Goal: Transaction & Acquisition: Purchase product/service

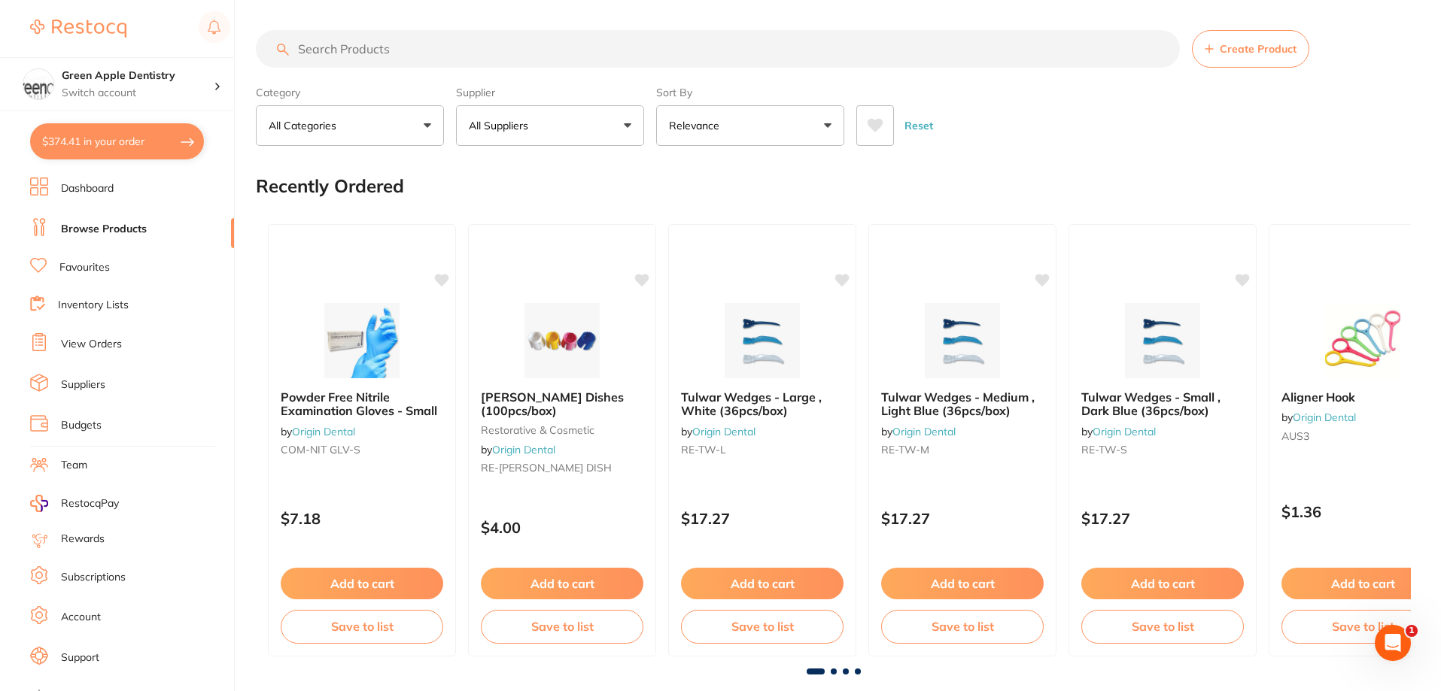
click at [345, 54] on input "search" at bounding box center [718, 49] width 924 height 38
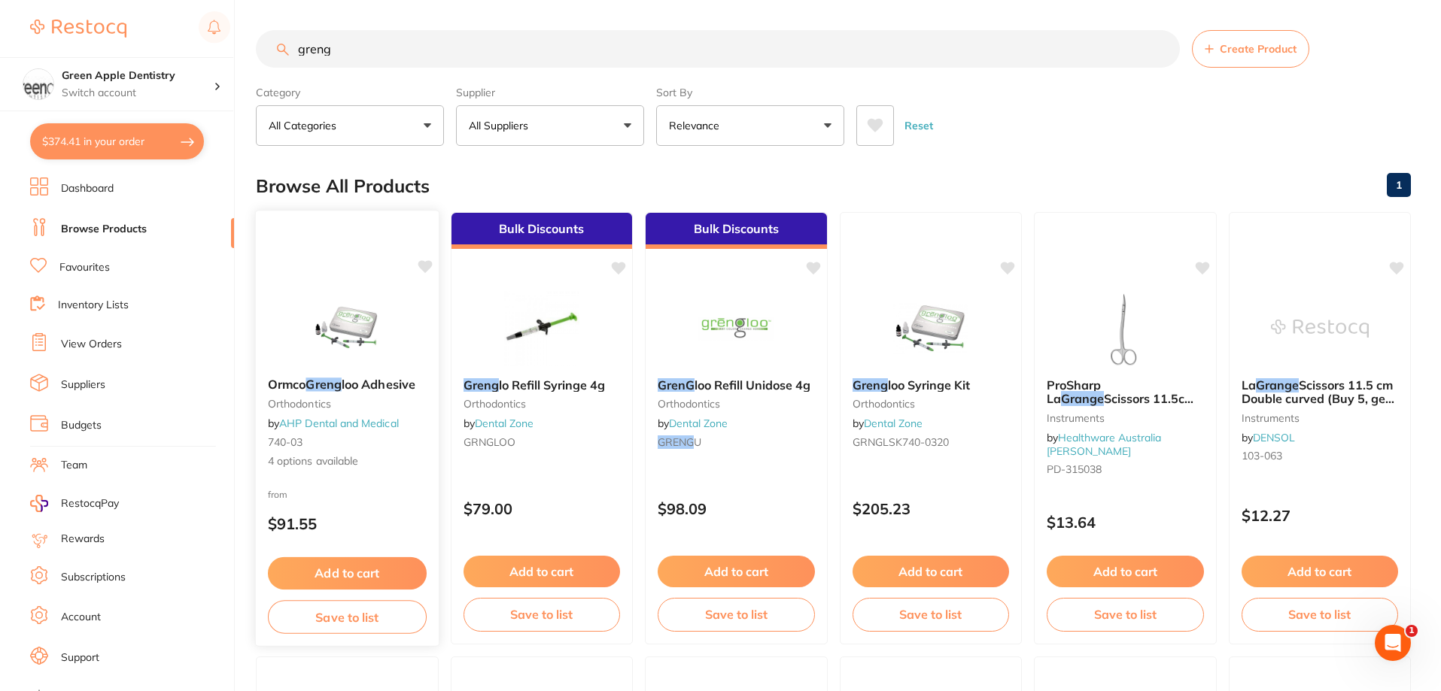
type input "greng"
click at [376, 323] on img at bounding box center [347, 328] width 99 height 76
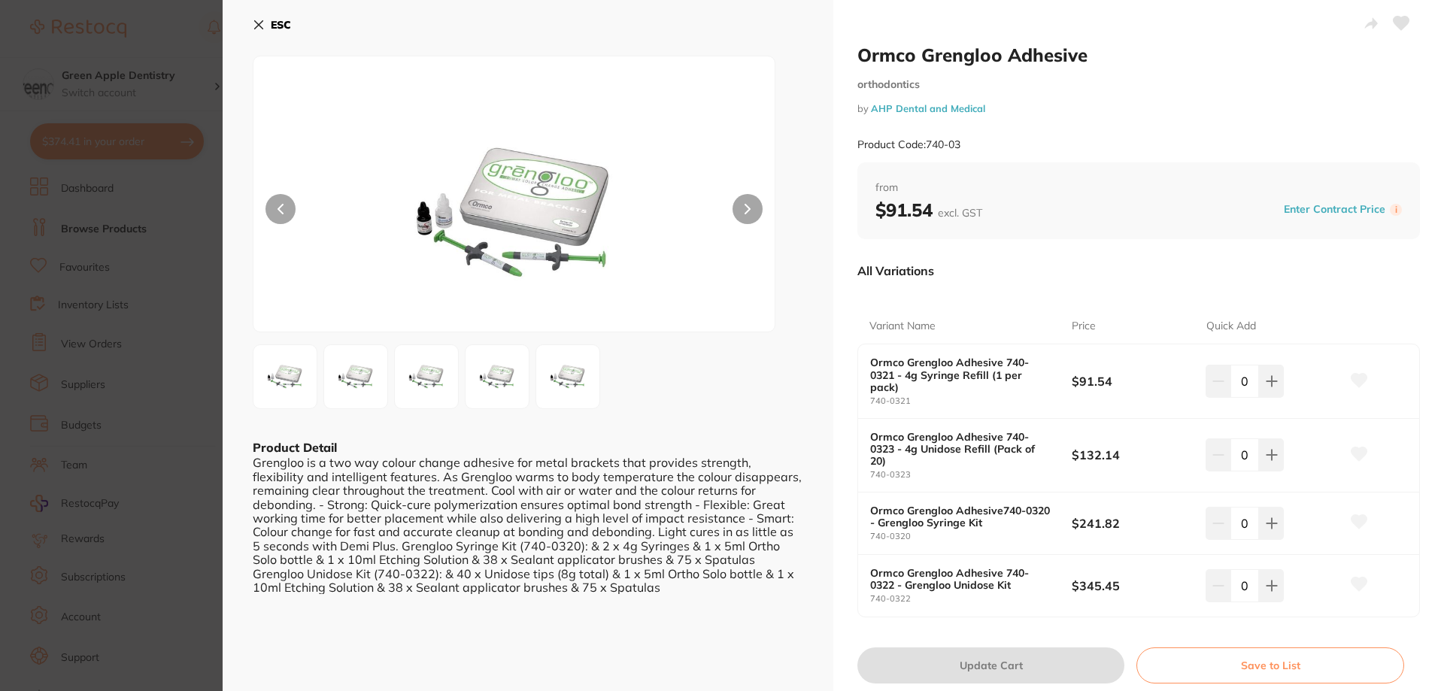
click at [276, 29] on b "ESC" at bounding box center [281, 25] width 20 height 14
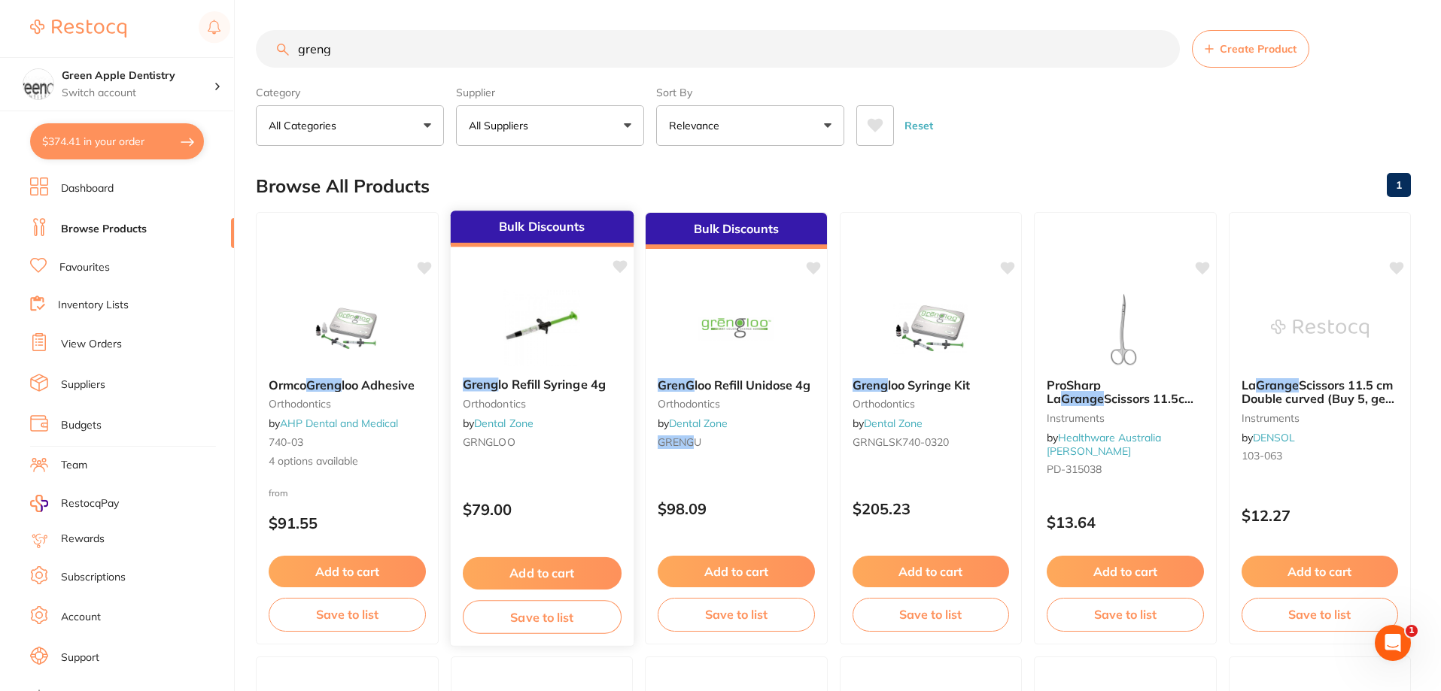
click at [568, 333] on img at bounding box center [541, 328] width 99 height 76
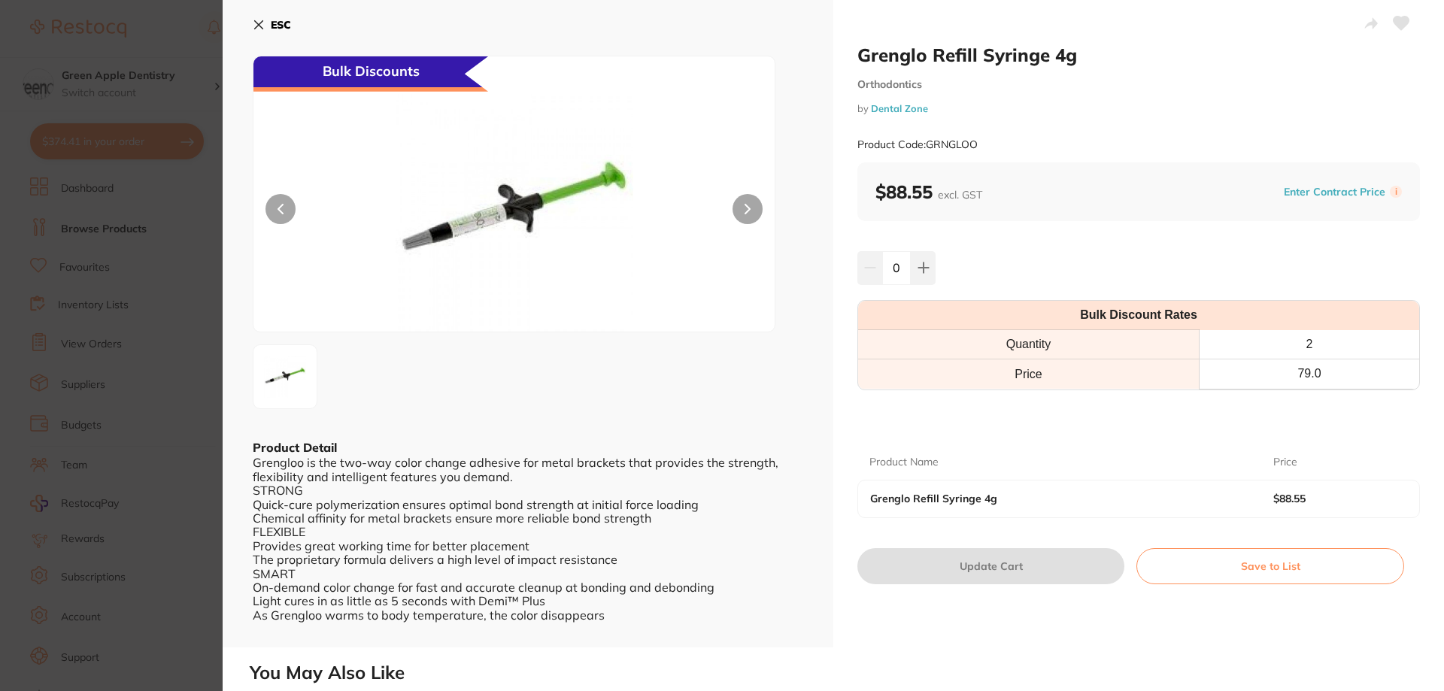
click at [496, 223] on img at bounding box center [514, 213] width 313 height 238
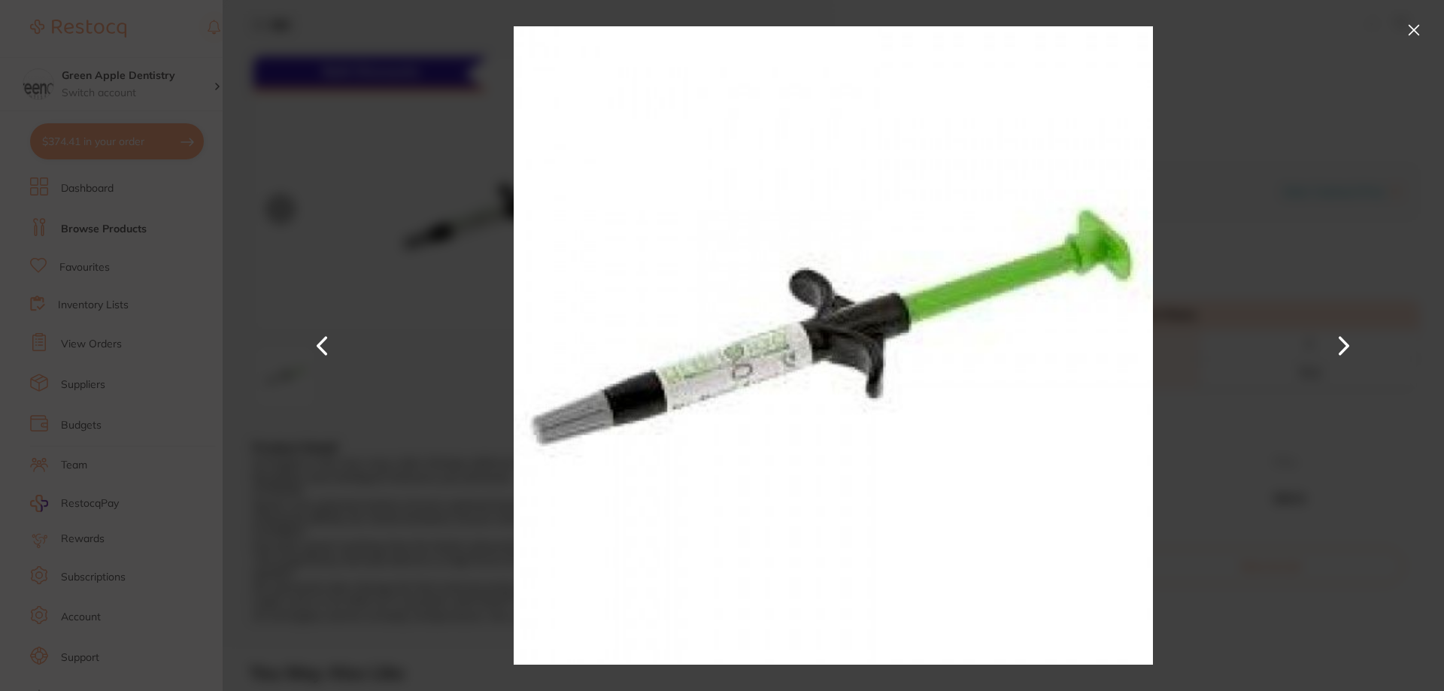
click at [1417, 35] on button at bounding box center [1414, 30] width 24 height 24
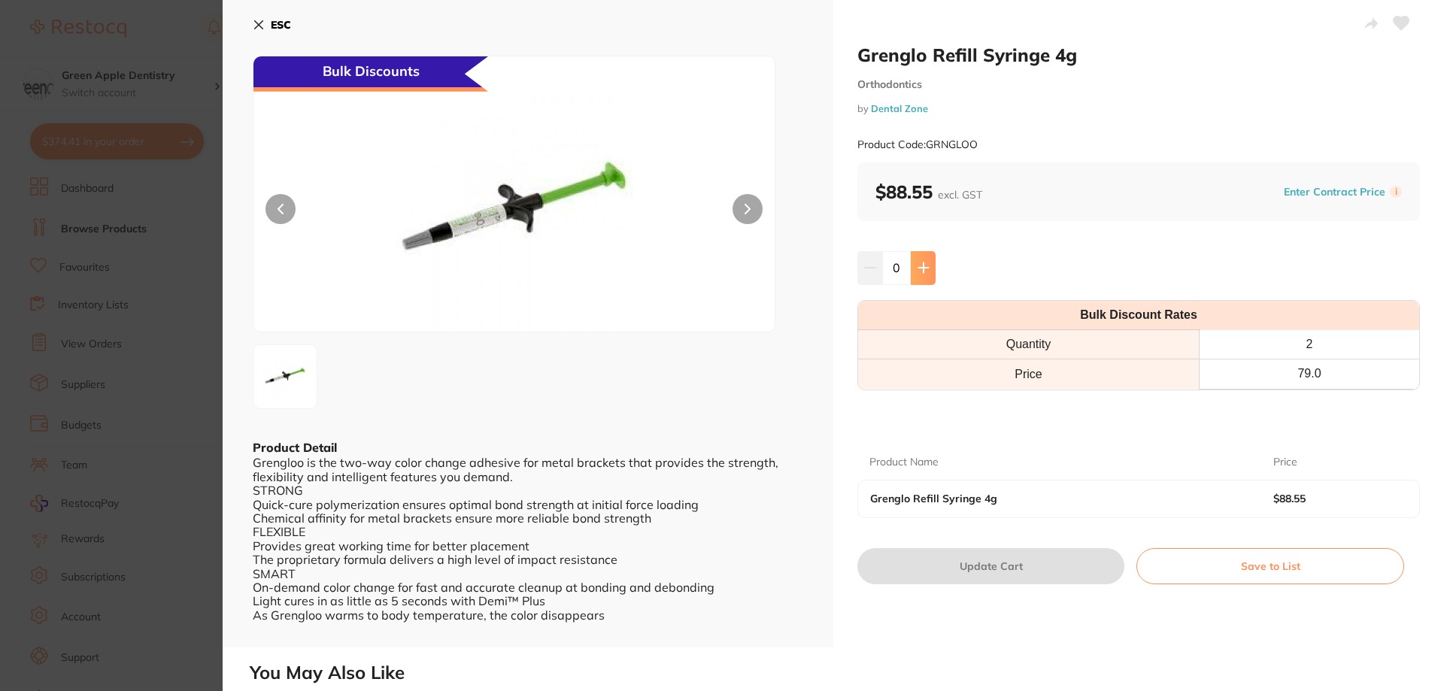
click at [926, 254] on button at bounding box center [923, 267] width 25 height 33
type input "1"
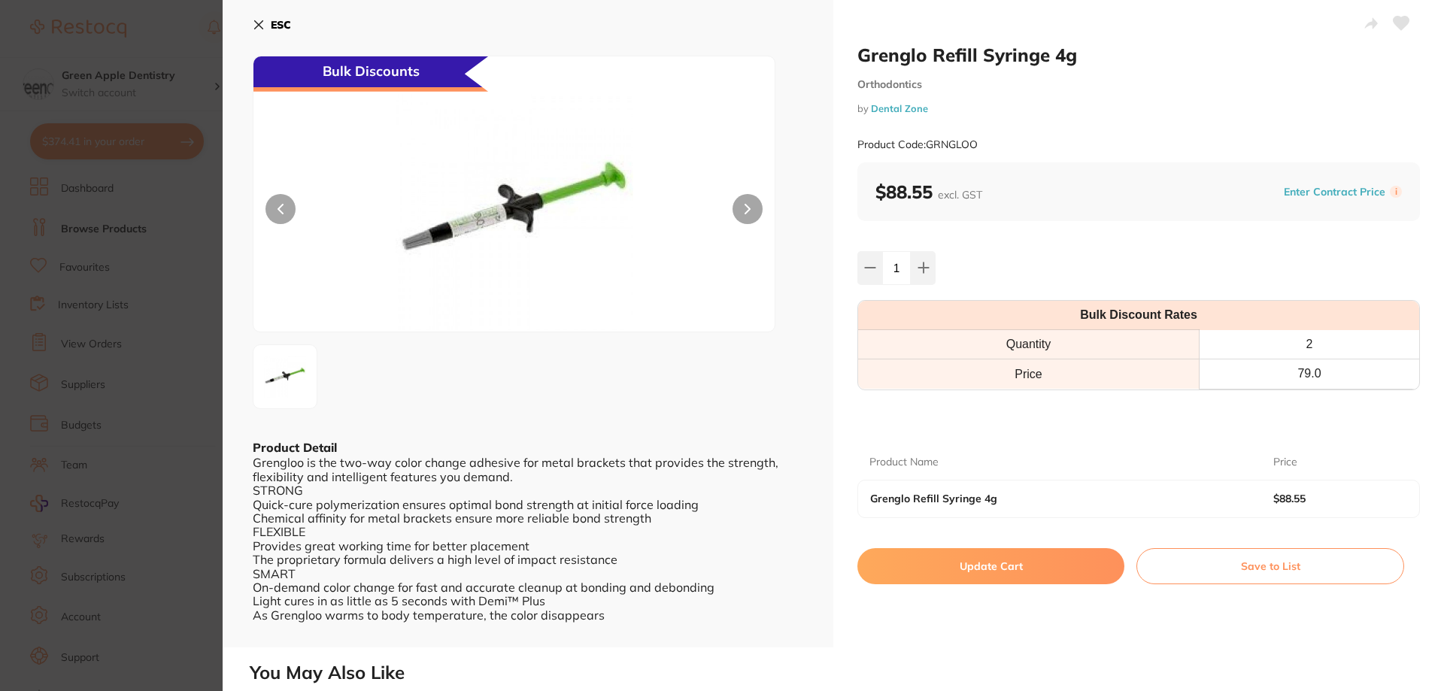
click at [979, 551] on button "Update Cart" at bounding box center [991, 566] width 267 height 36
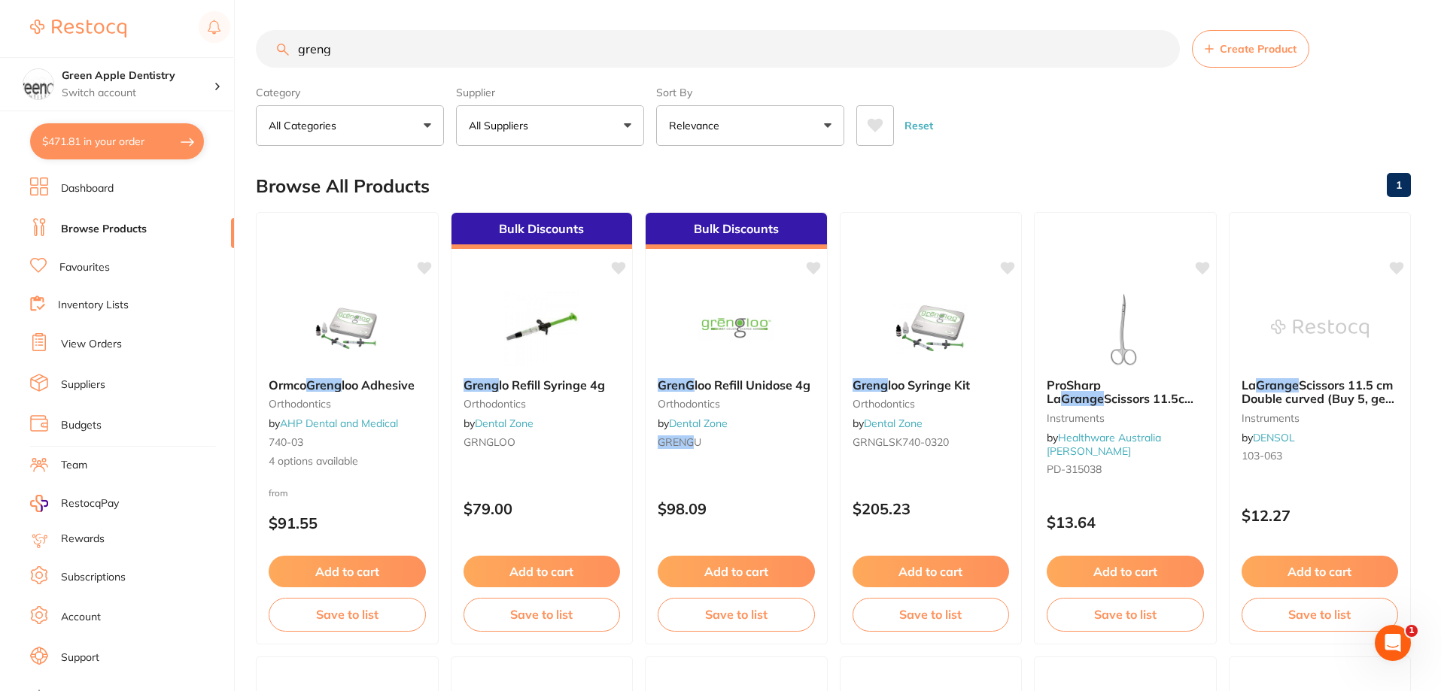
click at [667, 38] on input "greng" at bounding box center [718, 49] width 924 height 38
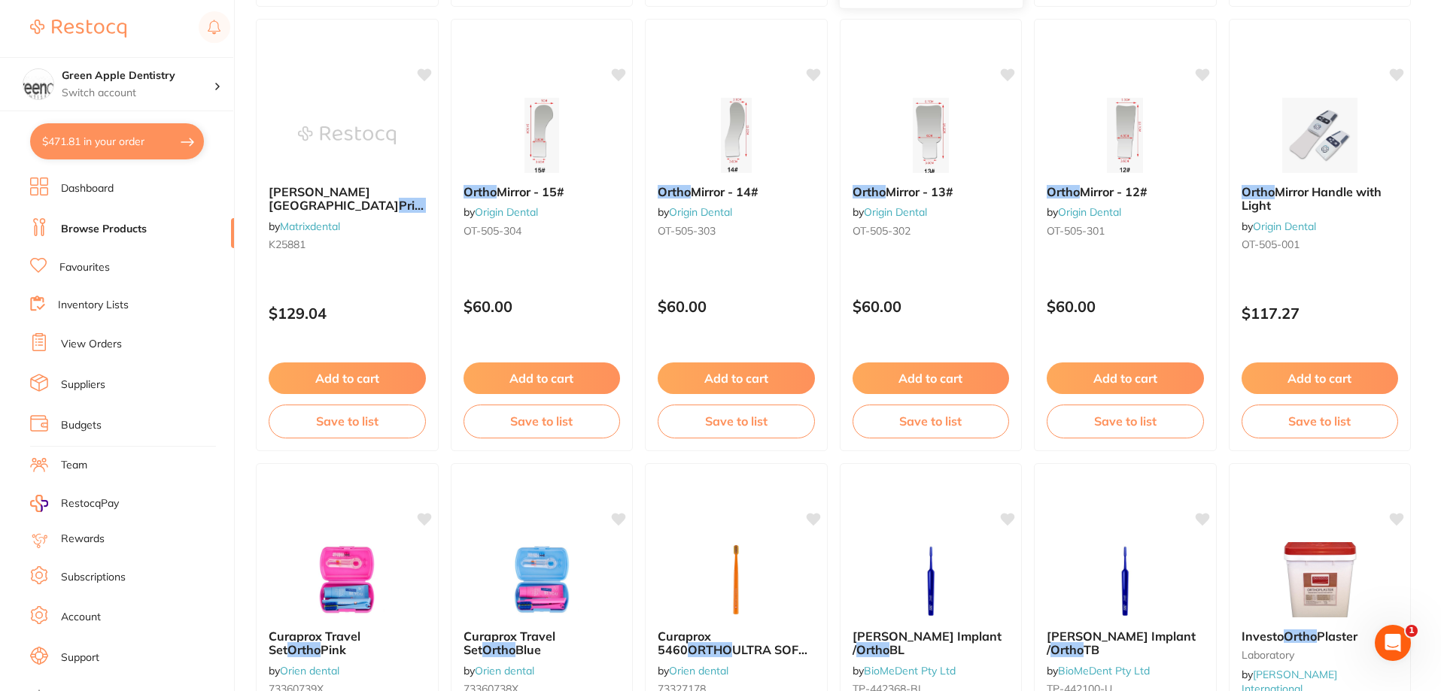
scroll to position [2859, 0]
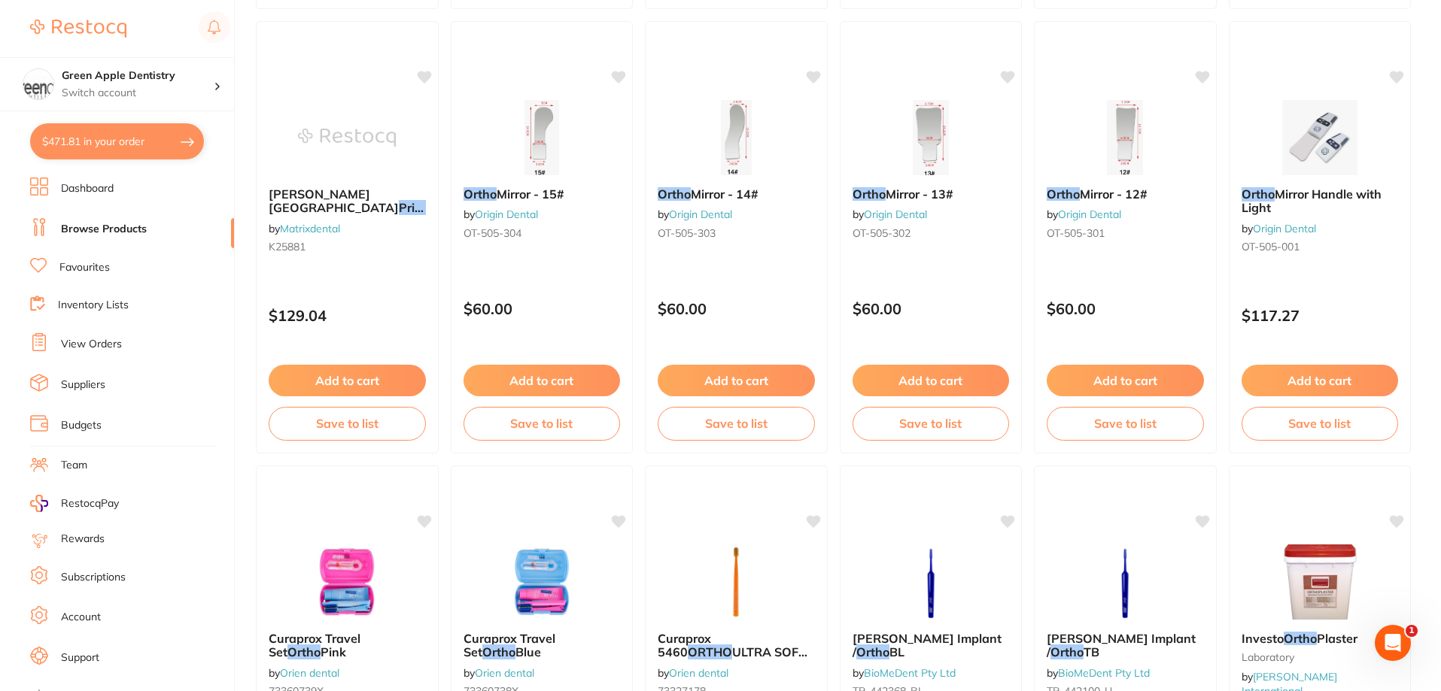
type input "ortho primer"
click at [1302, 161] on img at bounding box center [1320, 137] width 98 height 75
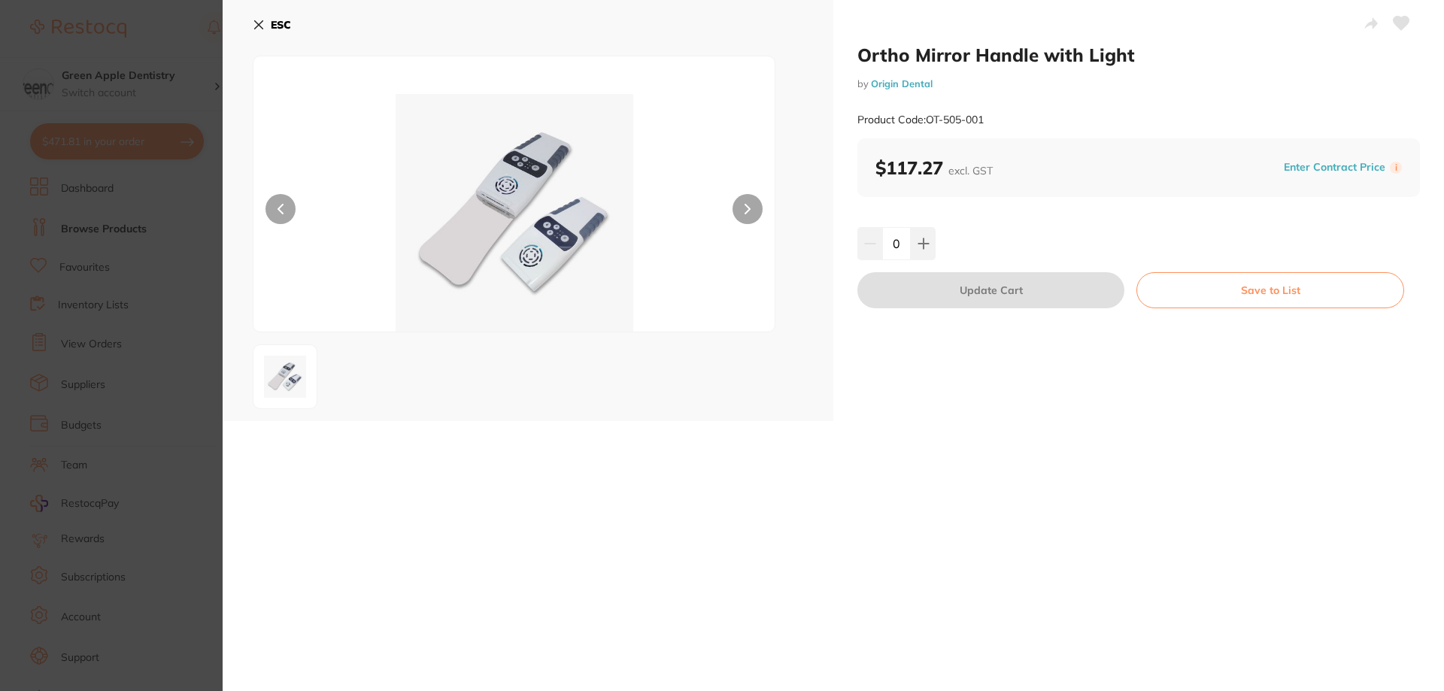
click at [265, 19] on button "ESC" at bounding box center [272, 25] width 38 height 26
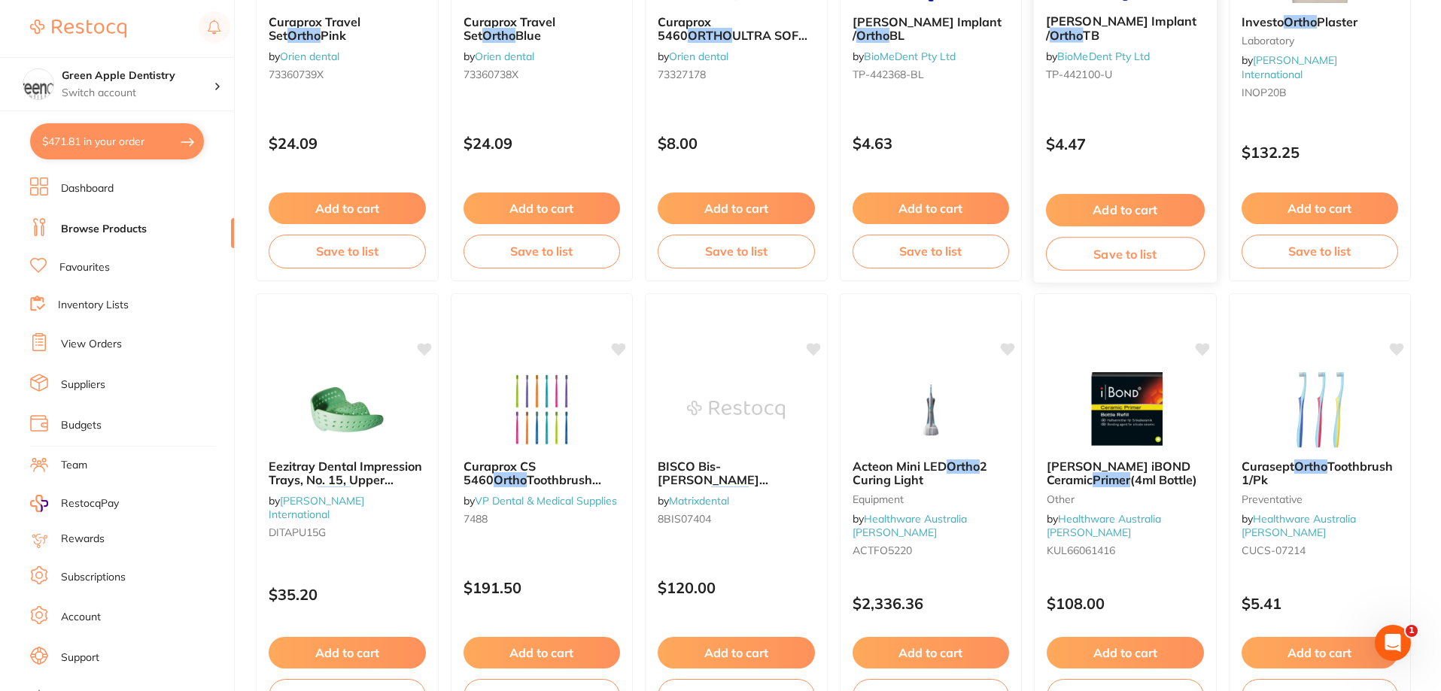
scroll to position [3588, 0]
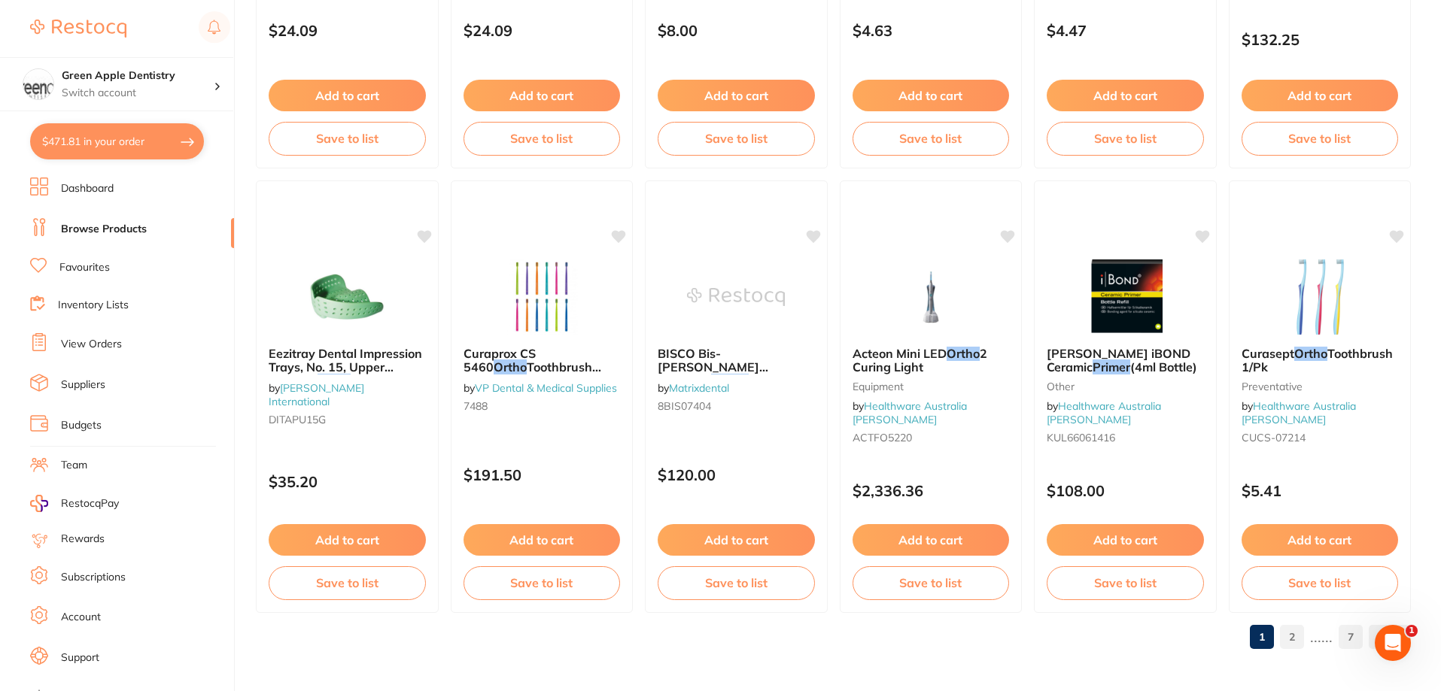
click at [1302, 636] on link "2" at bounding box center [1292, 637] width 24 height 30
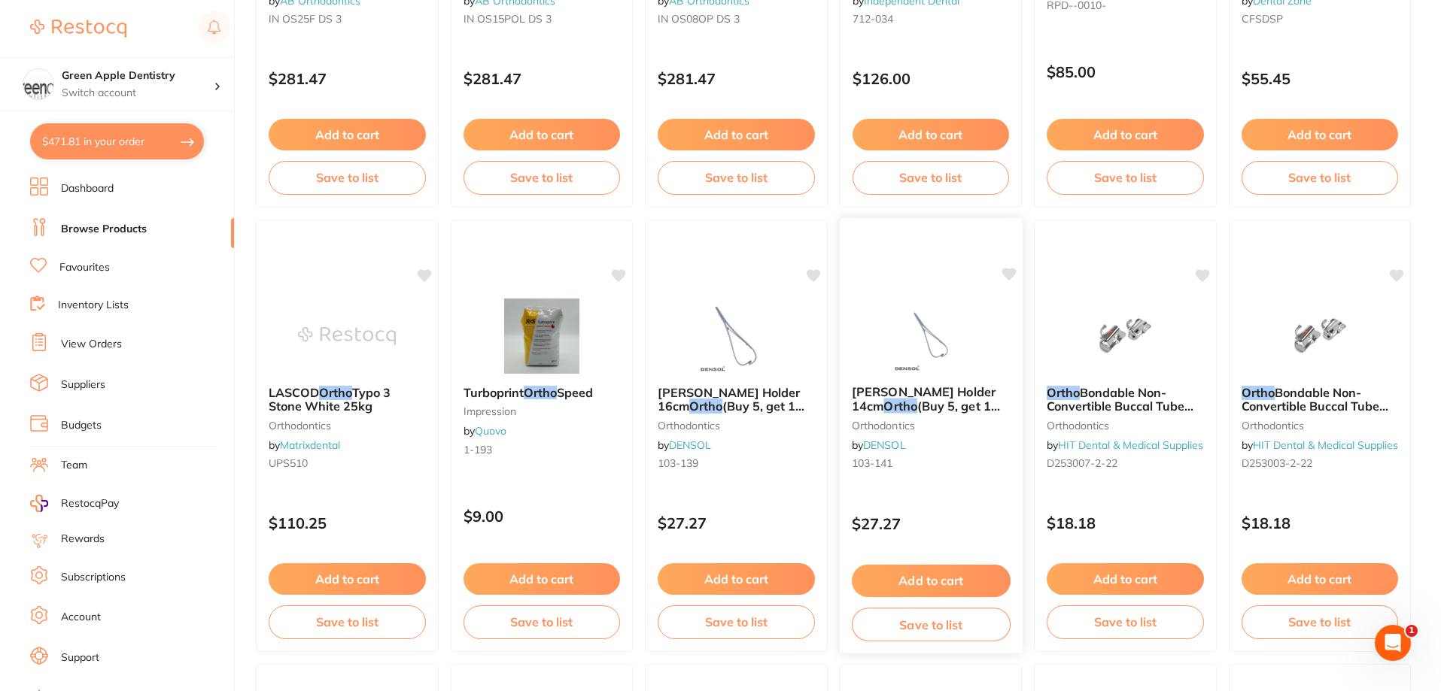
scroll to position [1730, 0]
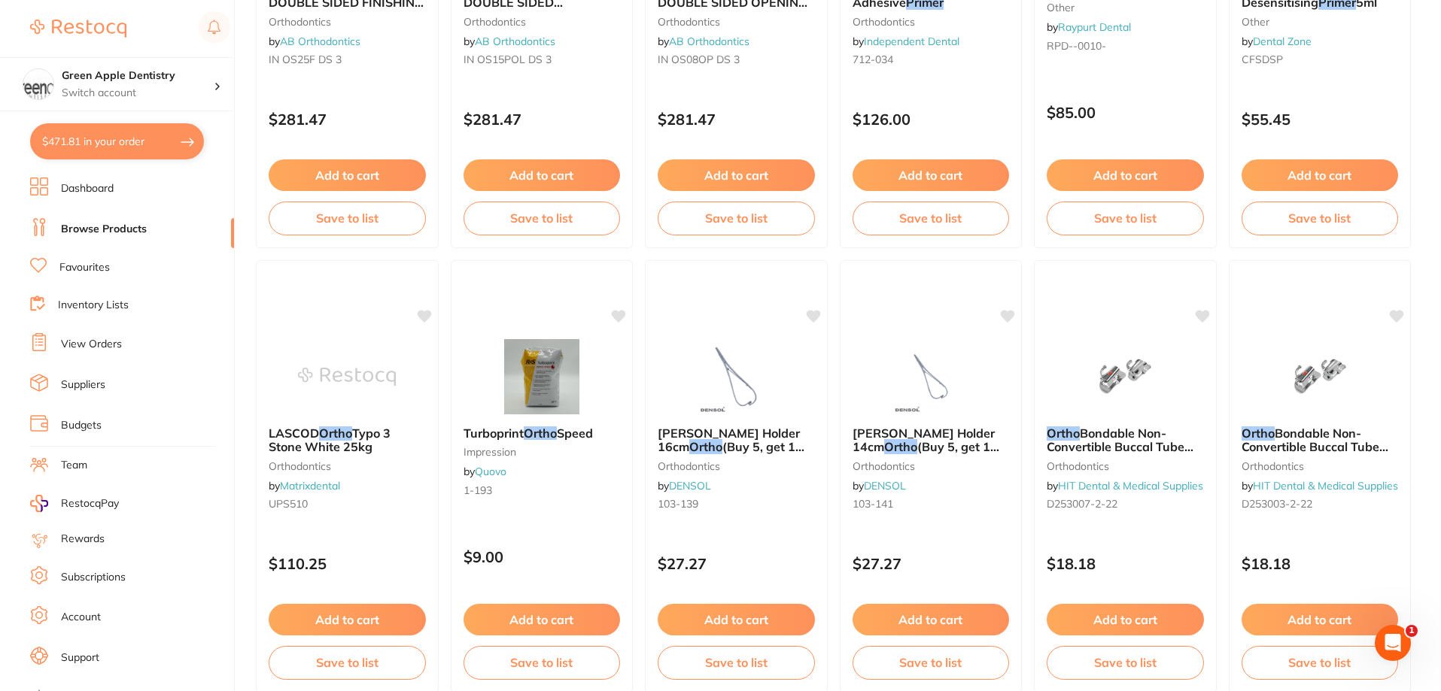
click at [1152, 351] on img at bounding box center [1125, 376] width 98 height 75
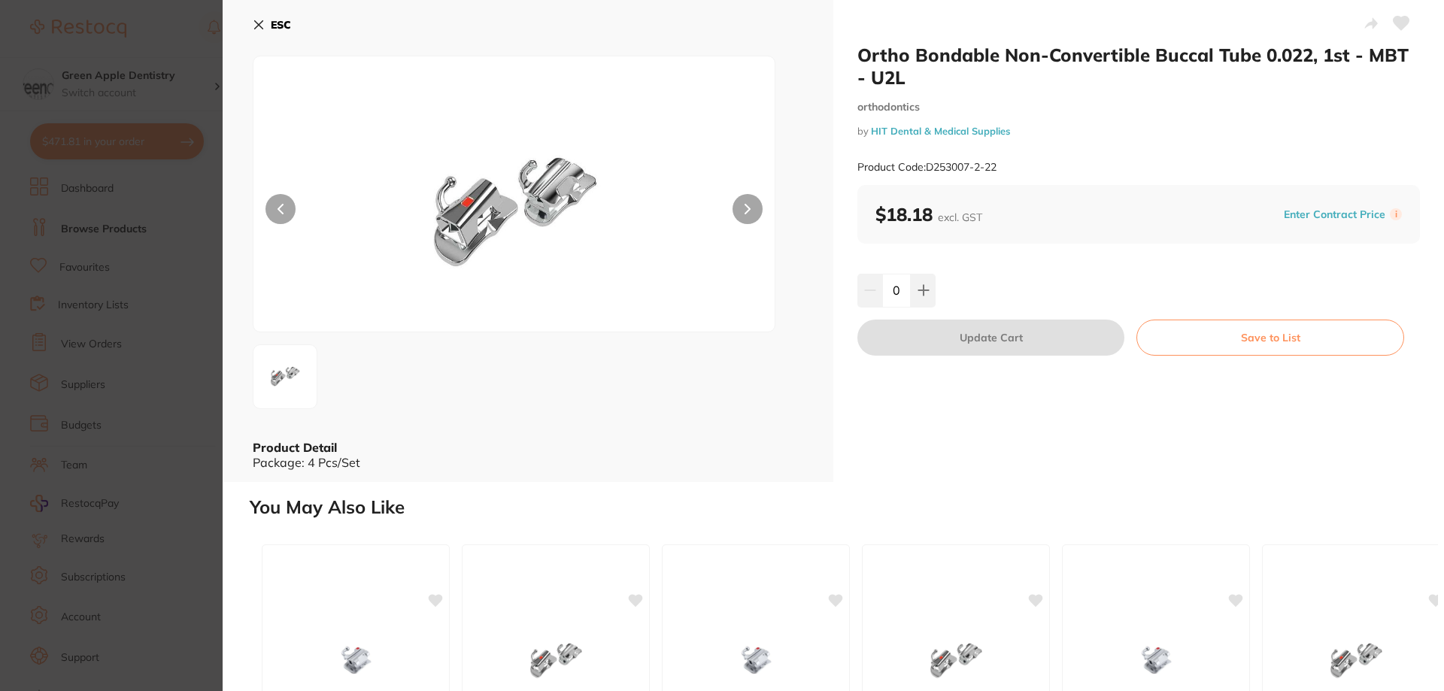
click at [286, 20] on b "ESC" at bounding box center [281, 25] width 20 height 14
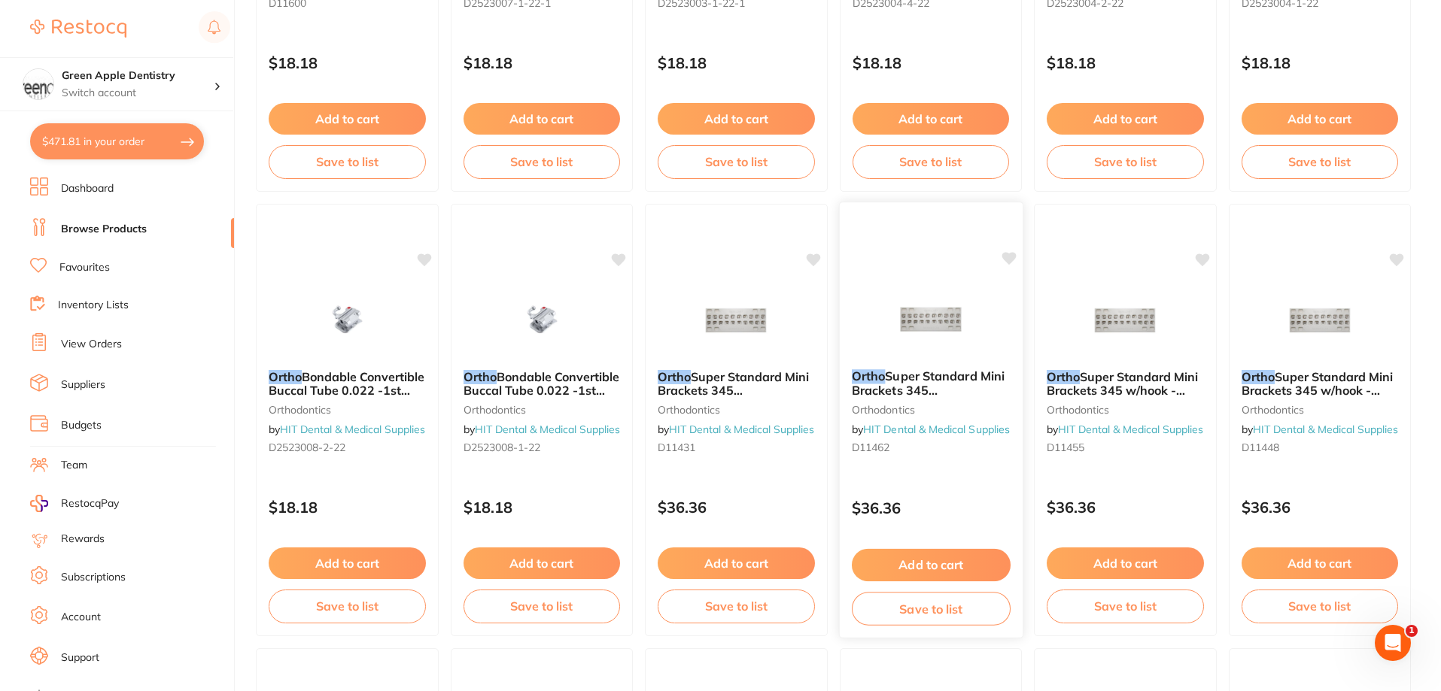
scroll to position [2934, 0]
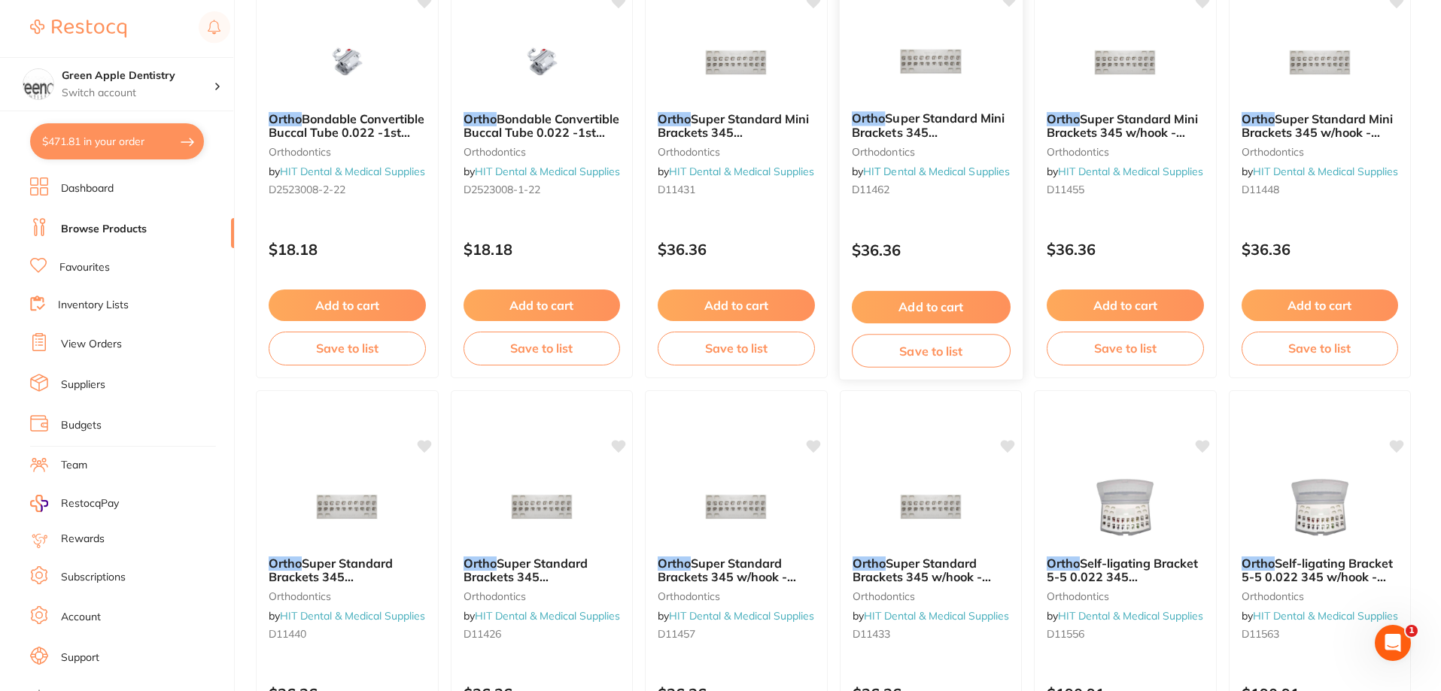
click at [941, 97] on img at bounding box center [930, 61] width 99 height 76
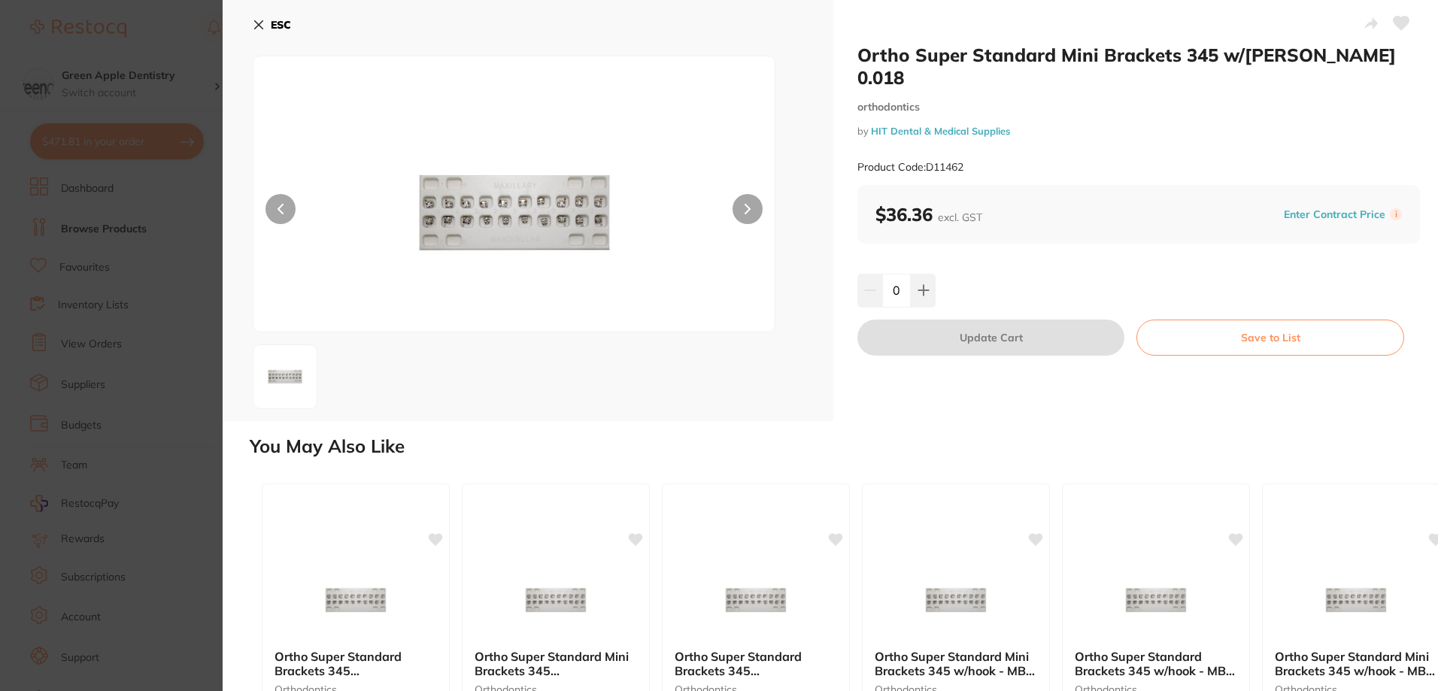
click at [254, 23] on icon at bounding box center [259, 25] width 12 height 12
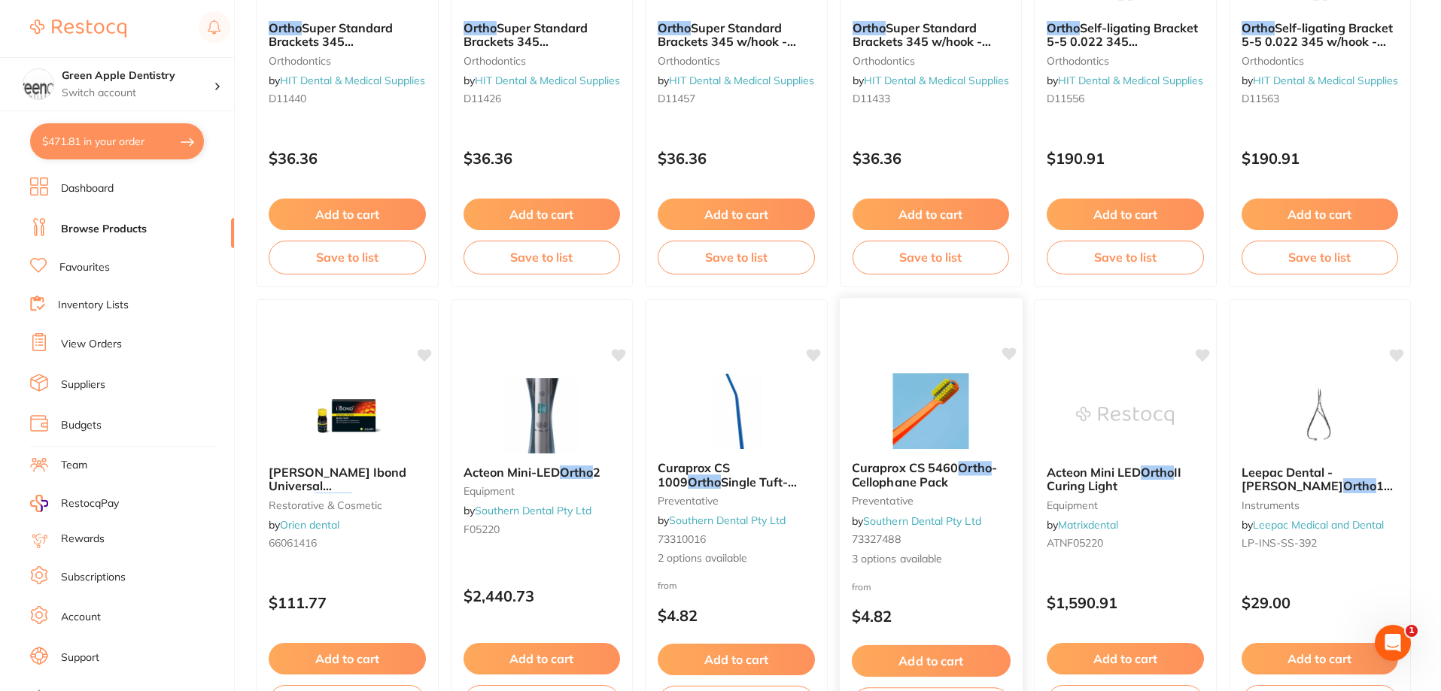
scroll to position [3588, 0]
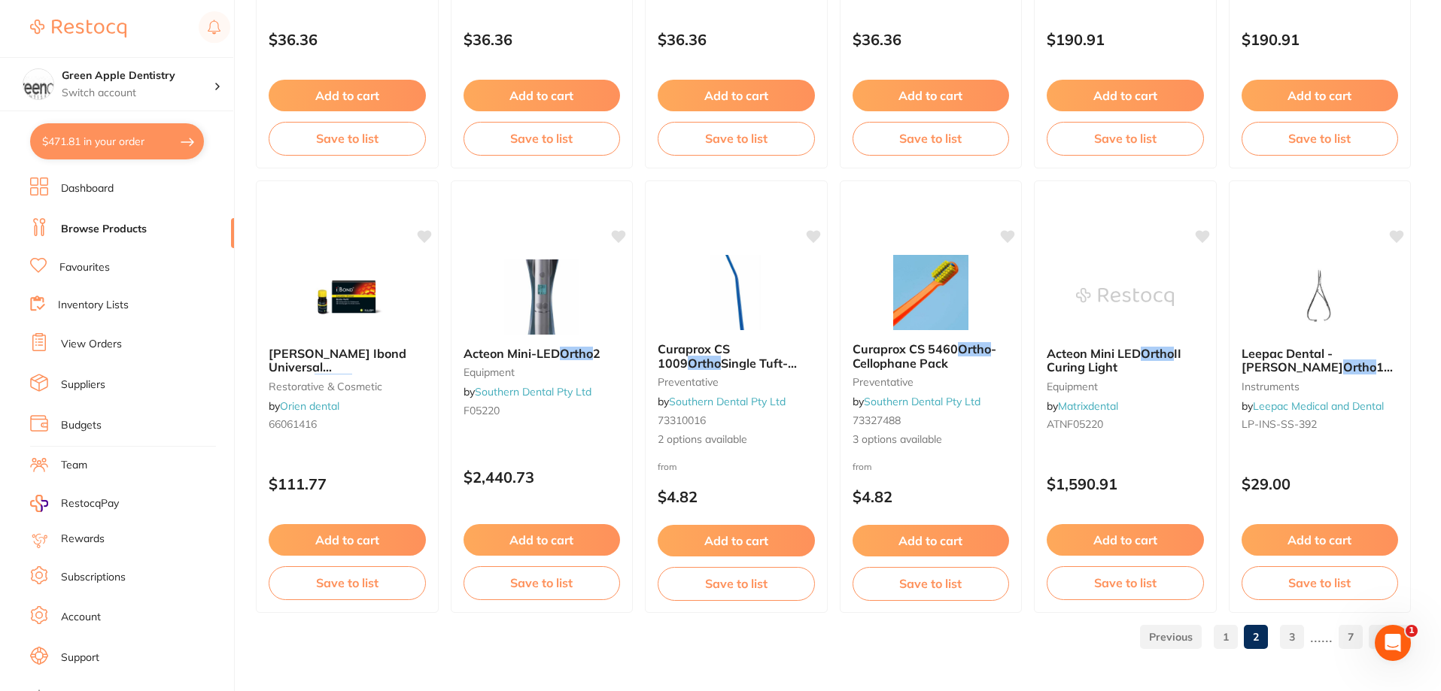
click at [1295, 641] on link "3" at bounding box center [1292, 637] width 24 height 30
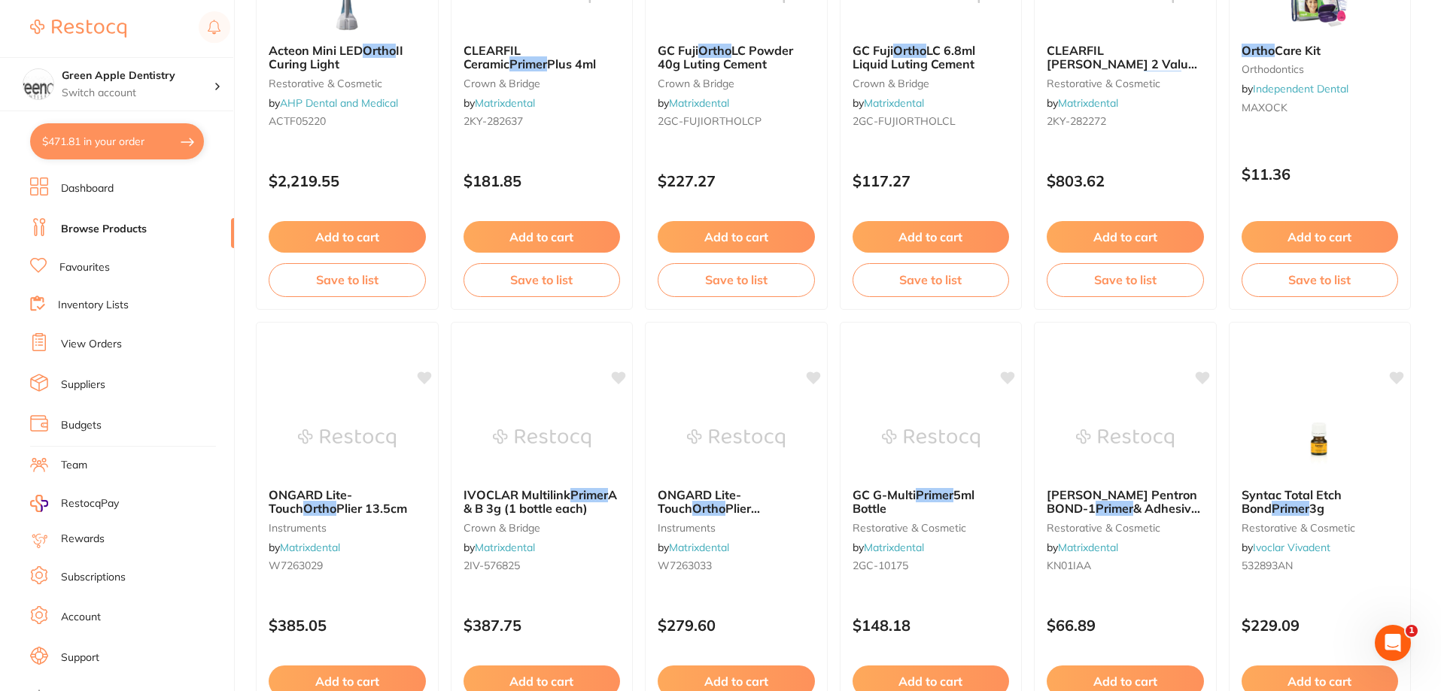
scroll to position [2407, 0]
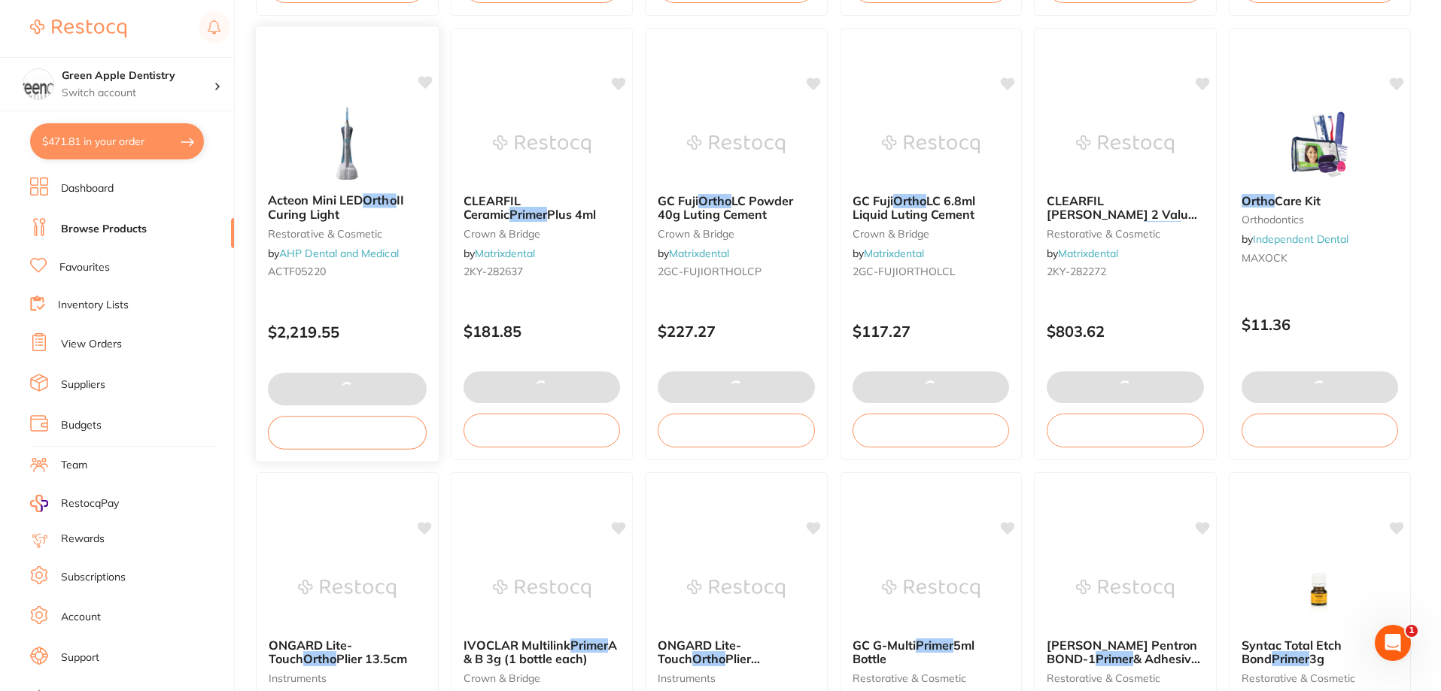
click at [333, 137] on img at bounding box center [347, 143] width 99 height 76
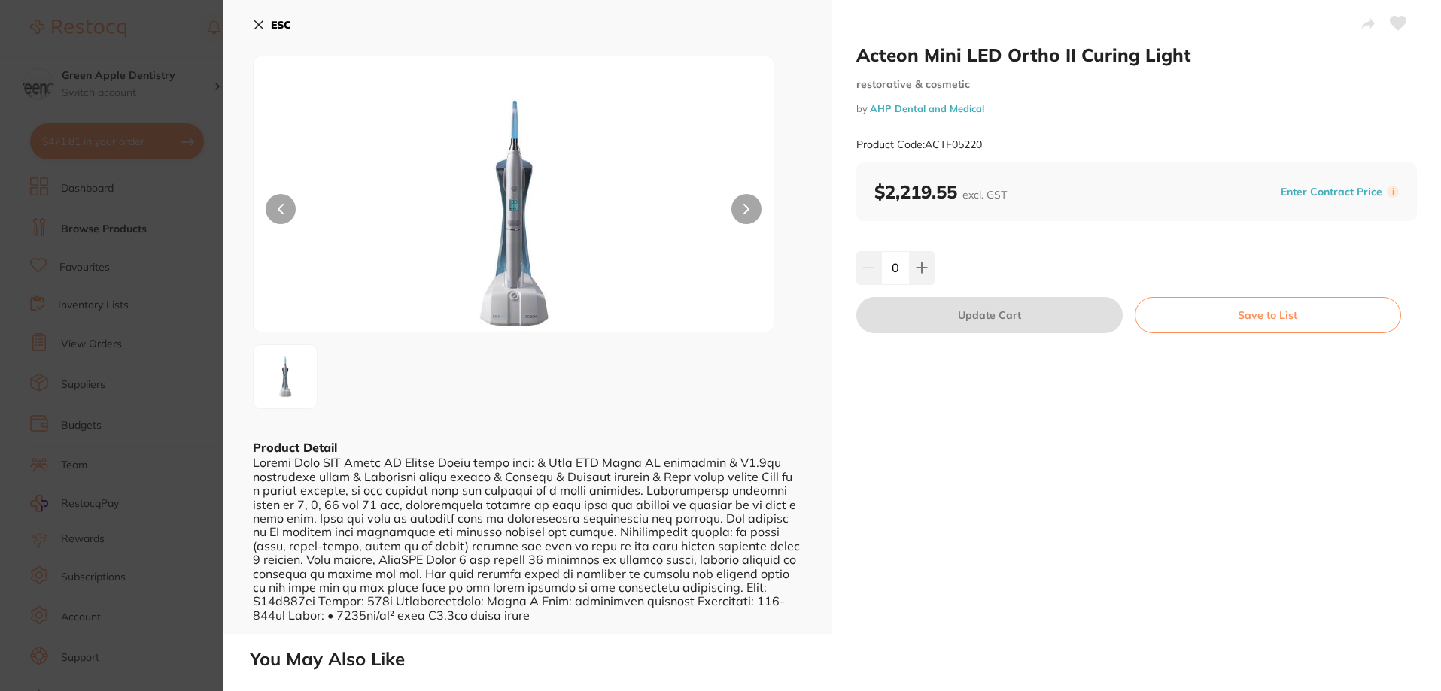
click at [262, 23] on button "ESC" at bounding box center [272, 25] width 38 height 26
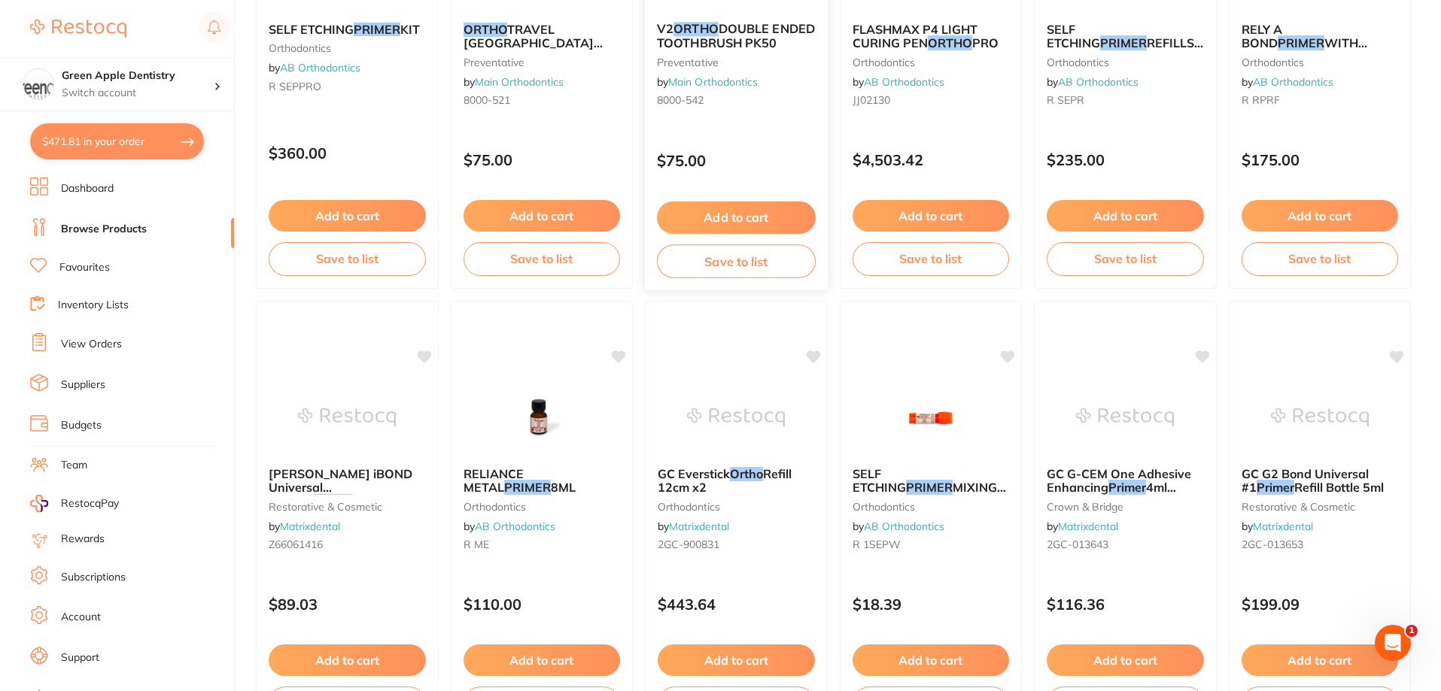
scroll to position [75, 0]
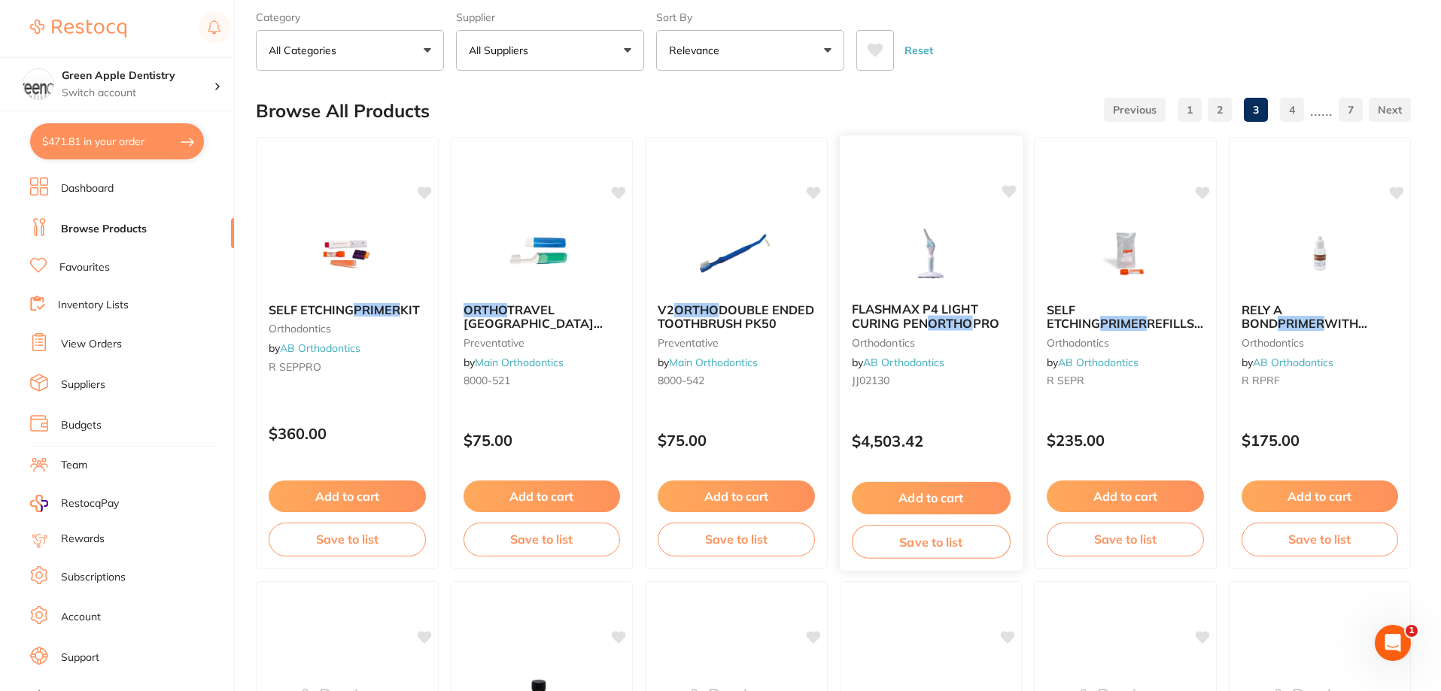
click at [924, 210] on div "FLASHMAX P4 LIGHT CURING PEN ORTHO PRO orthodontics by AB Orthodontics JJ02130 …" at bounding box center [930, 353] width 184 height 437
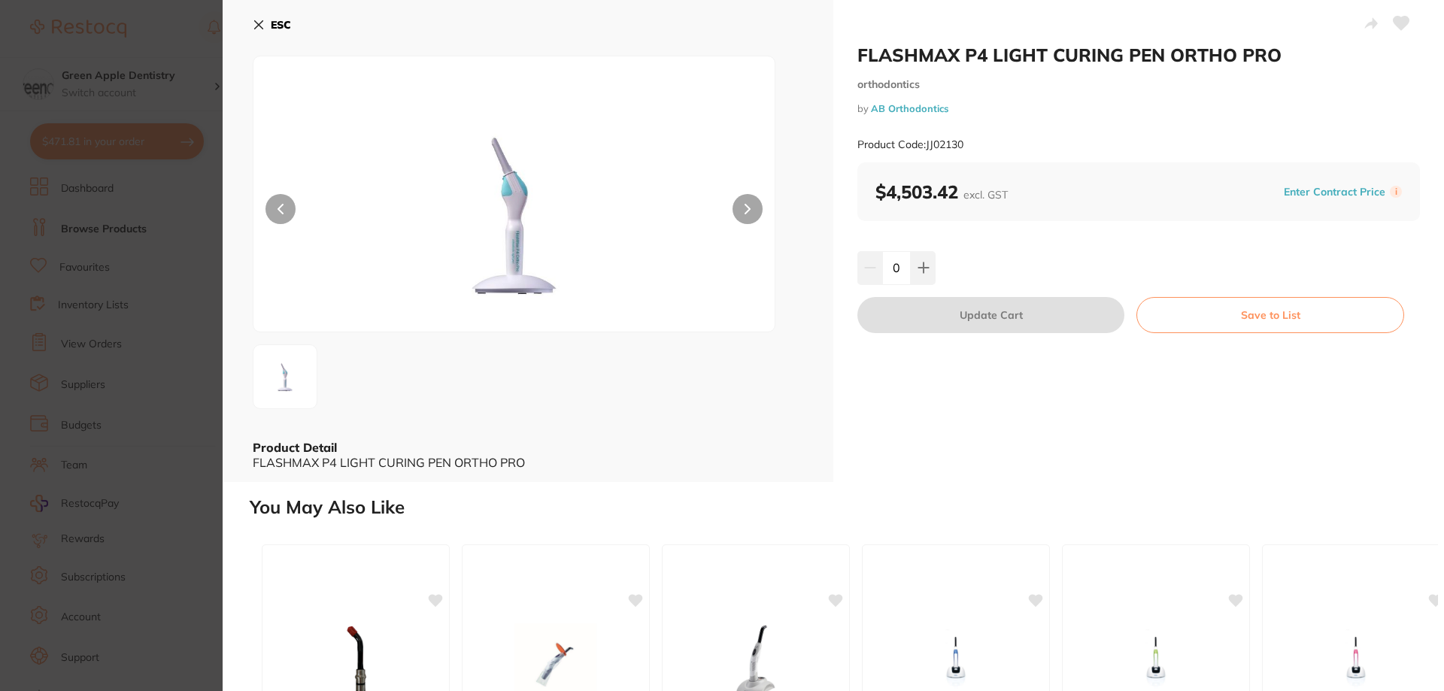
click at [260, 23] on icon at bounding box center [259, 25] width 8 height 8
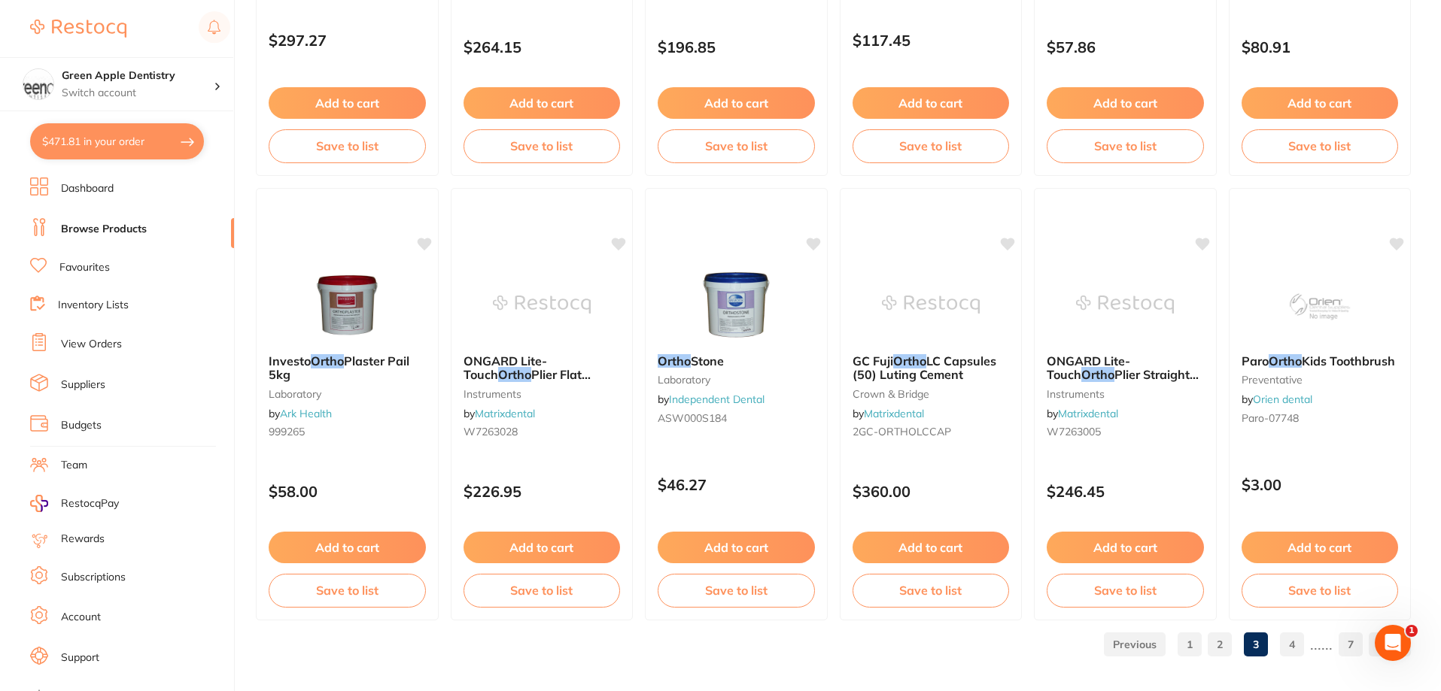
scroll to position [3588, 0]
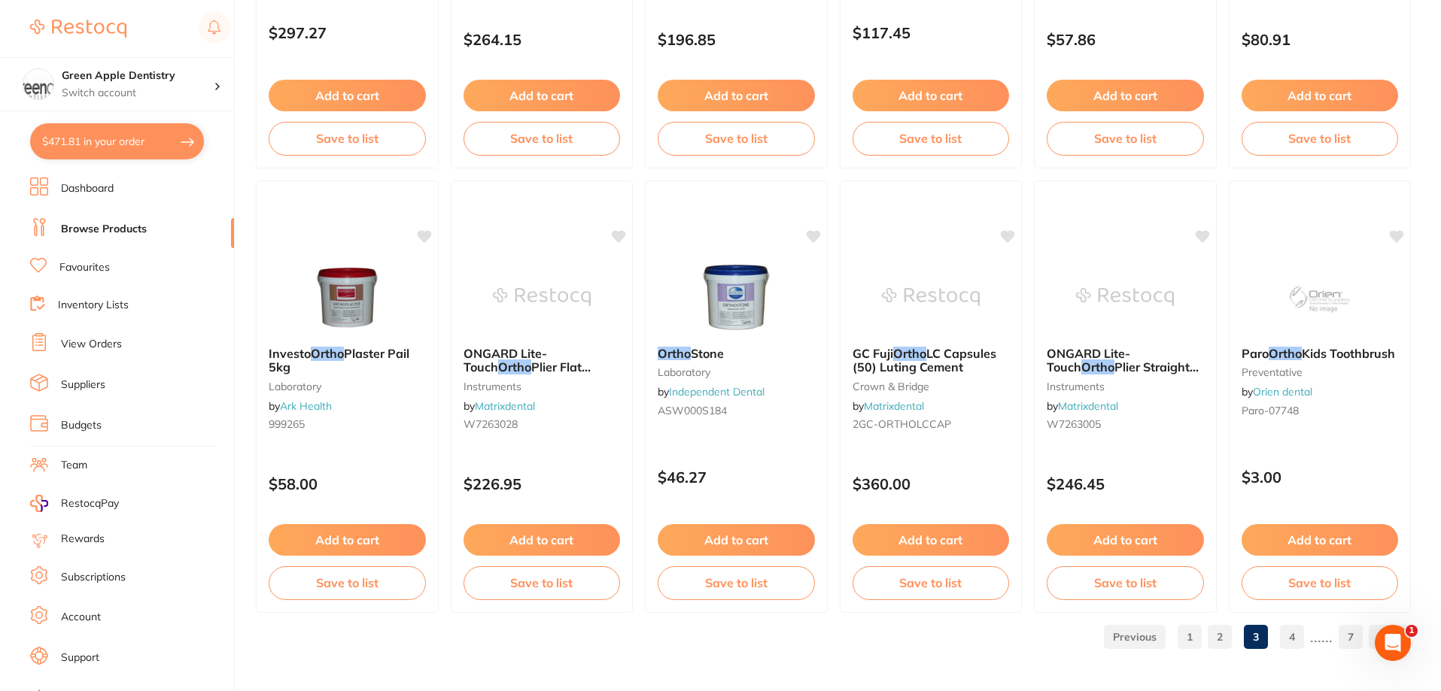
click at [1290, 642] on link "4" at bounding box center [1292, 637] width 24 height 30
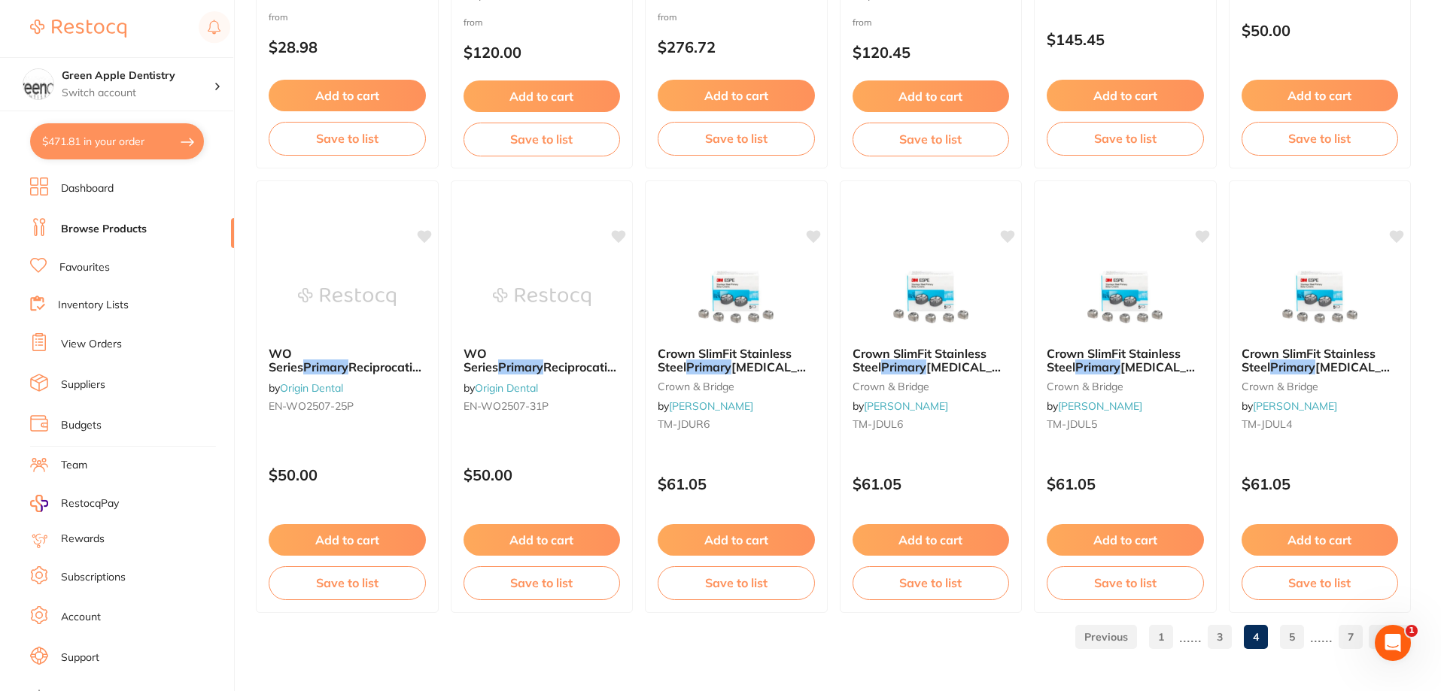
click at [1285, 632] on link "5" at bounding box center [1292, 637] width 24 height 30
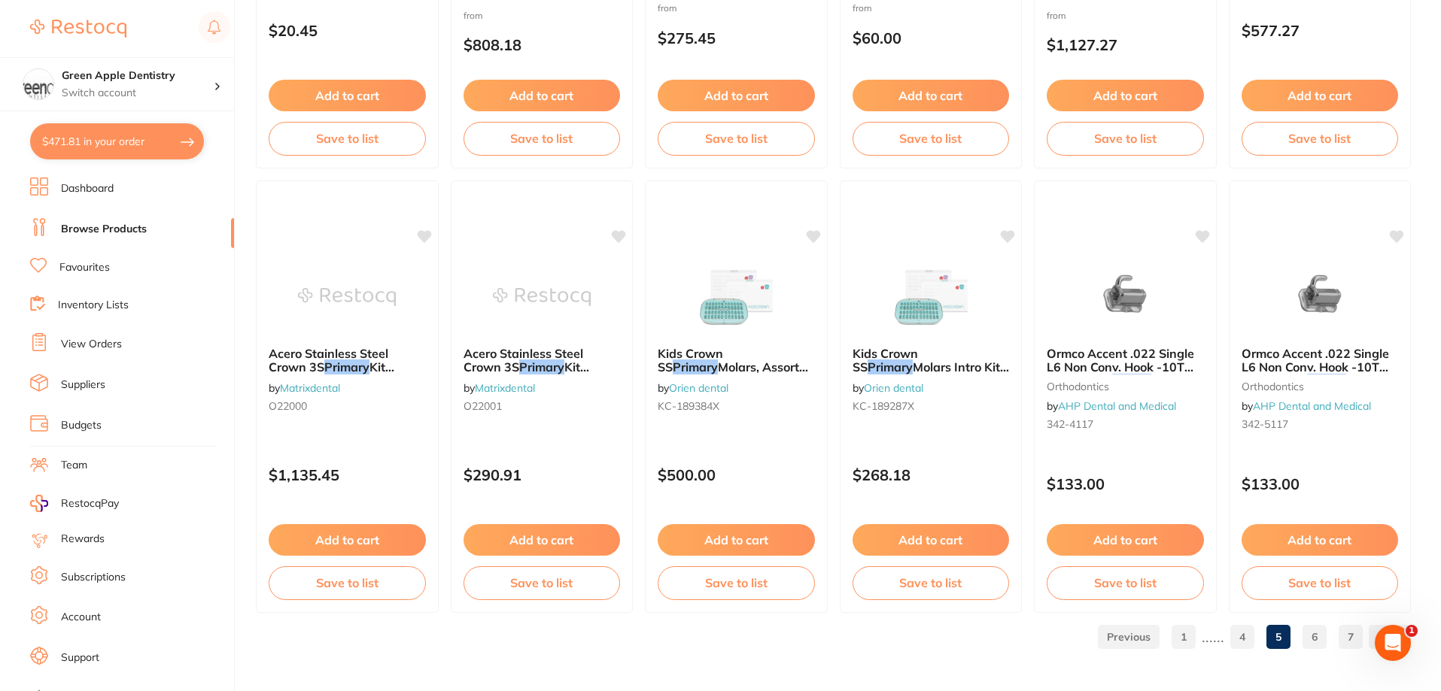
click at [1320, 630] on link "6" at bounding box center [1314, 637] width 24 height 30
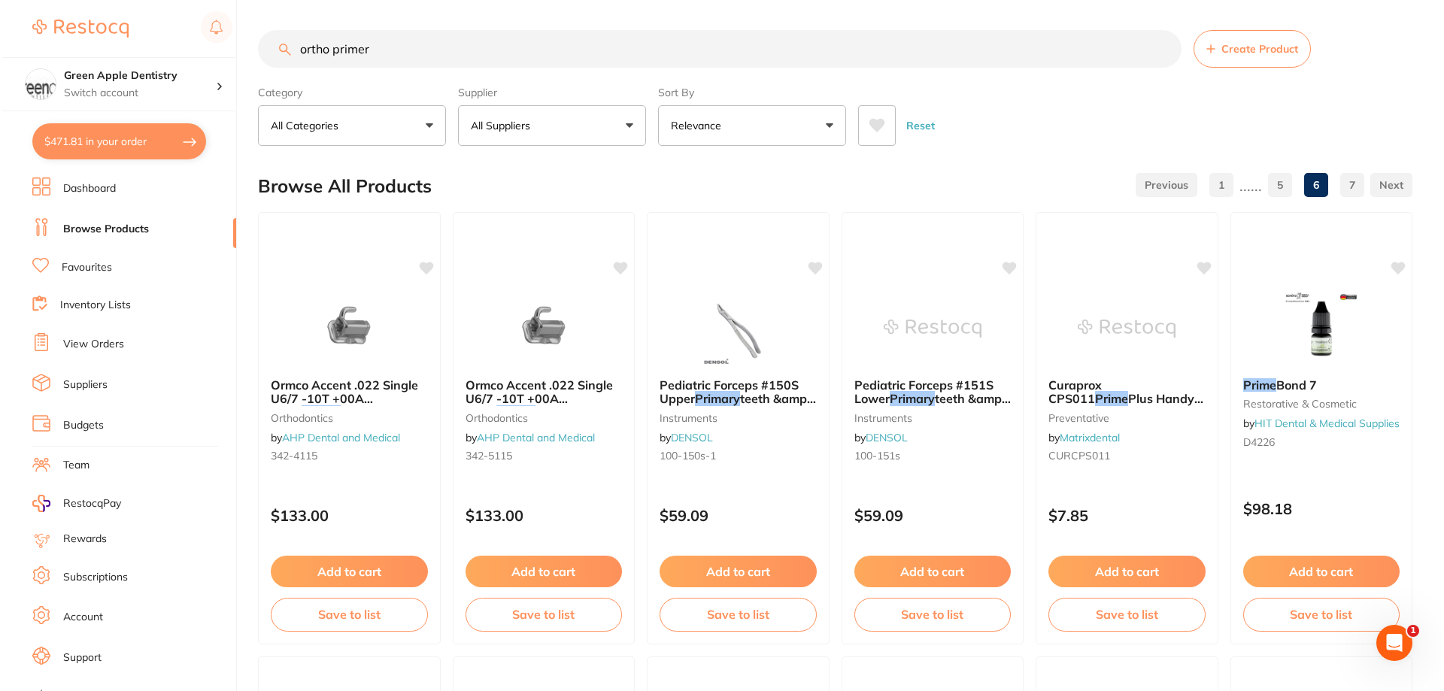
scroll to position [0, 0]
click at [1343, 345] on img at bounding box center [1319, 328] width 99 height 76
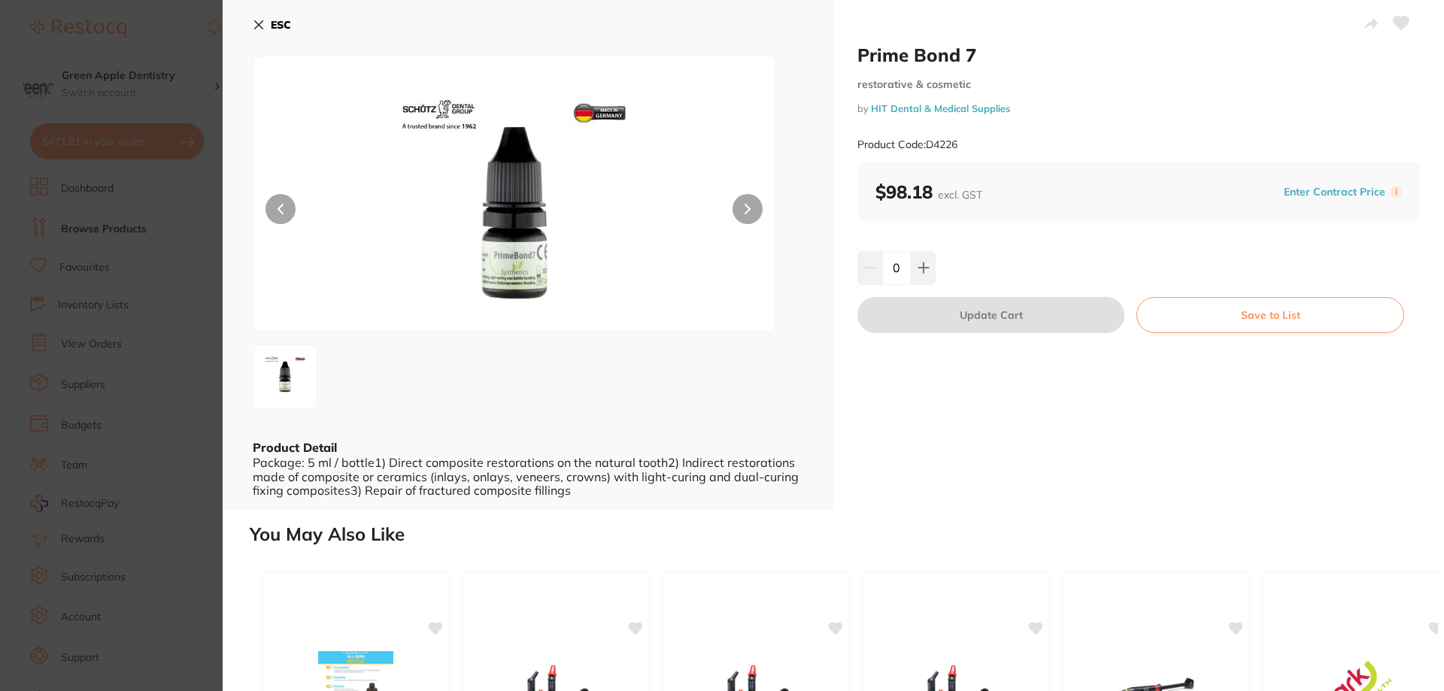
click at [282, 24] on b "ESC" at bounding box center [281, 25] width 20 height 14
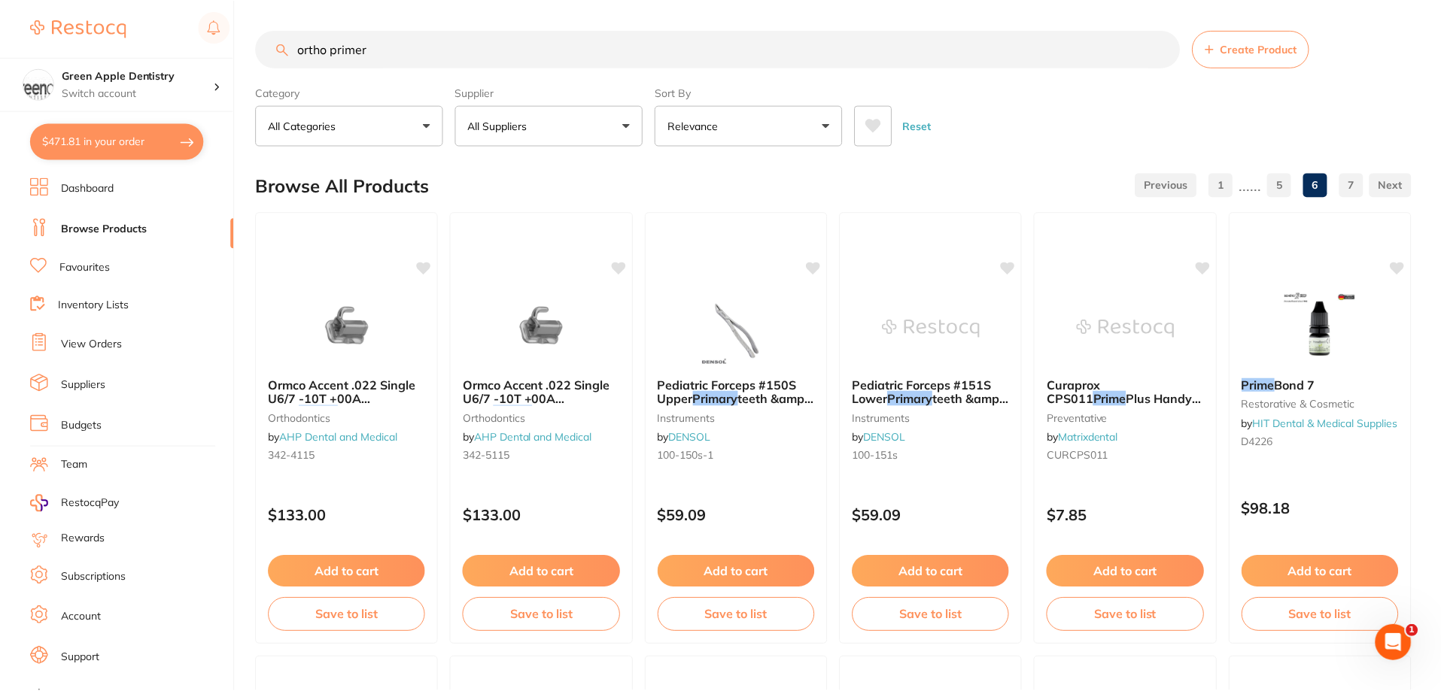
scroll to position [3588, 0]
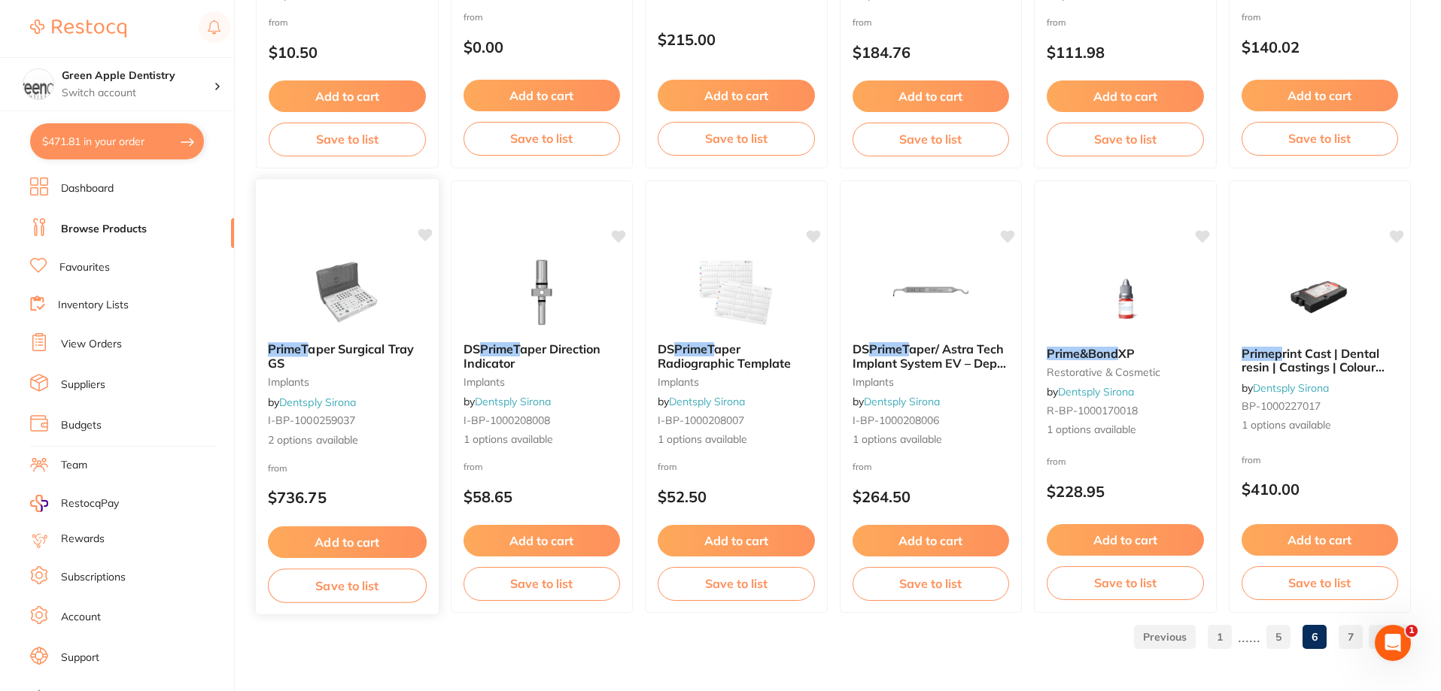
click at [342, 266] on img at bounding box center [347, 292] width 99 height 76
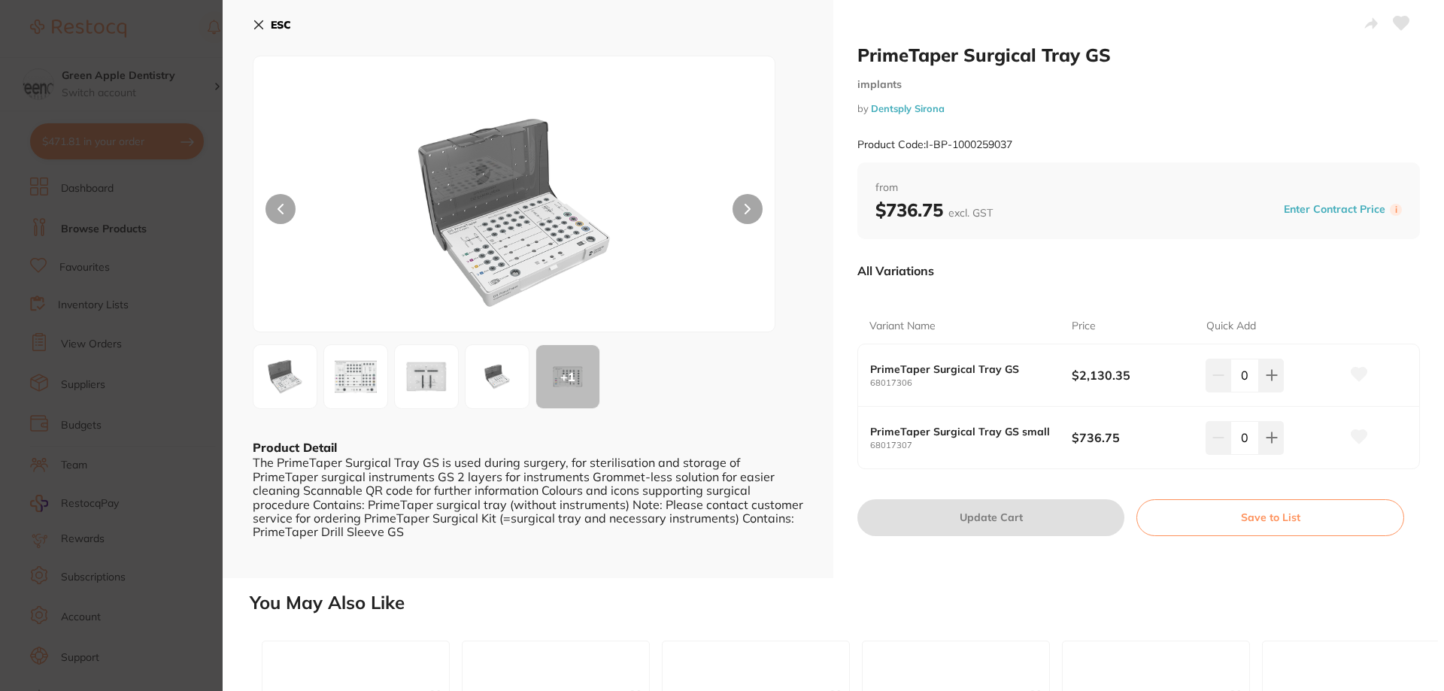
click at [279, 24] on b "ESC" at bounding box center [281, 25] width 20 height 14
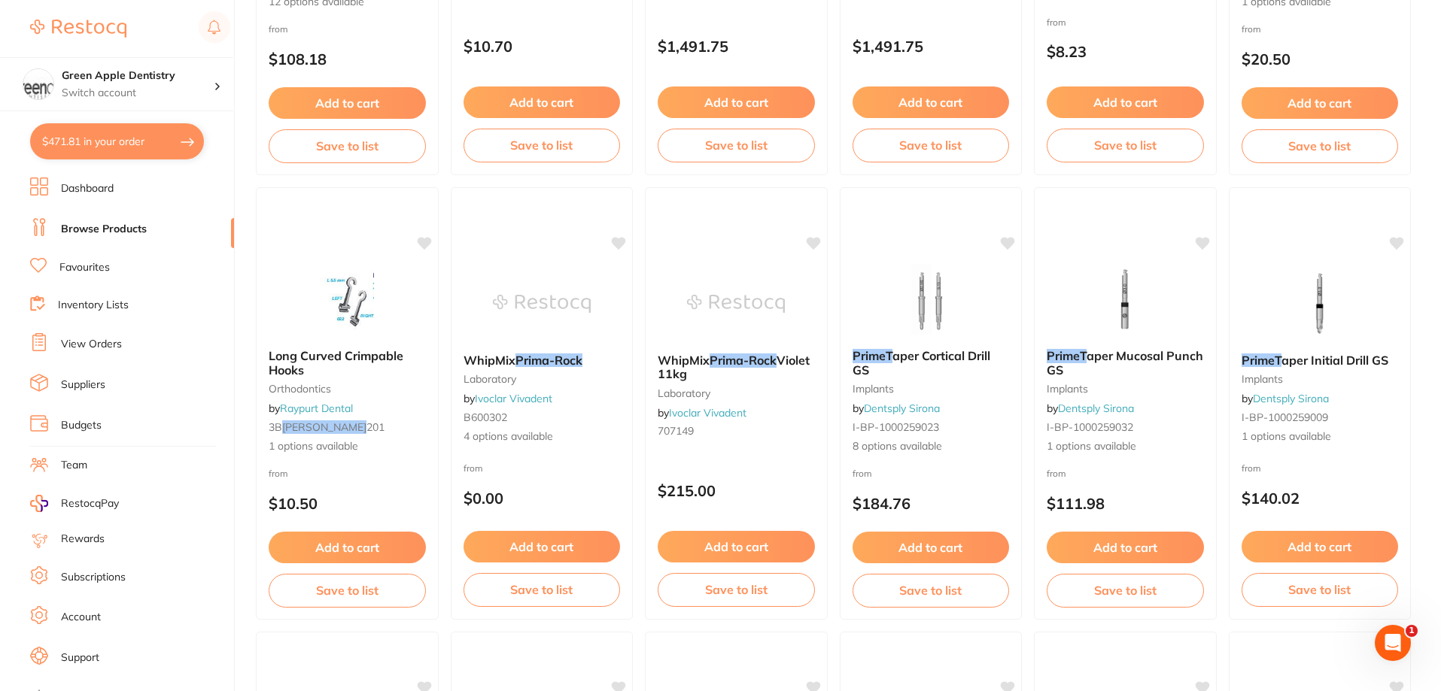
scroll to position [3588, 0]
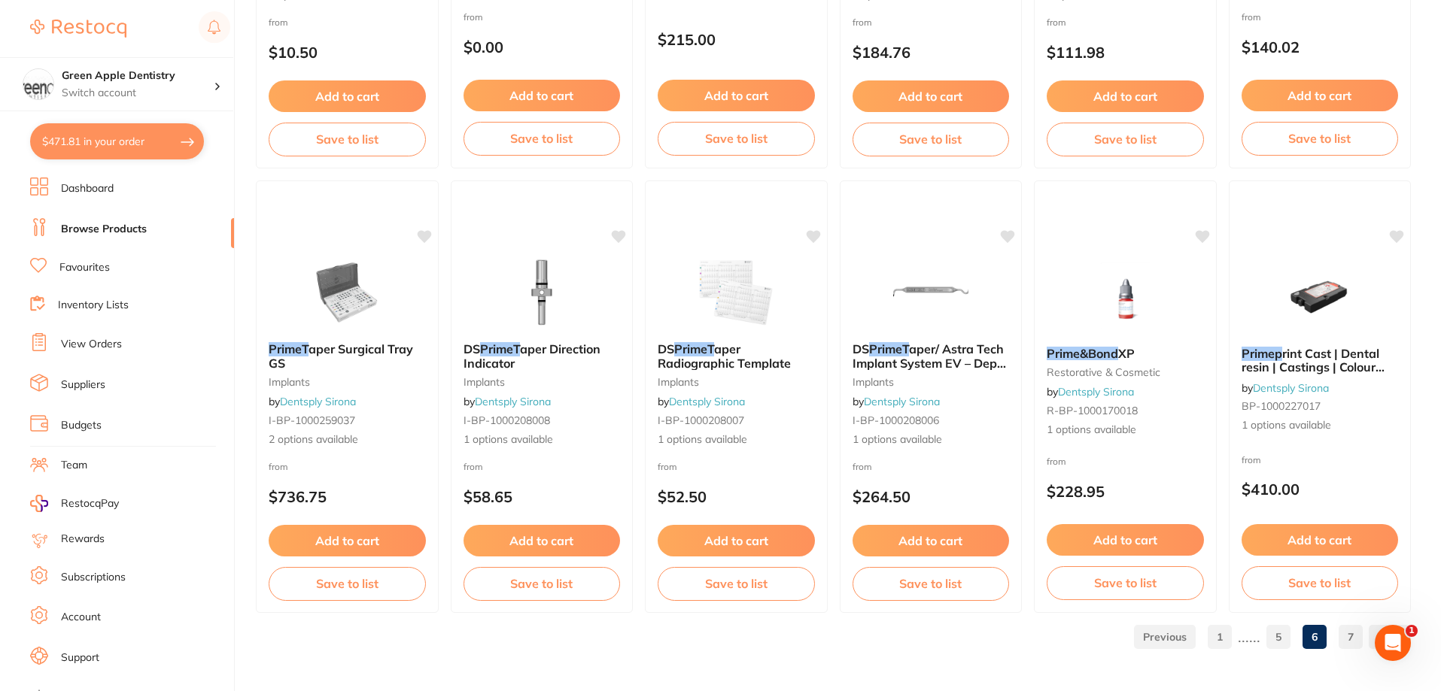
click at [1346, 635] on link "7" at bounding box center [1350, 637] width 24 height 30
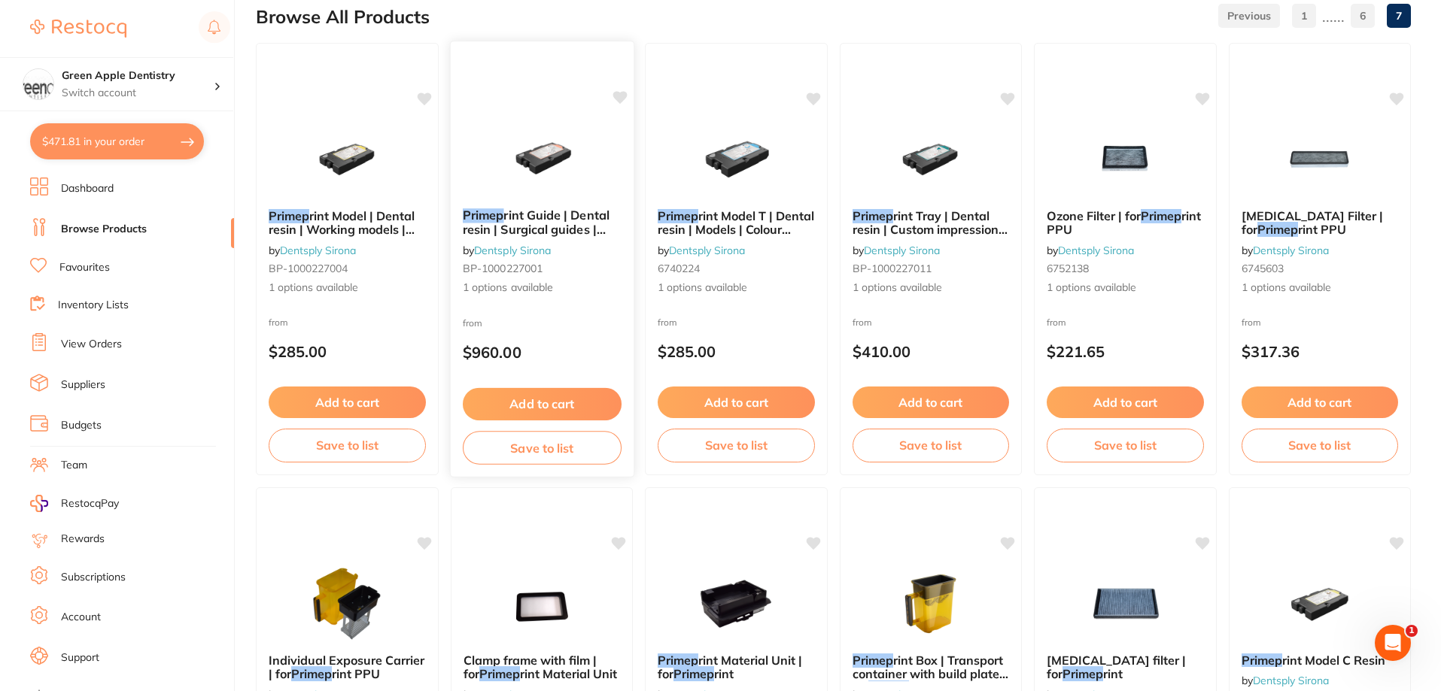
scroll to position [0, 0]
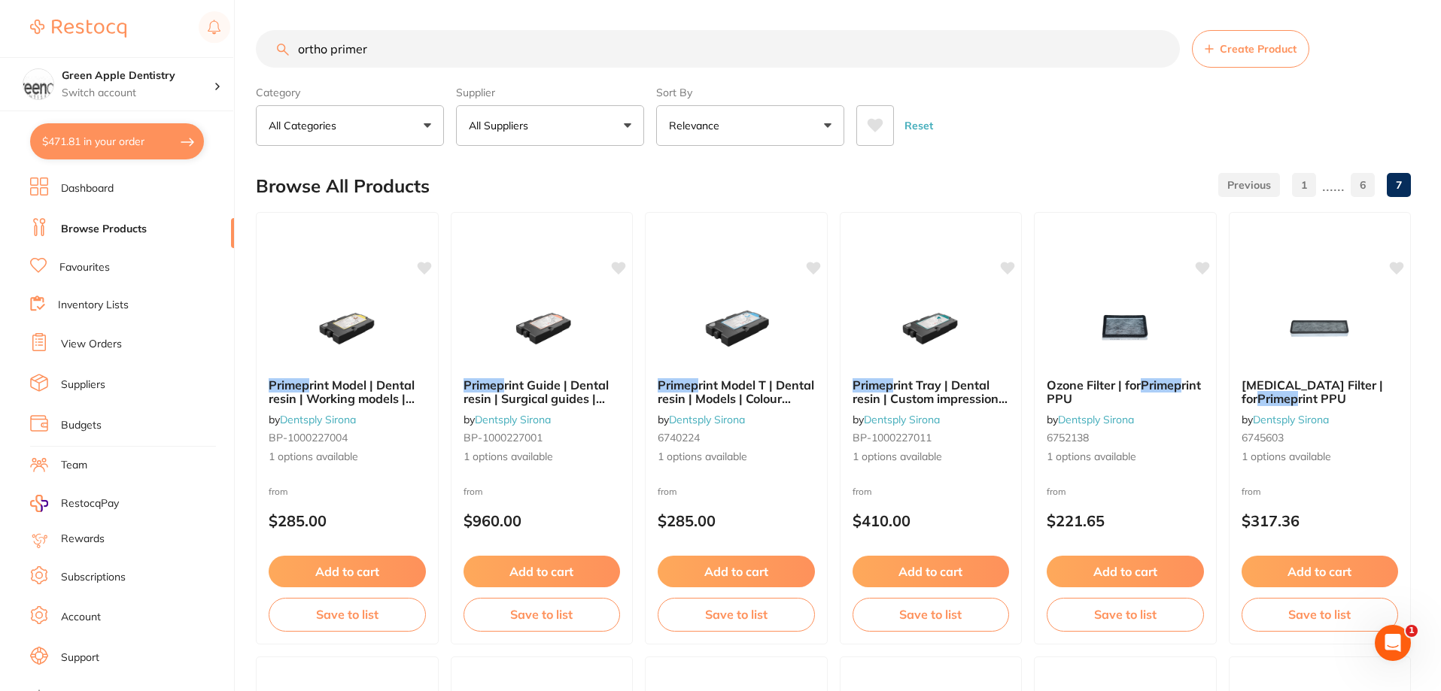
click at [96, 186] on link "Dashboard" at bounding box center [87, 188] width 53 height 15
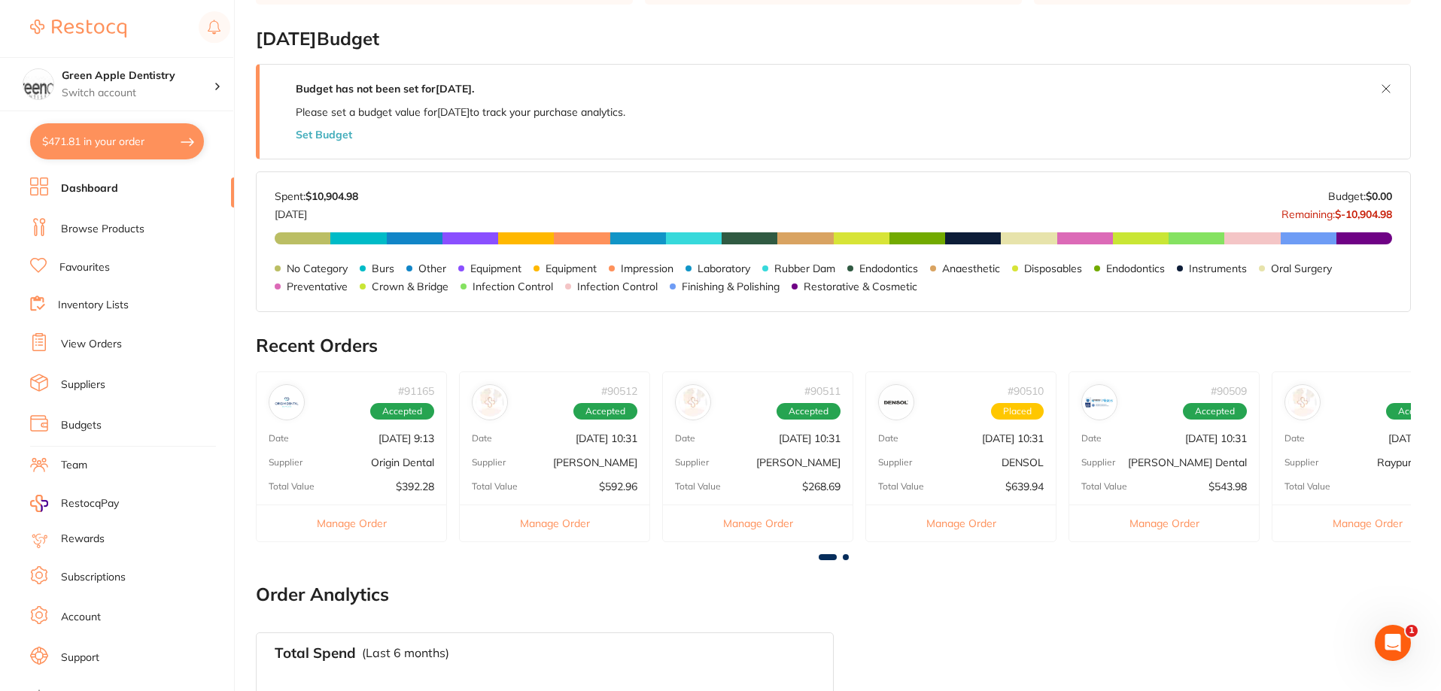
scroll to position [226, 0]
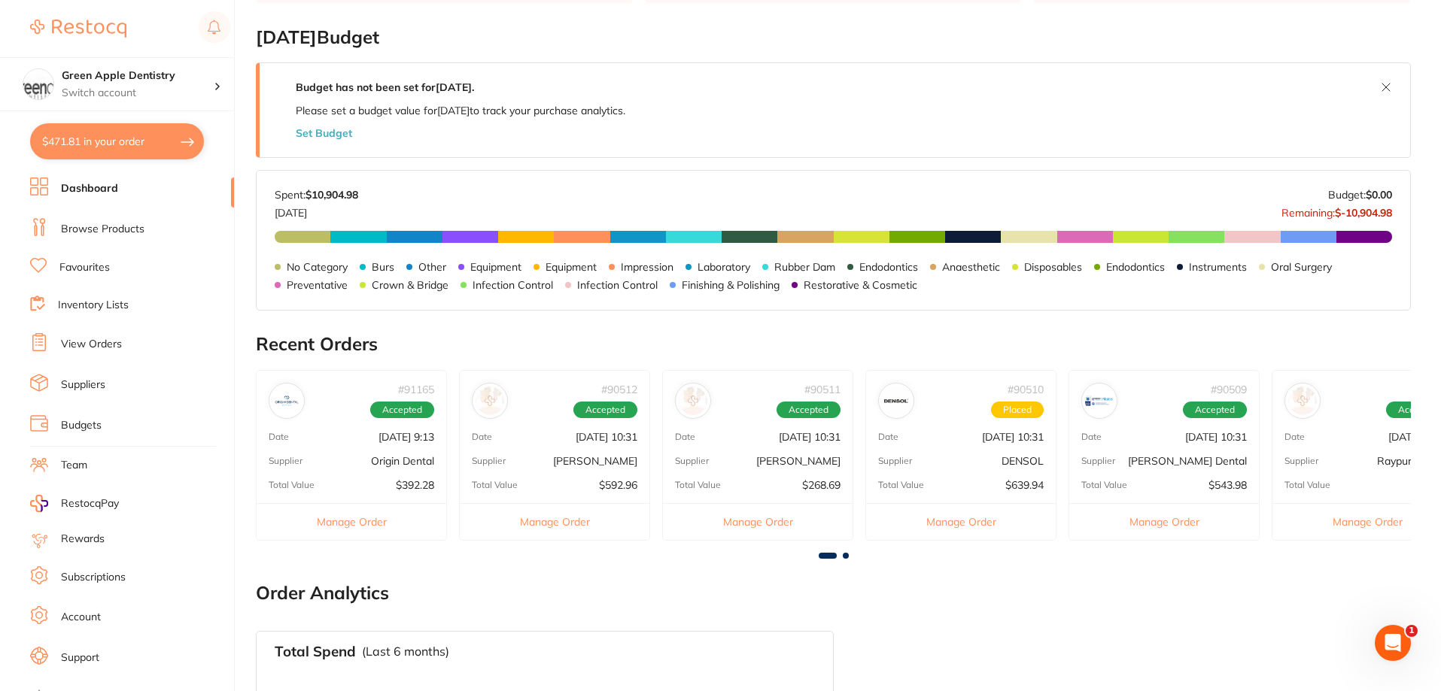
click at [80, 226] on link "Browse Products" at bounding box center [103, 229] width 84 height 15
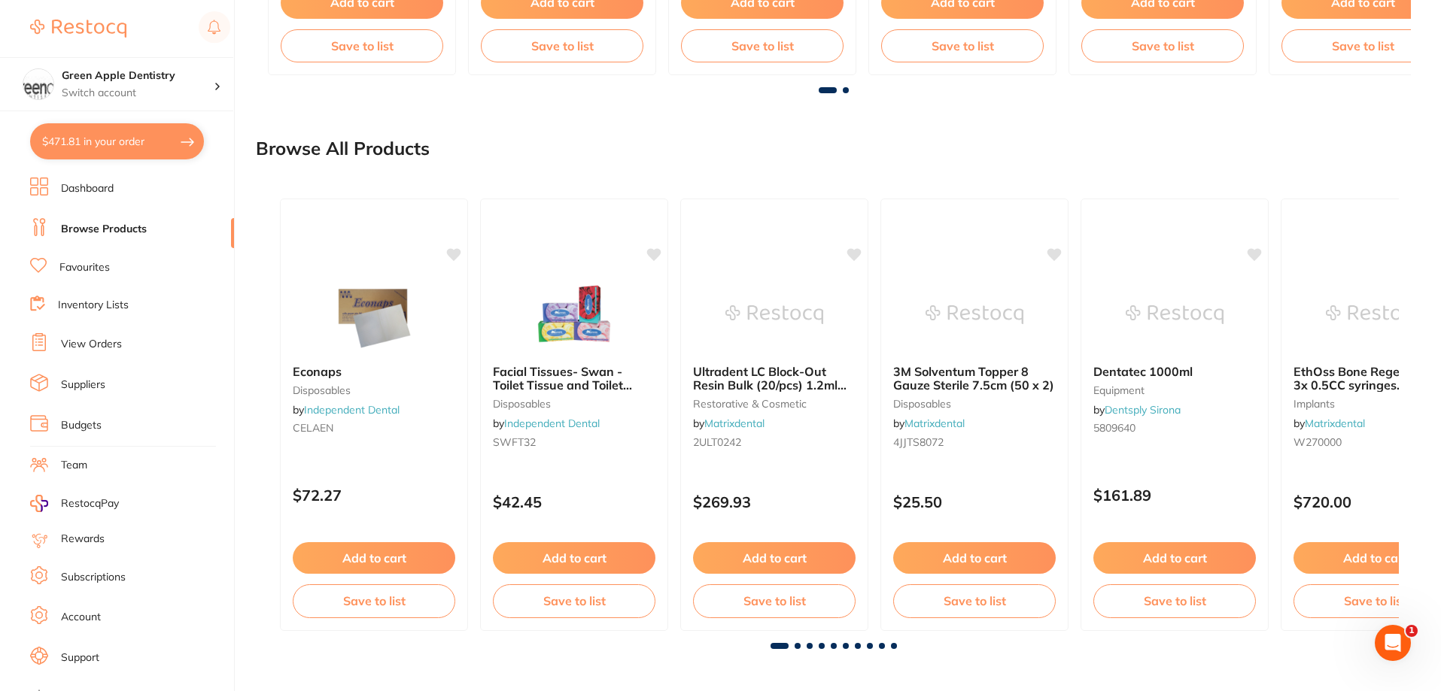
click at [106, 146] on button "$471.81 in your order" at bounding box center [117, 141] width 174 height 36
checkbox input "true"
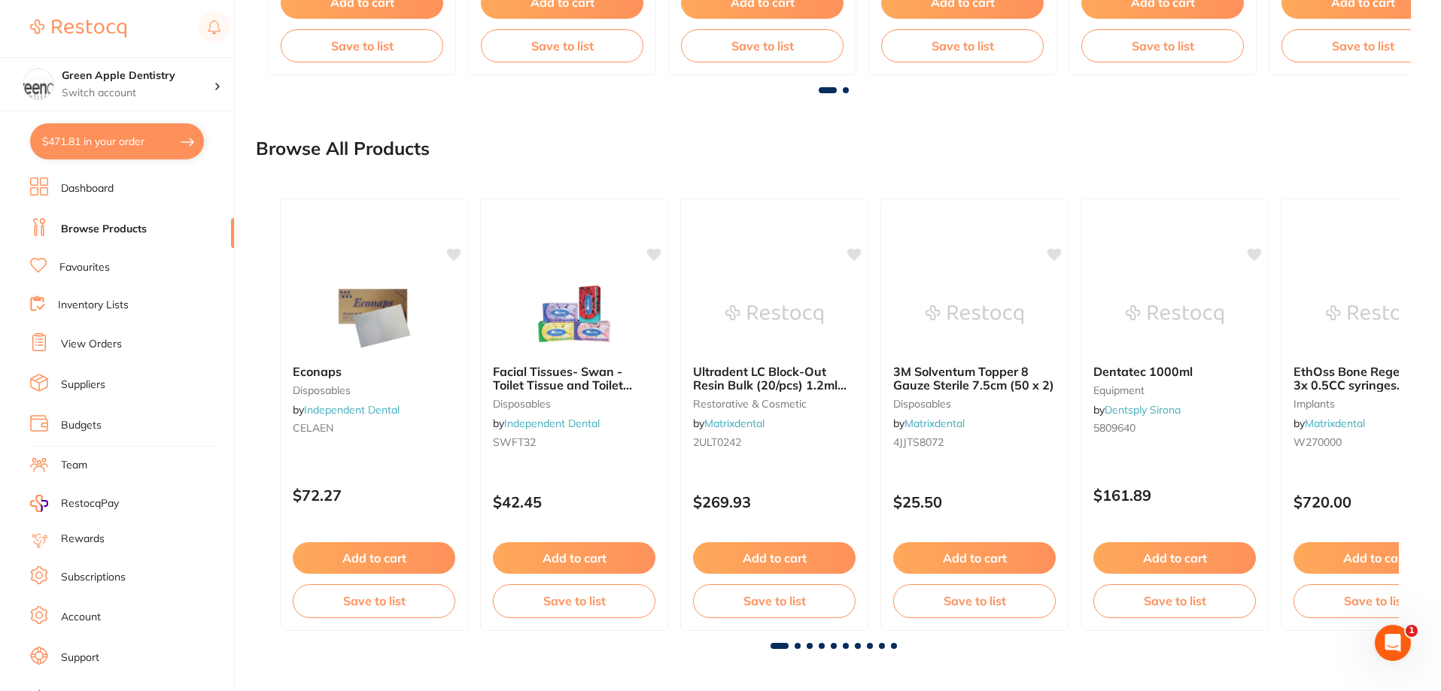
checkbox input "true"
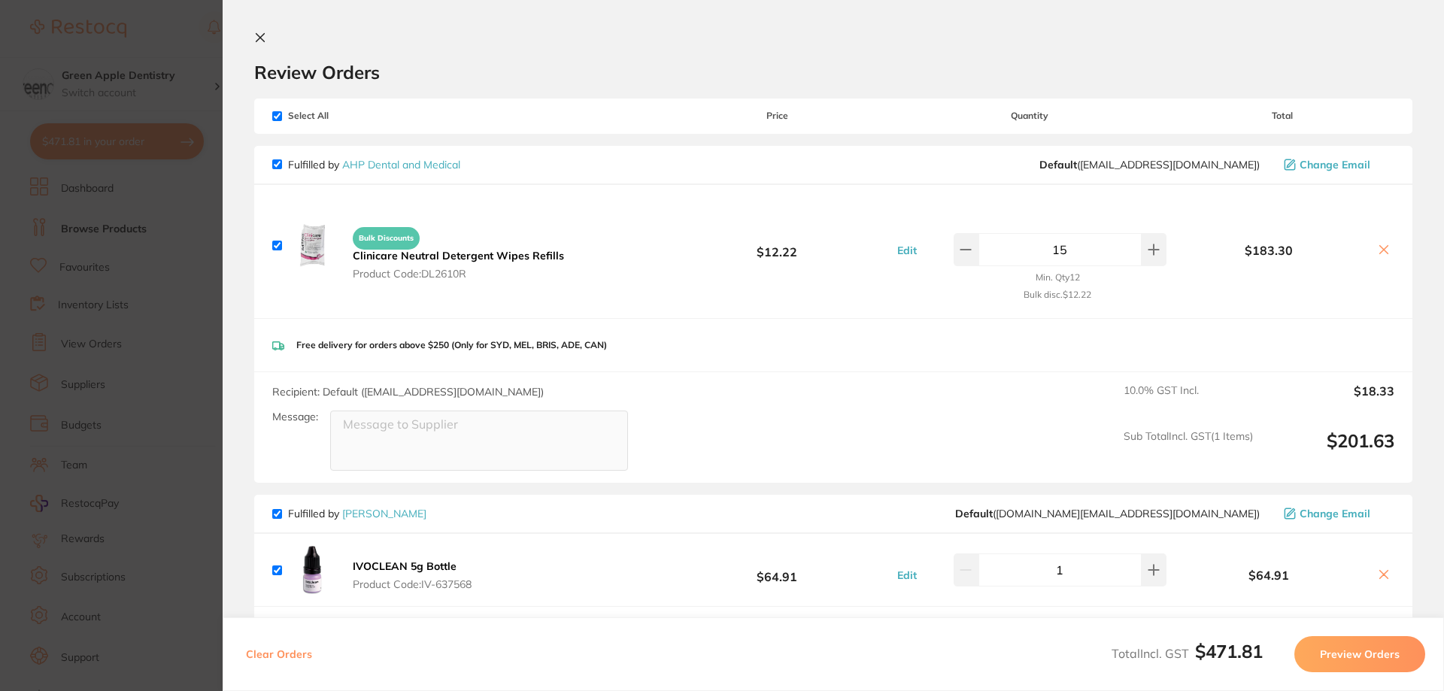
click at [260, 35] on icon at bounding box center [260, 38] width 12 height 12
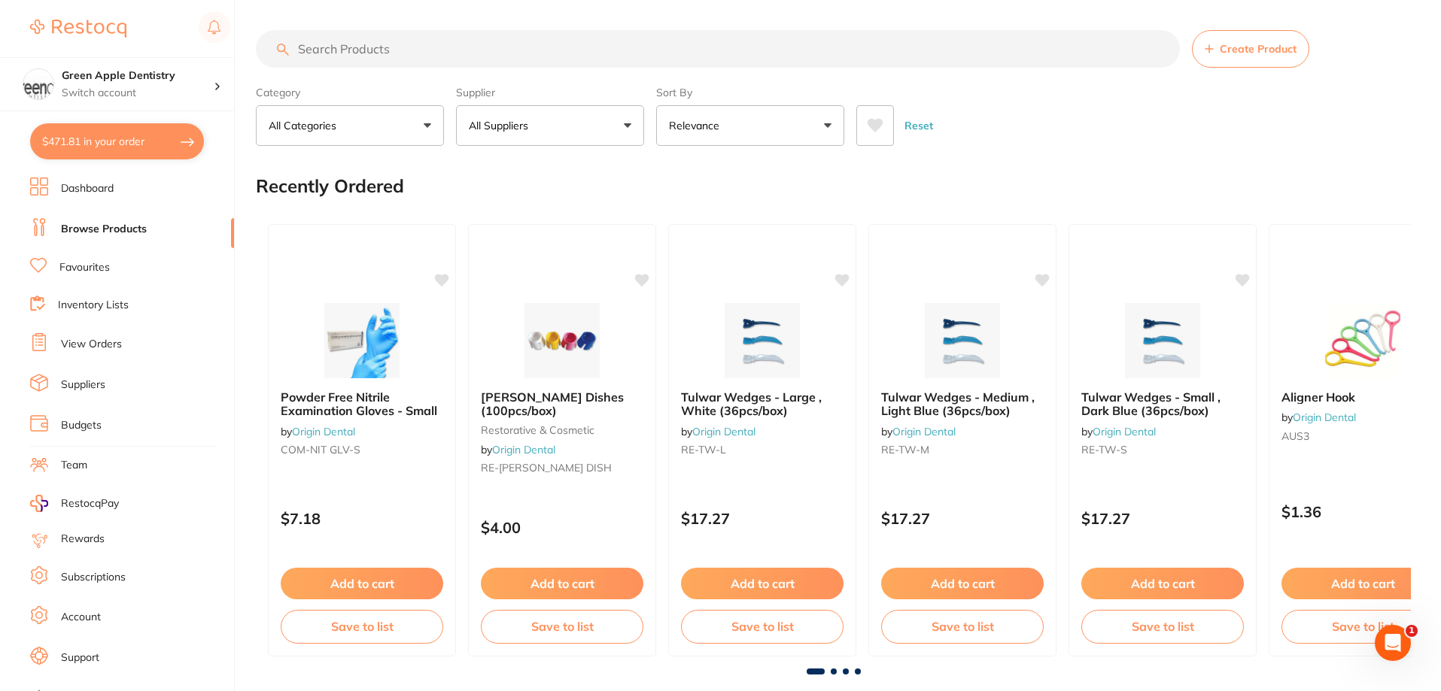
click at [390, 51] on input "search" at bounding box center [718, 49] width 924 height 38
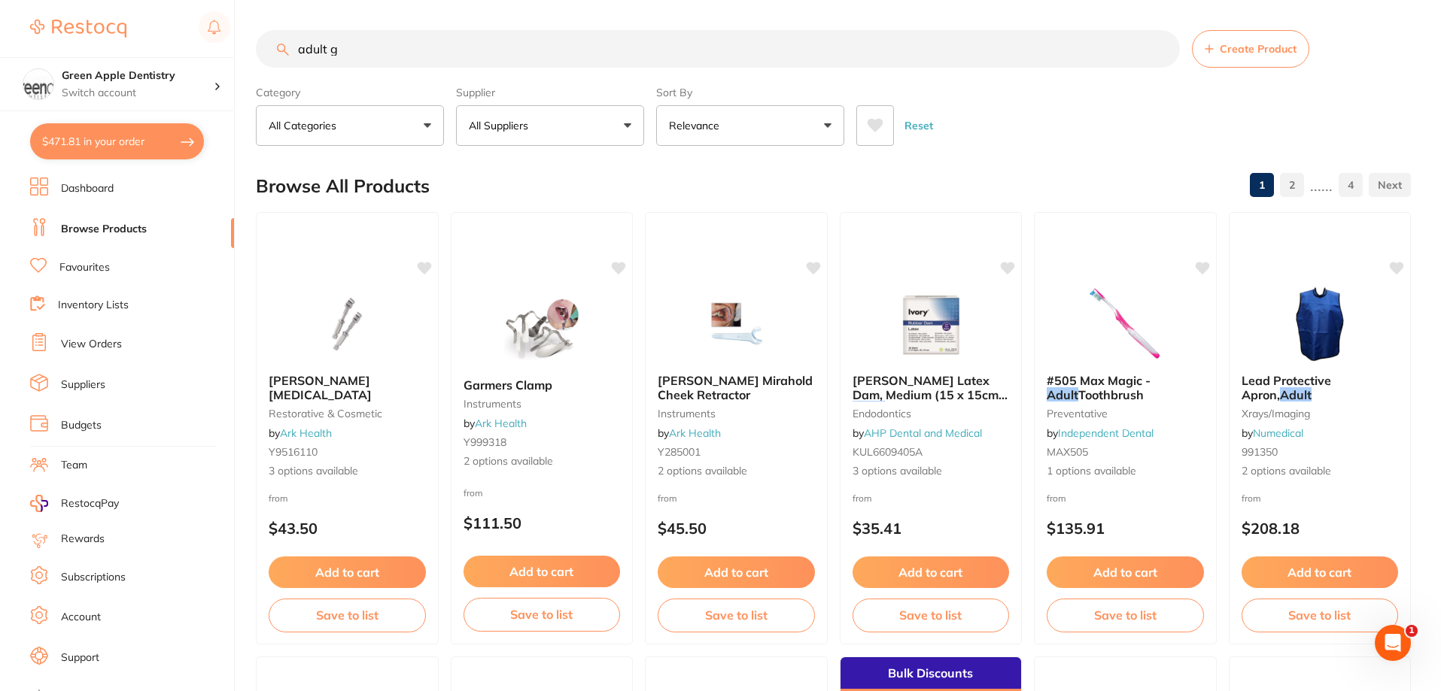
type input "adult gl"
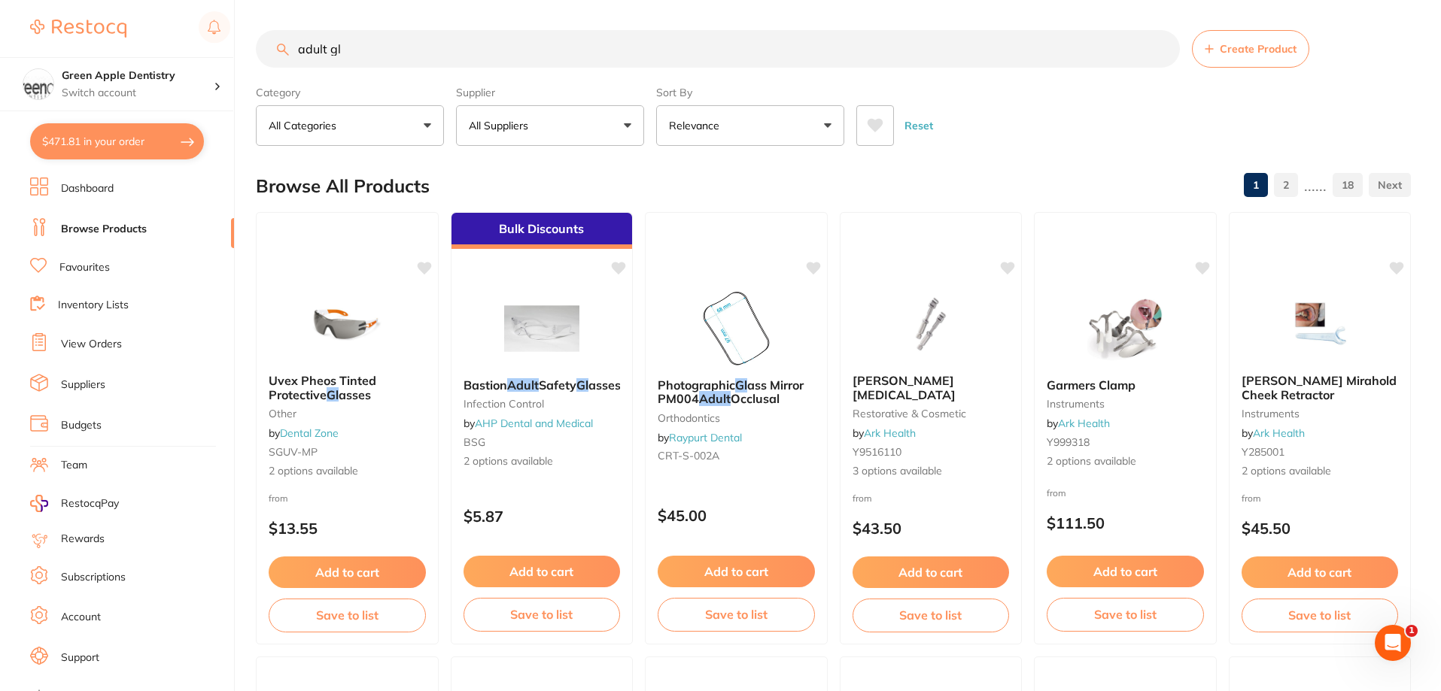
click at [500, 53] on input "adult gl" at bounding box center [718, 49] width 924 height 38
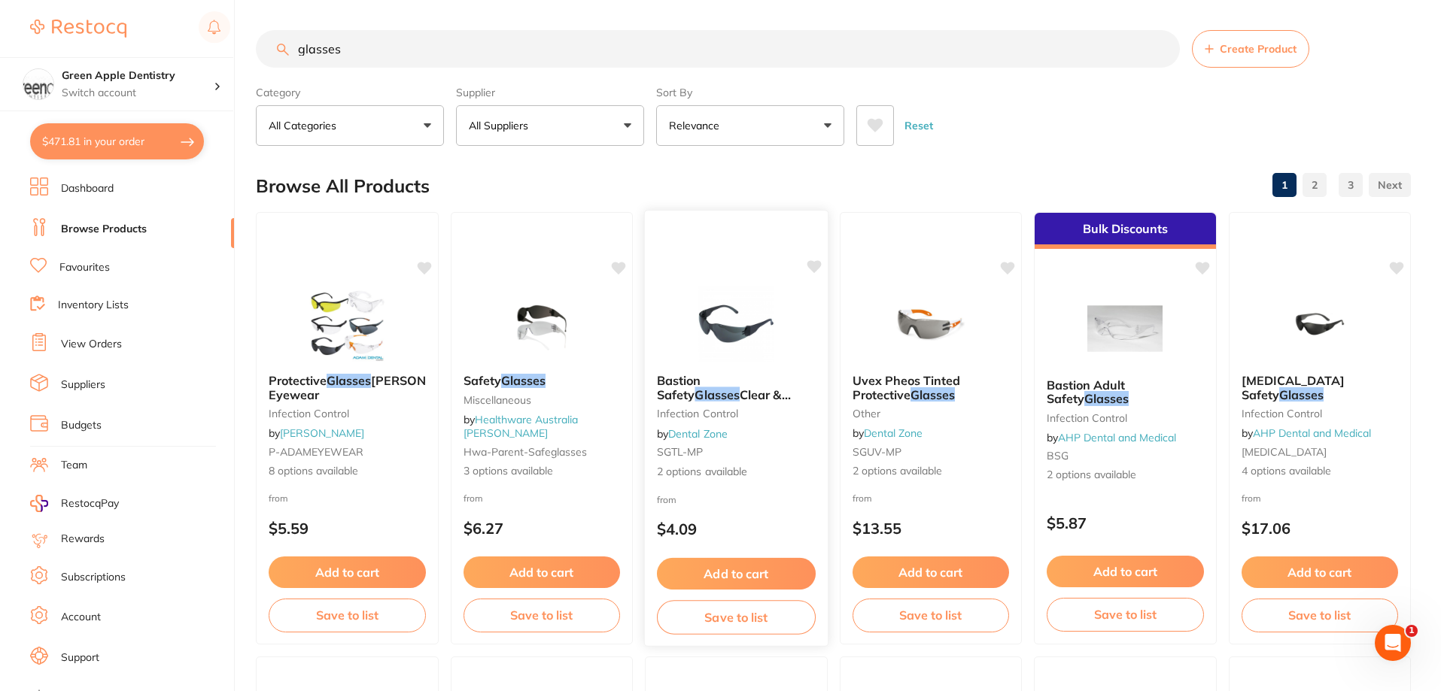
type input "glasses"
click at [692, 329] on img at bounding box center [736, 324] width 99 height 76
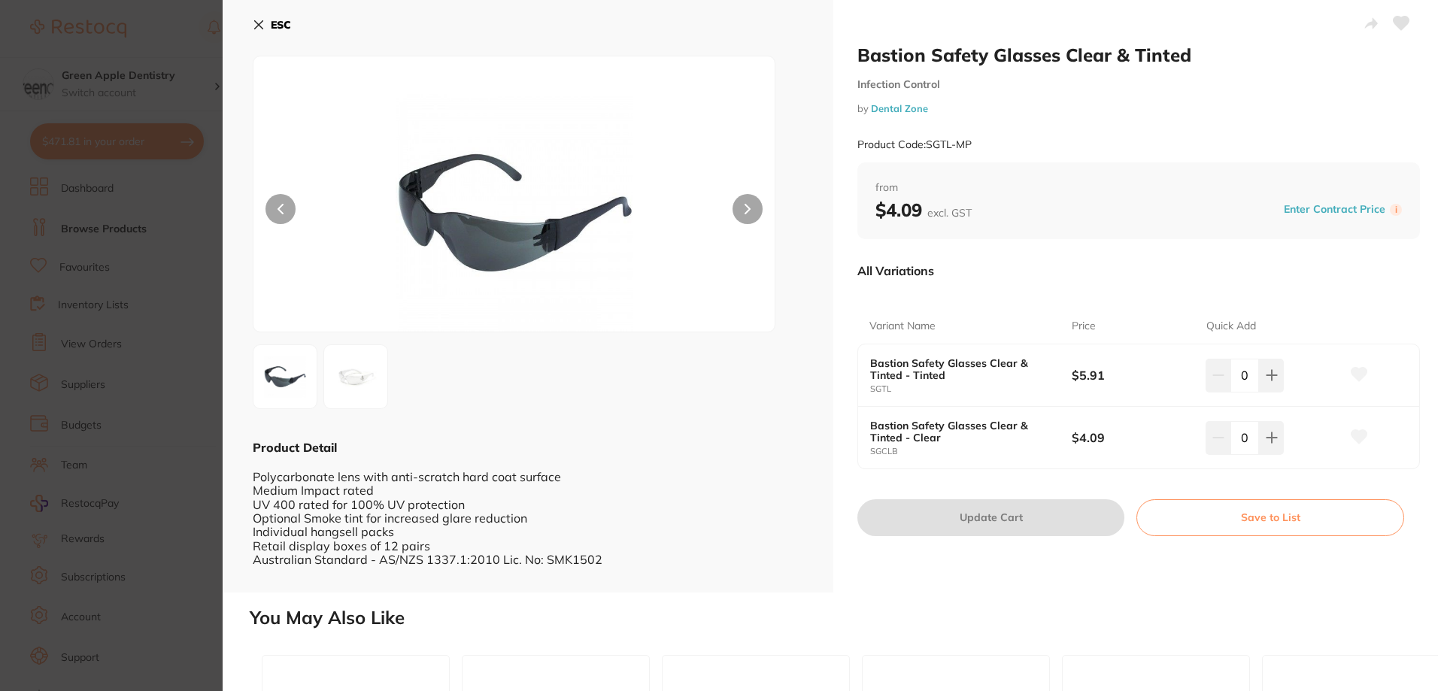
click at [381, 384] on img at bounding box center [356, 377] width 54 height 54
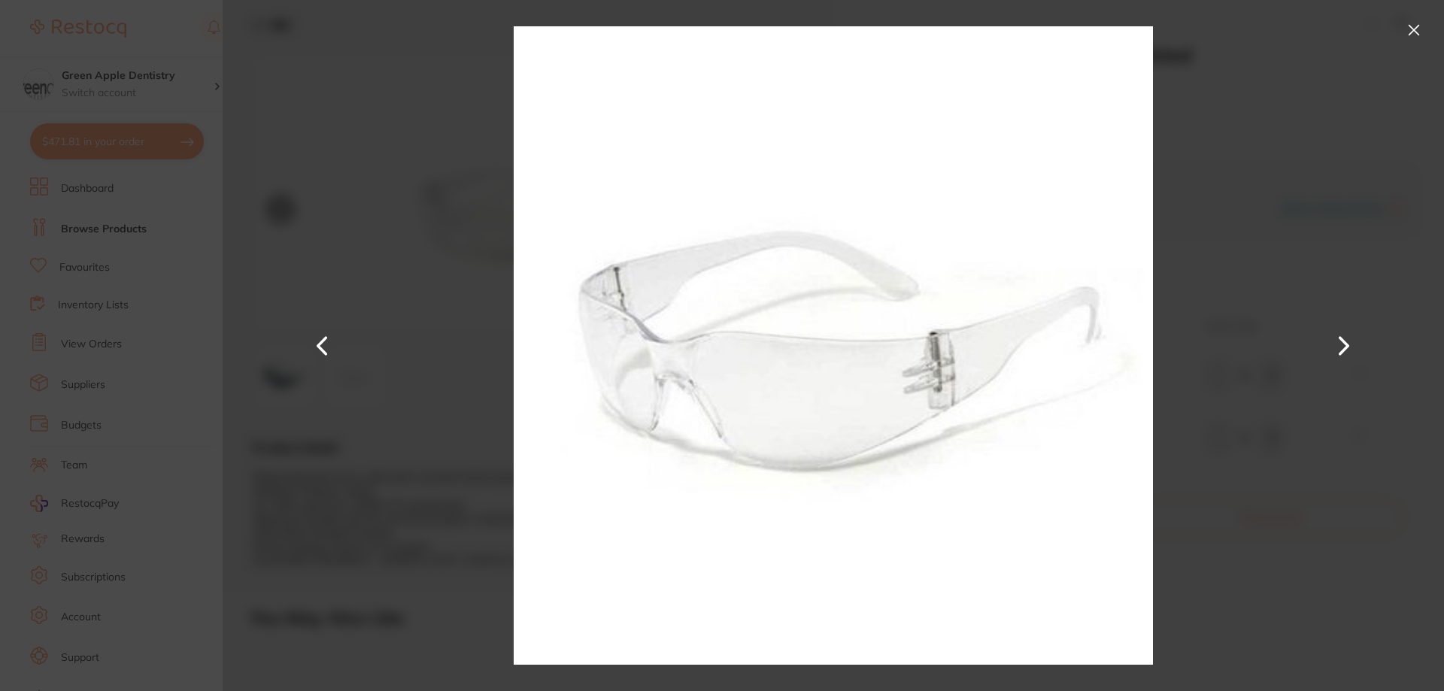
click at [1413, 38] on button at bounding box center [1414, 30] width 24 height 24
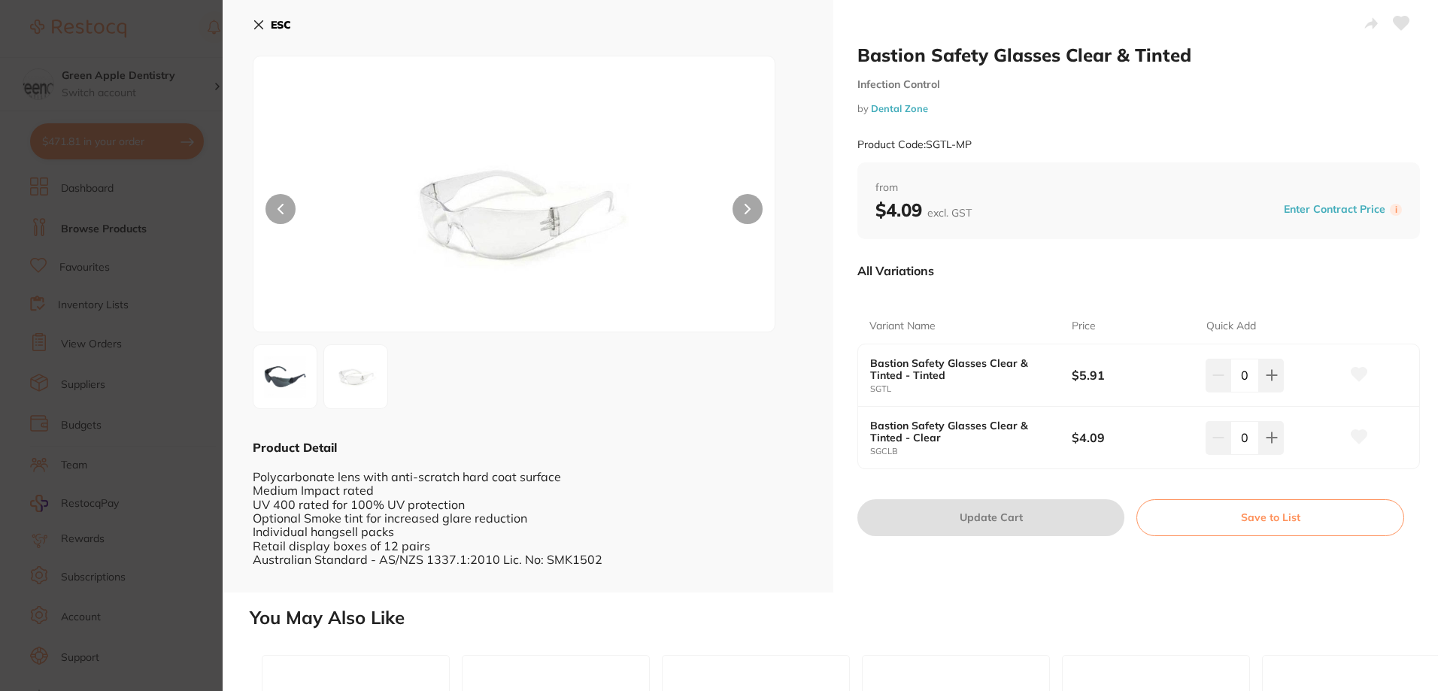
click at [261, 26] on icon at bounding box center [259, 25] width 8 height 8
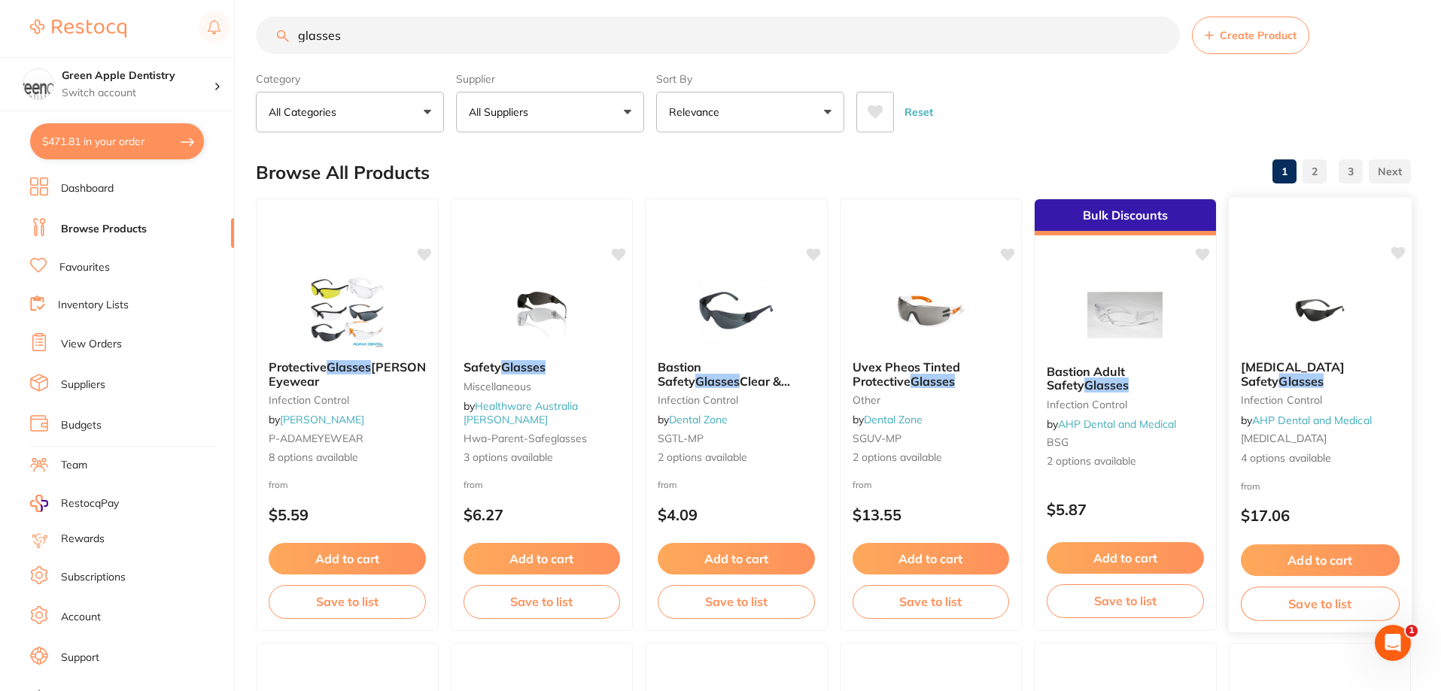
click at [1305, 336] on img at bounding box center [1319, 310] width 99 height 76
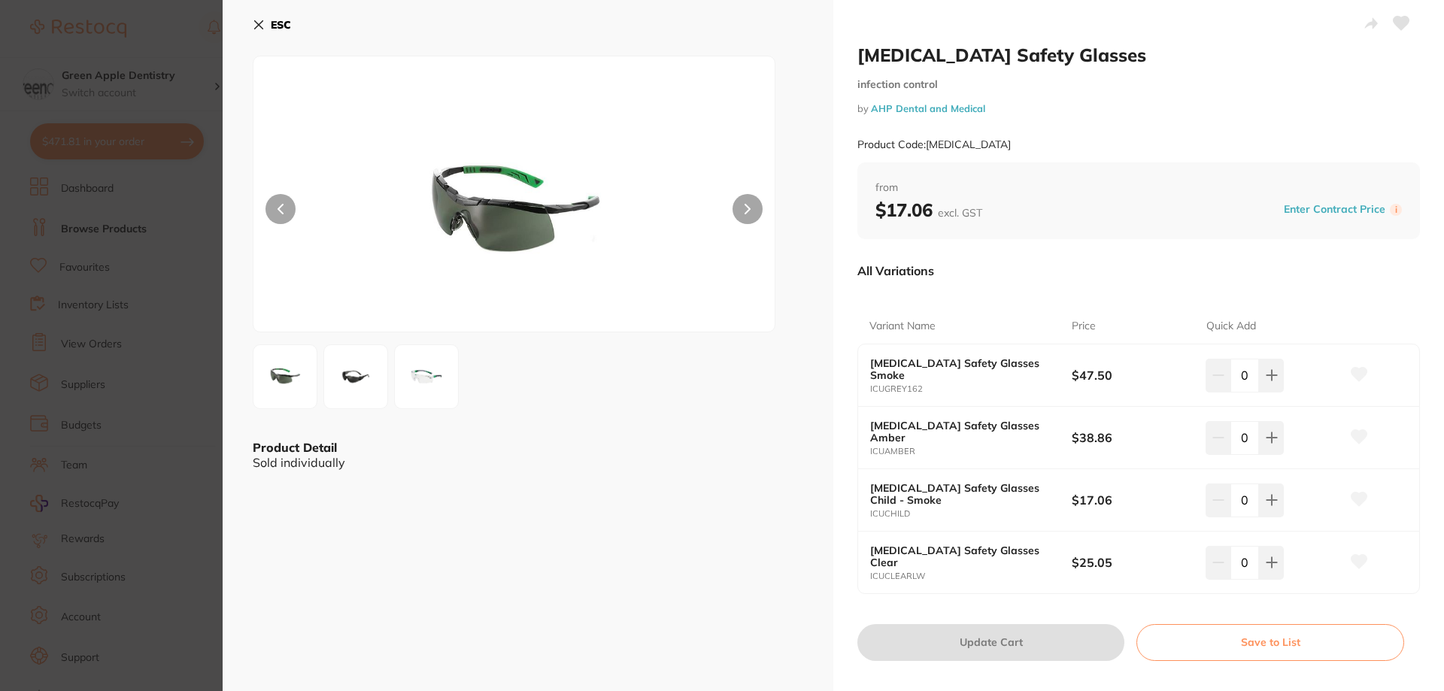
click at [348, 359] on img at bounding box center [356, 377] width 54 height 54
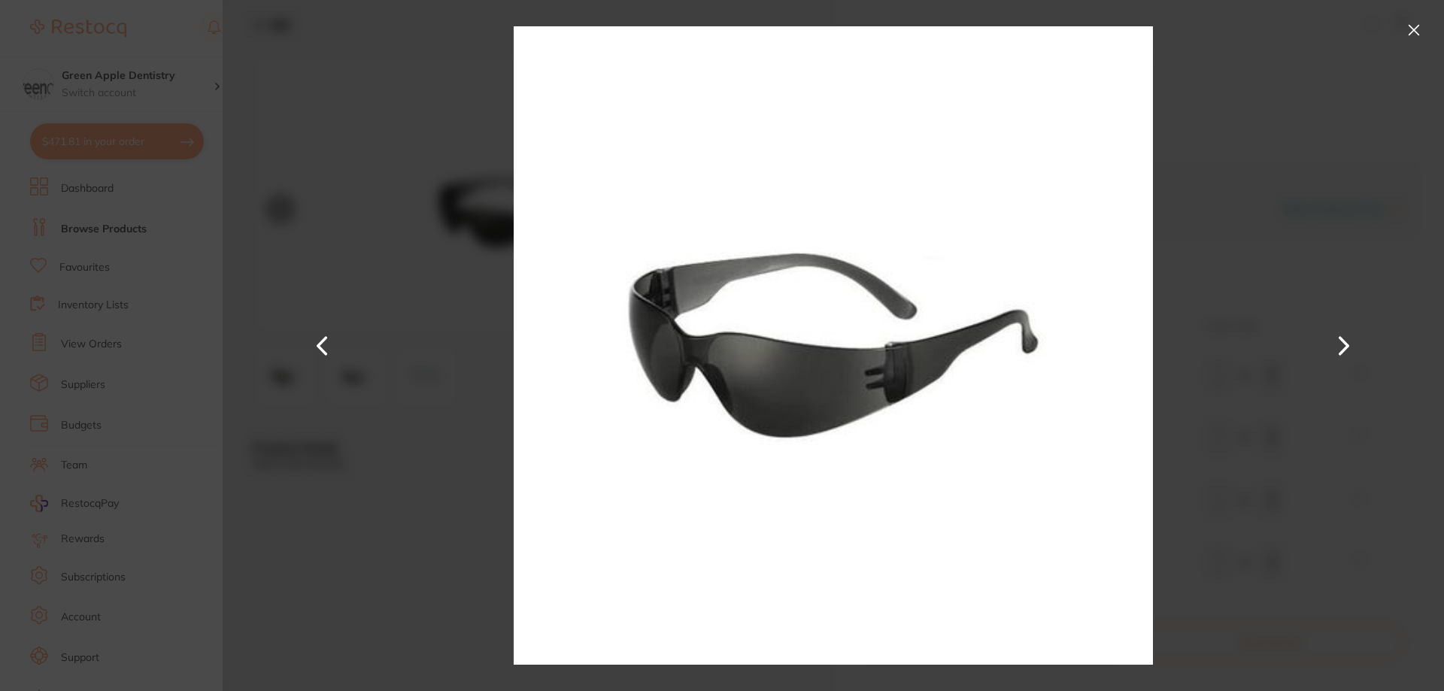
click at [1416, 33] on button at bounding box center [1414, 30] width 24 height 24
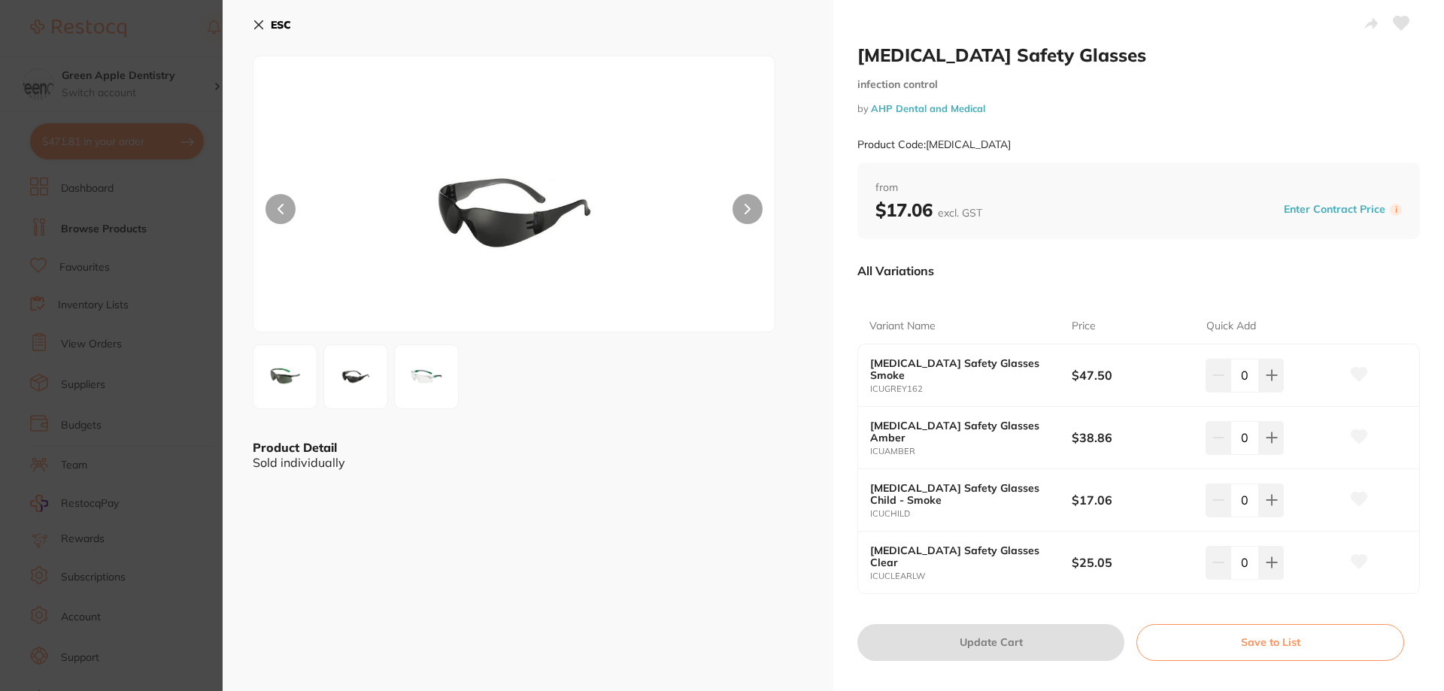
click at [432, 370] on img at bounding box center [426, 377] width 54 height 54
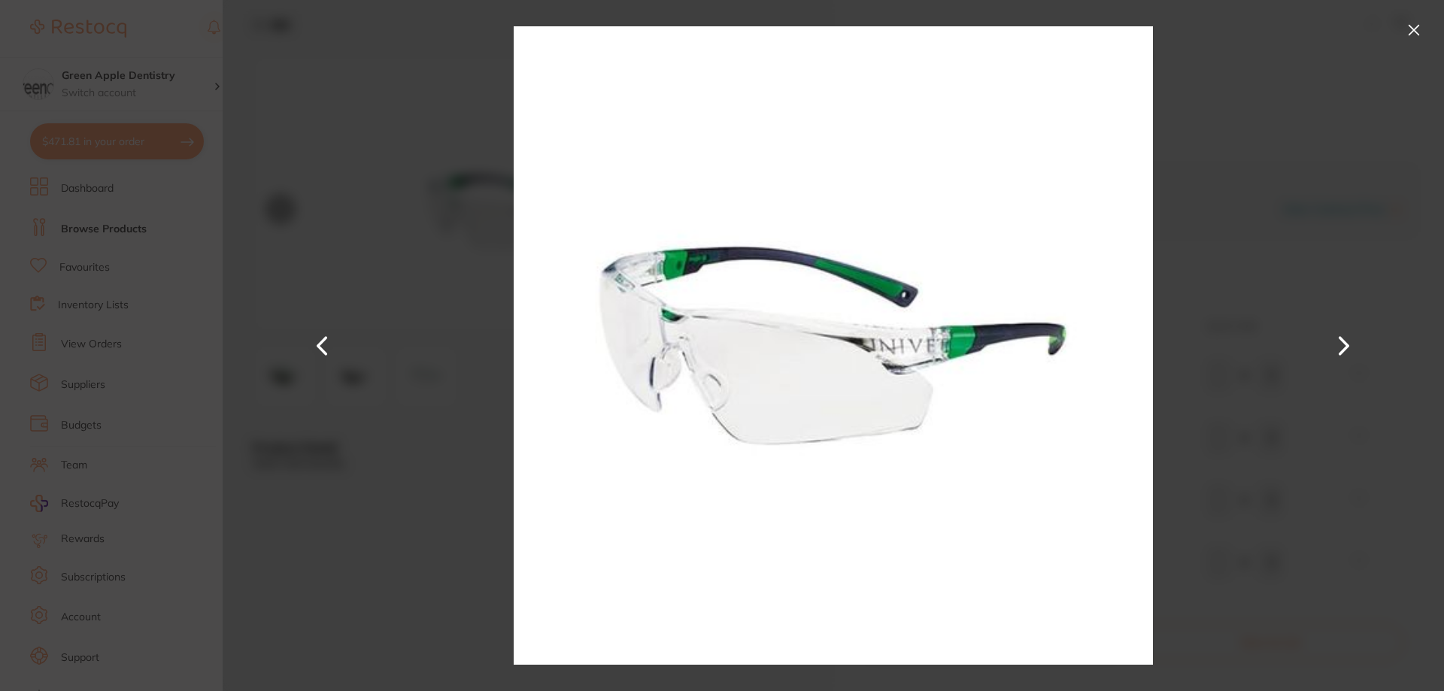
click at [1420, 27] on button at bounding box center [1414, 30] width 24 height 24
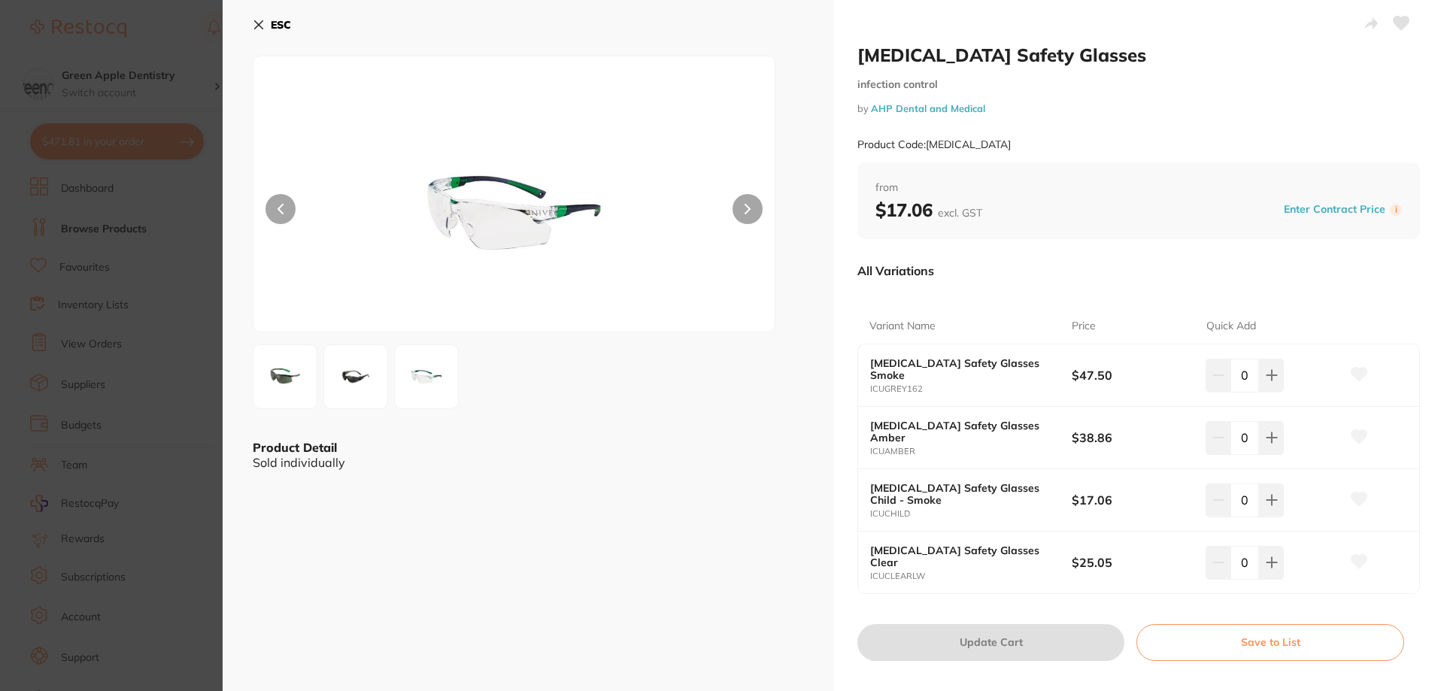
click at [291, 24] on b "ESC" at bounding box center [281, 25] width 20 height 14
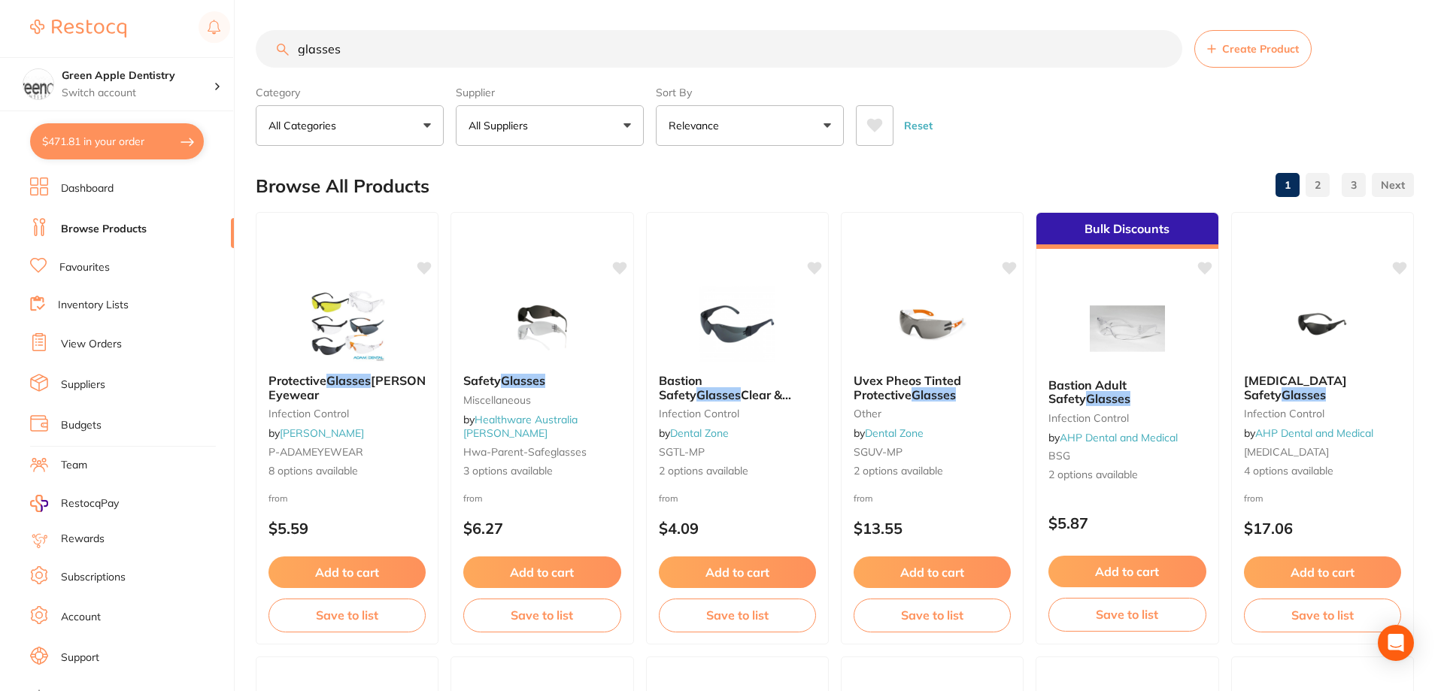
click at [285, 30] on input "glasses" at bounding box center [719, 49] width 927 height 38
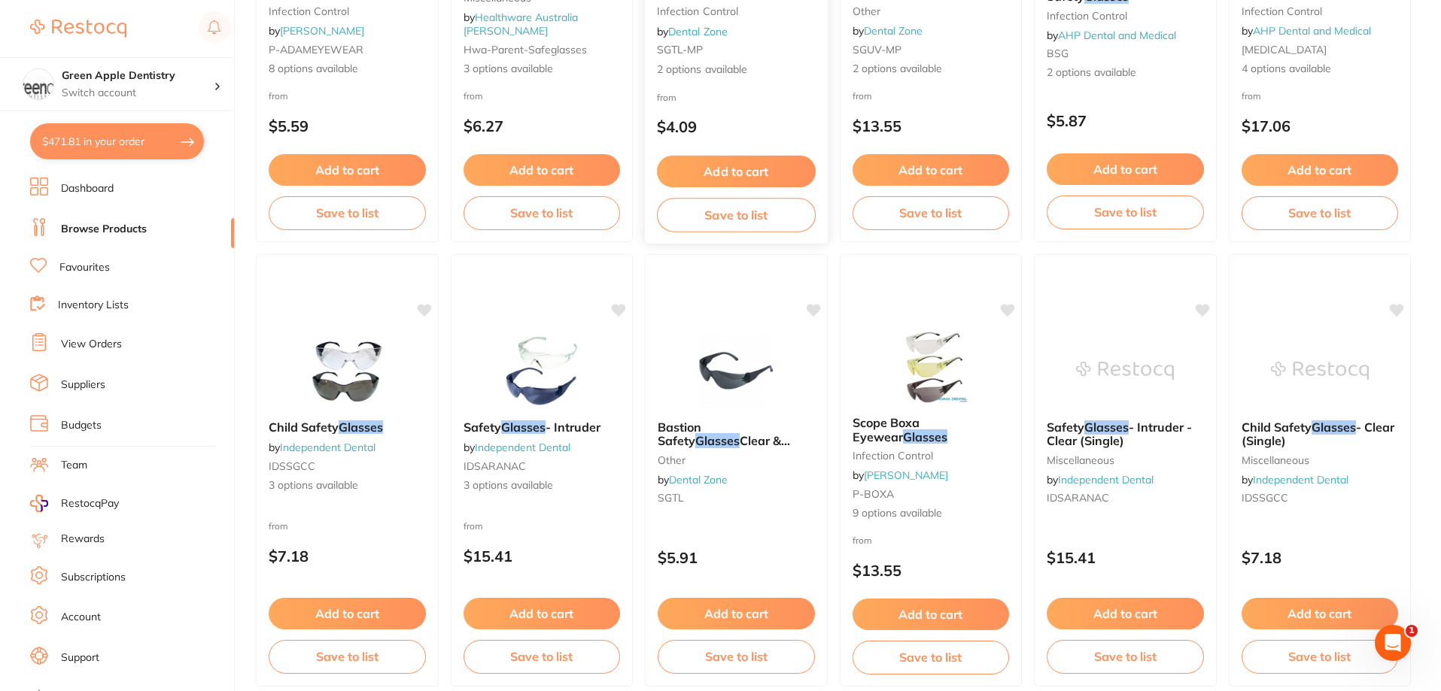
scroll to position [615, 0]
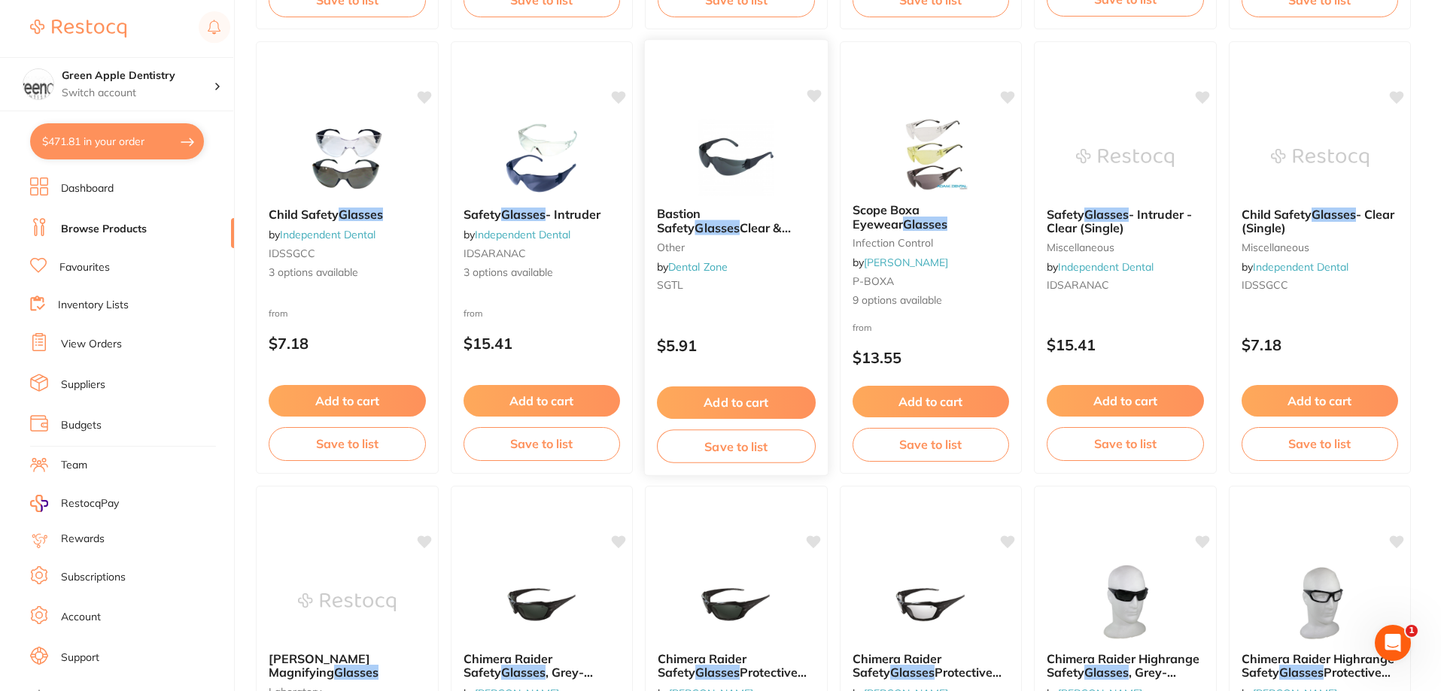
click at [750, 177] on img at bounding box center [736, 157] width 99 height 76
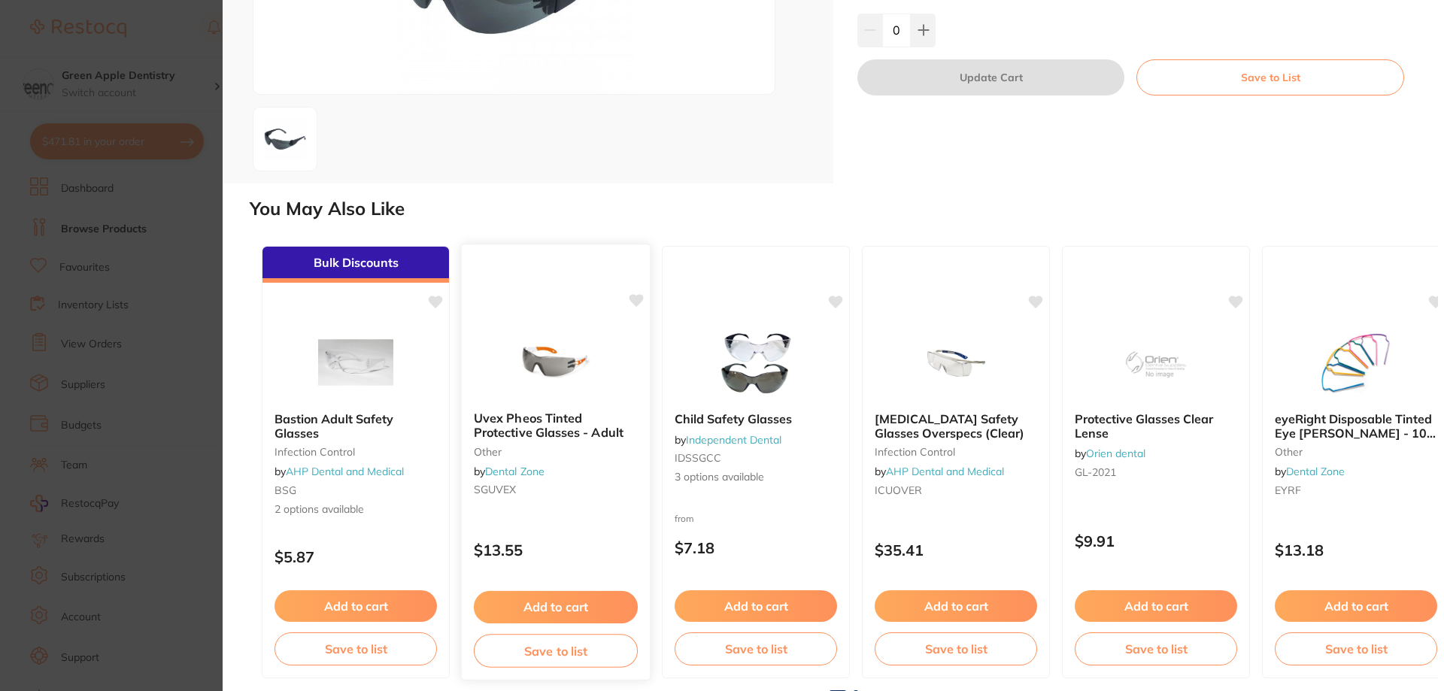
scroll to position [243, 0]
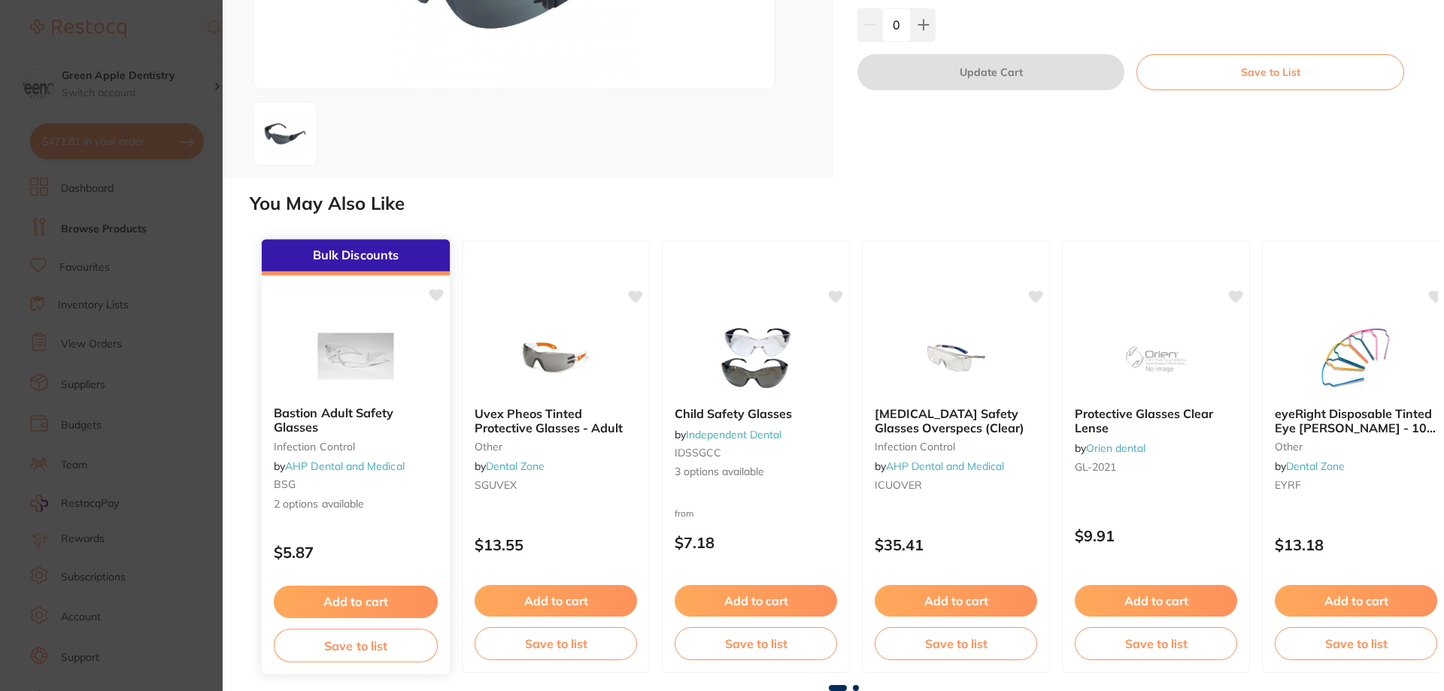
click at [369, 368] on img at bounding box center [355, 357] width 99 height 76
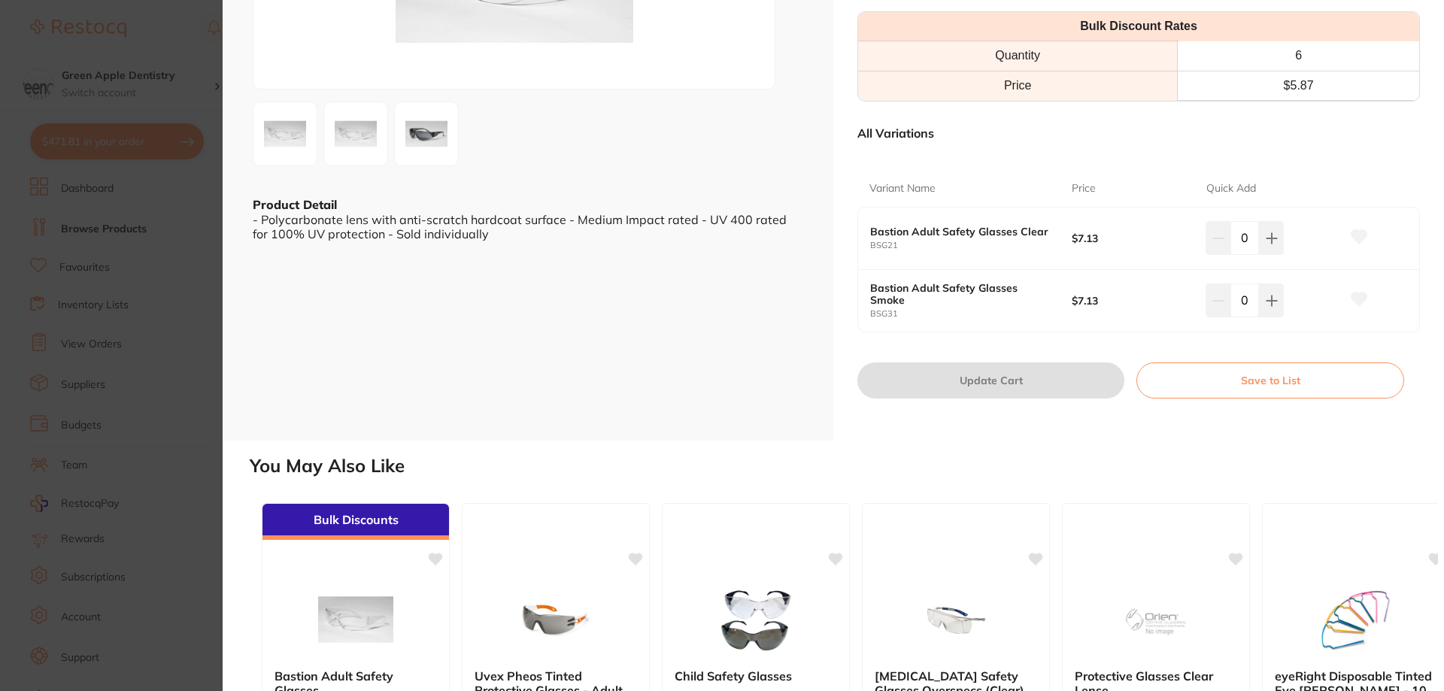
click at [433, 161] on img at bounding box center [426, 134] width 54 height 54
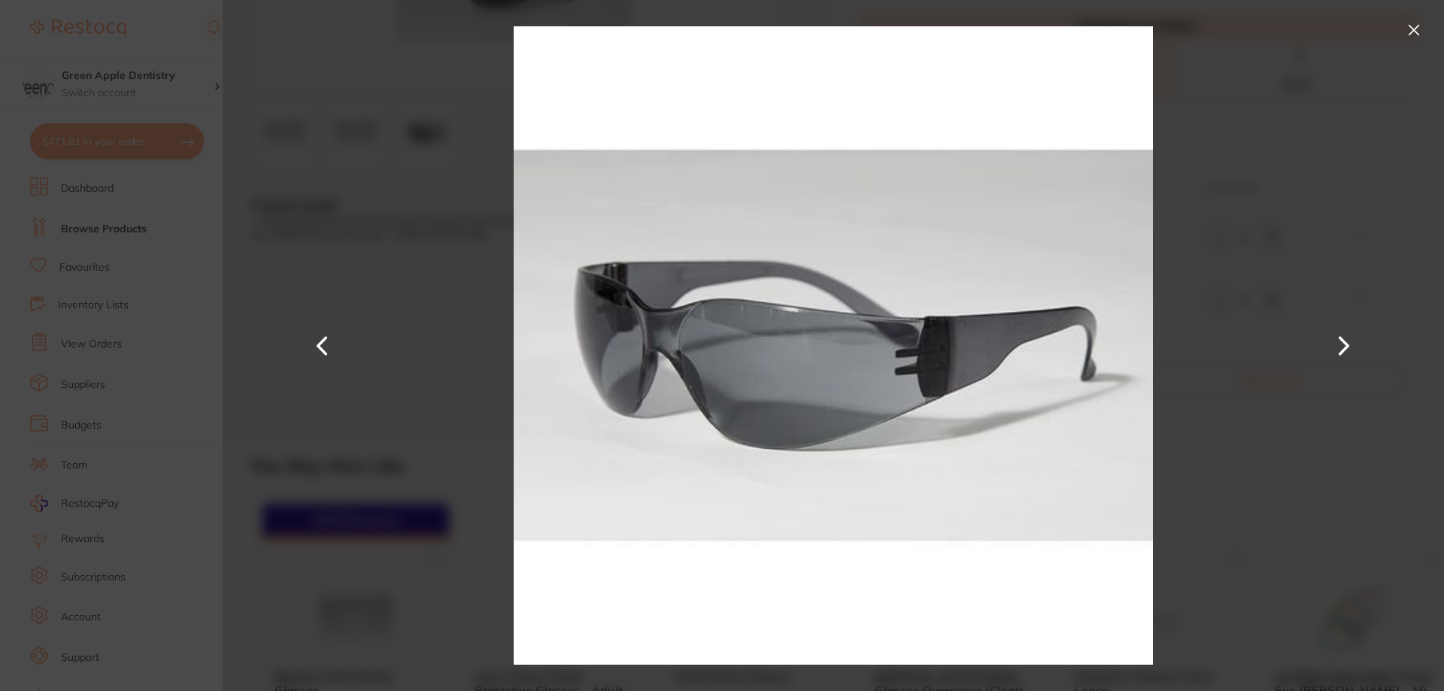
click at [1412, 29] on button at bounding box center [1414, 30] width 24 height 24
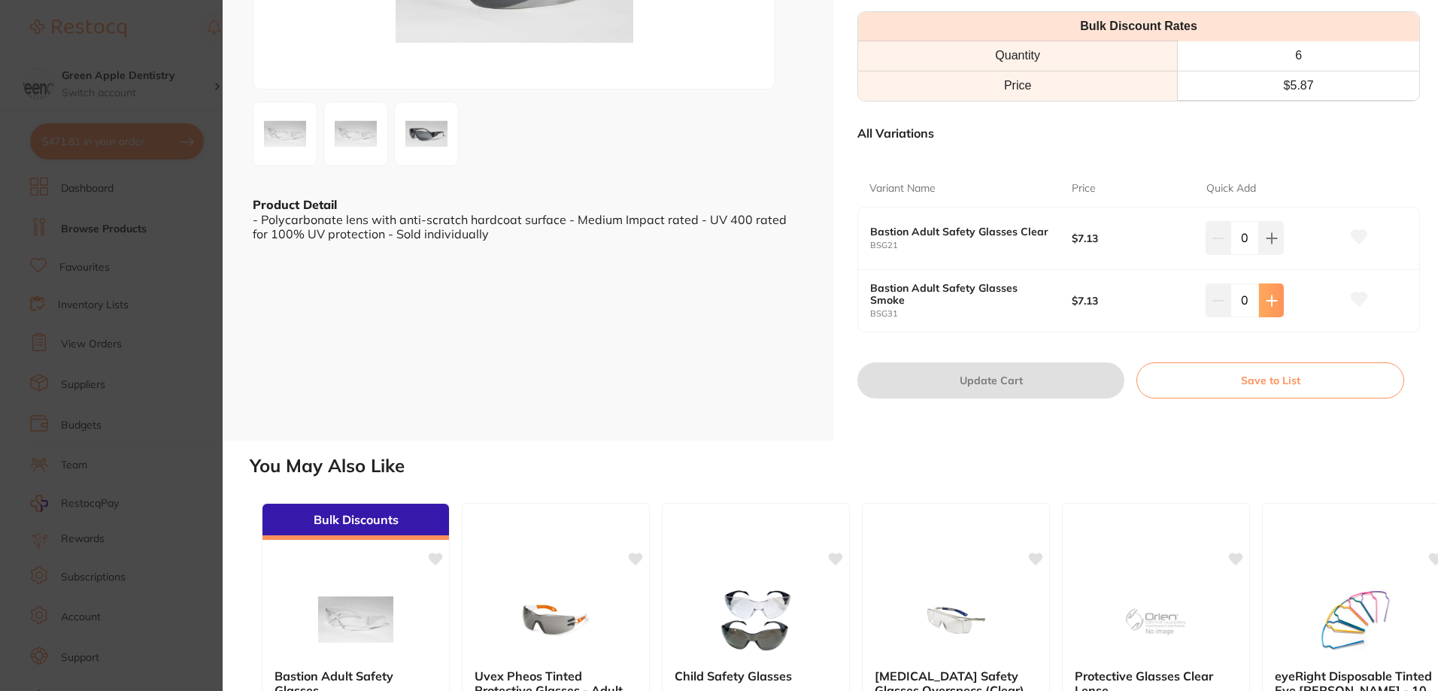
click at [1271, 307] on icon at bounding box center [1272, 301] width 12 height 12
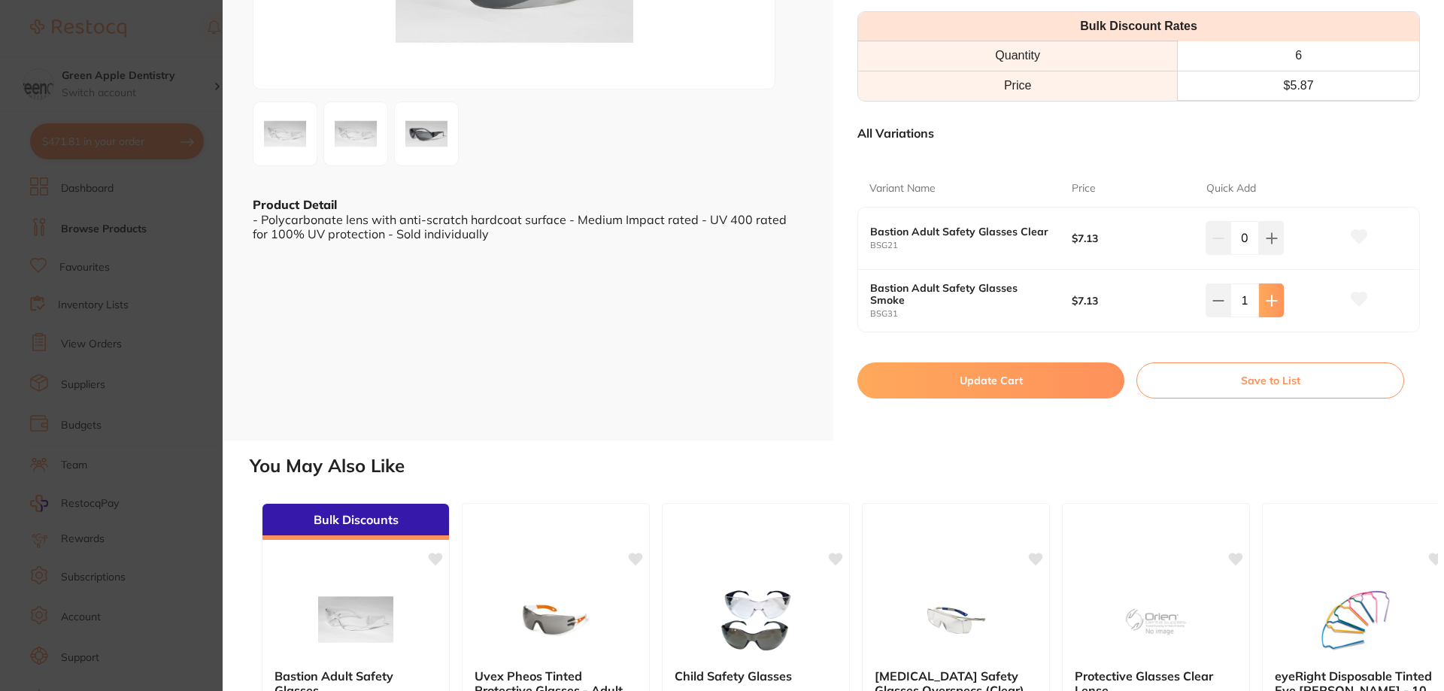
click at [1271, 307] on icon at bounding box center [1272, 301] width 12 height 12
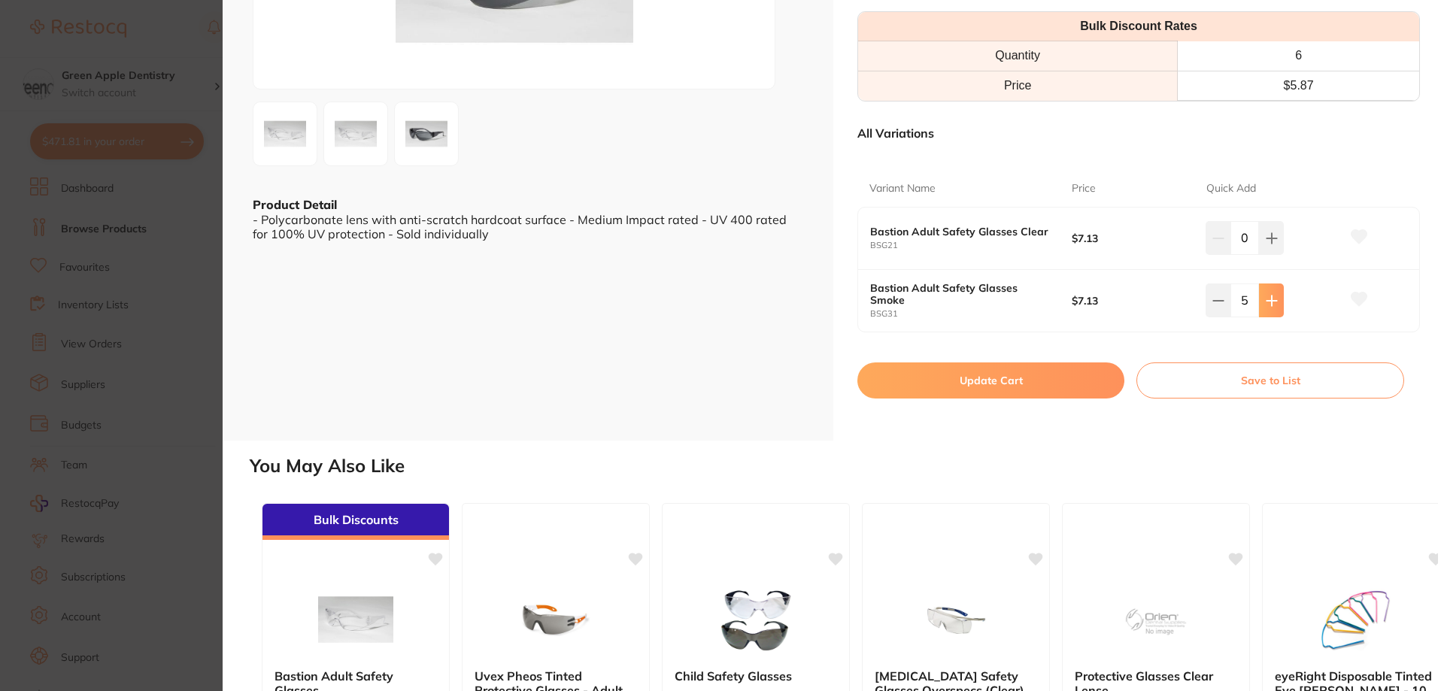
type input "6"
click at [1007, 399] on button "Update Cart" at bounding box center [991, 381] width 267 height 36
checkbox input "false"
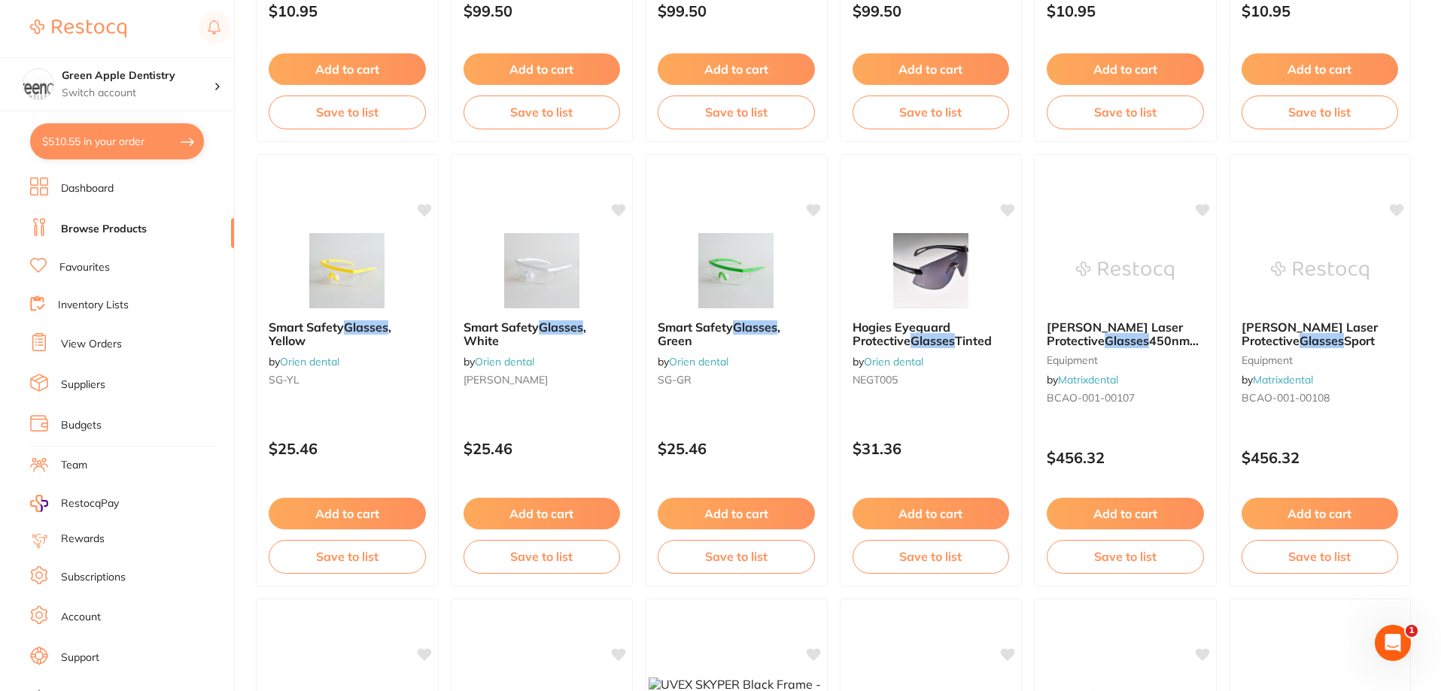
scroll to position [2346, 0]
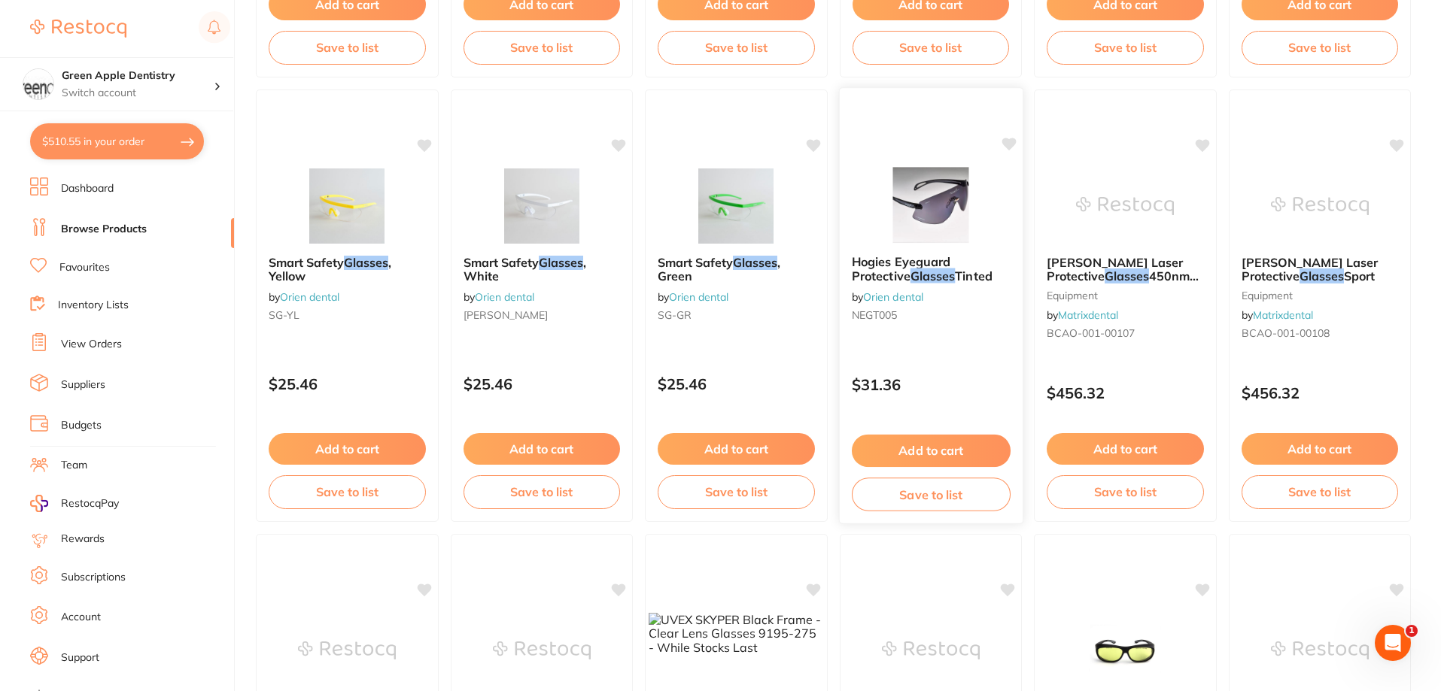
click at [954, 220] on img at bounding box center [930, 205] width 99 height 76
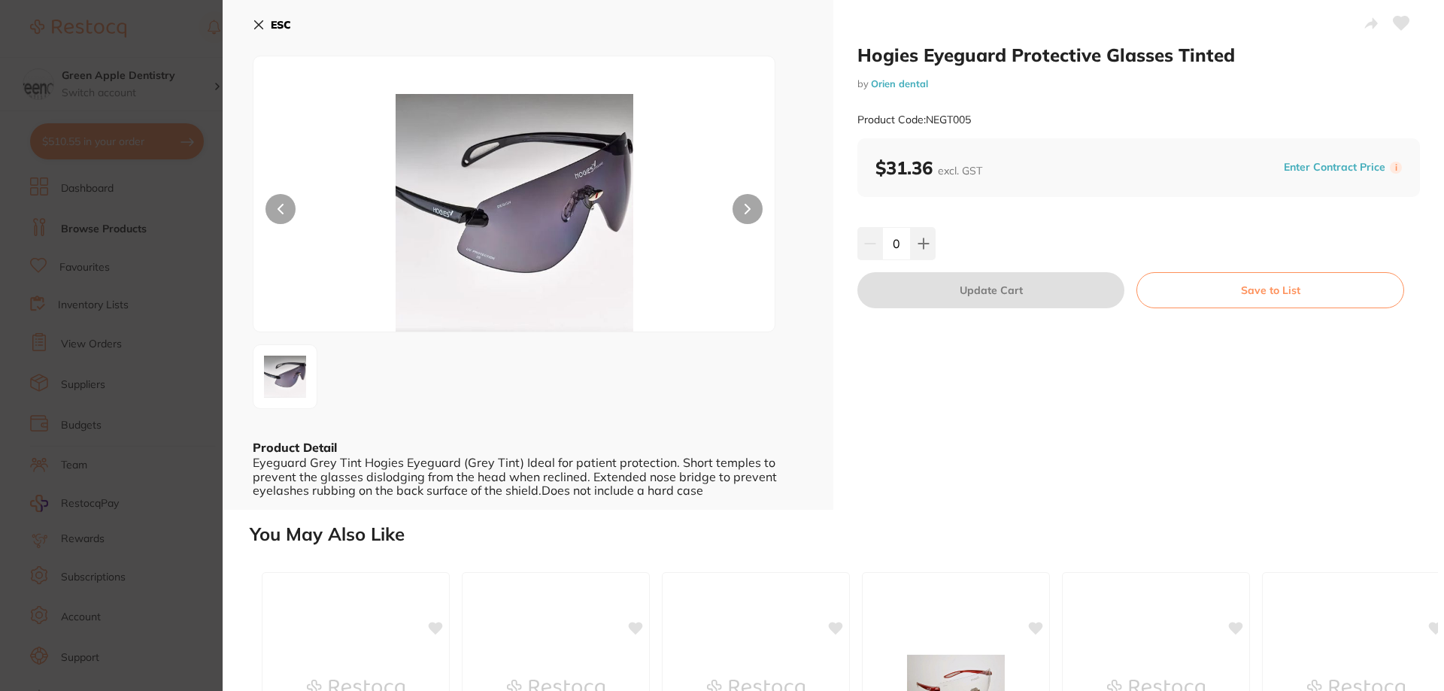
click at [278, 24] on b "ESC" at bounding box center [281, 25] width 20 height 14
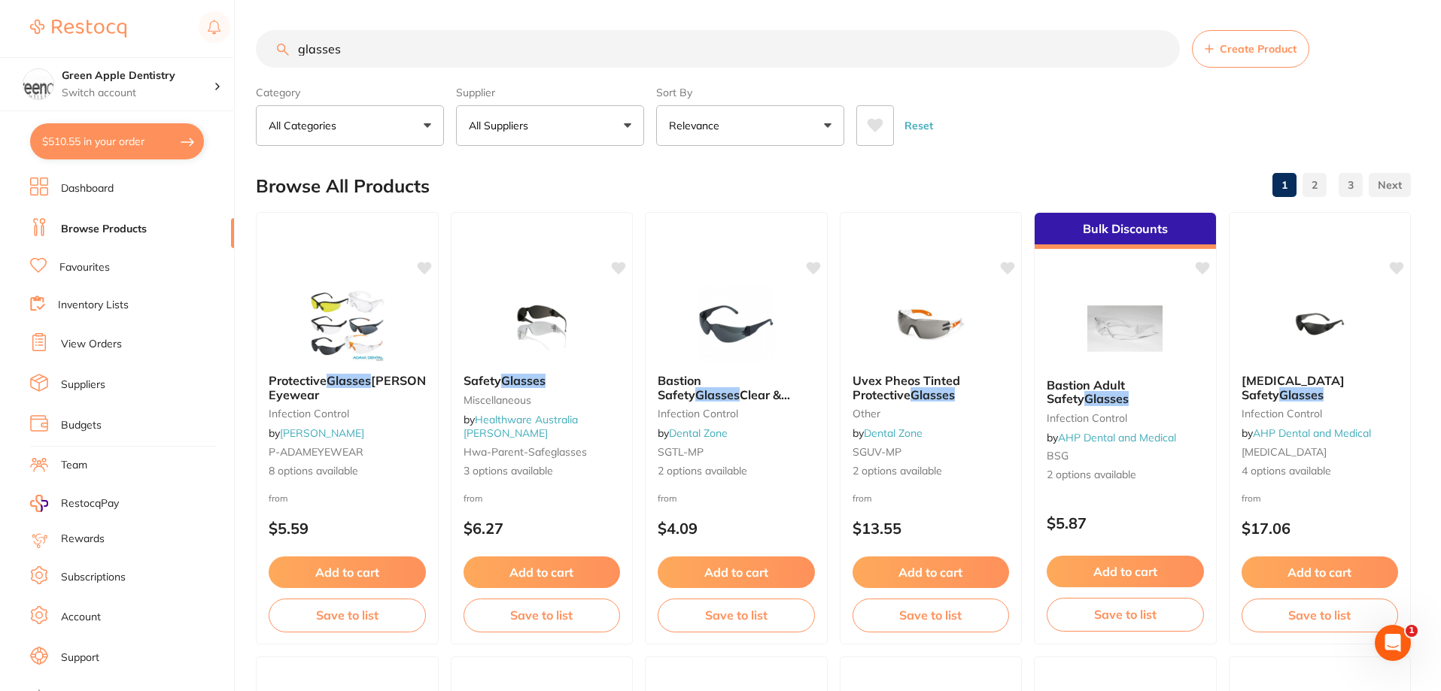
click at [78, 140] on button "$510.55 in your order" at bounding box center [117, 141] width 174 height 36
checkbox input "true"
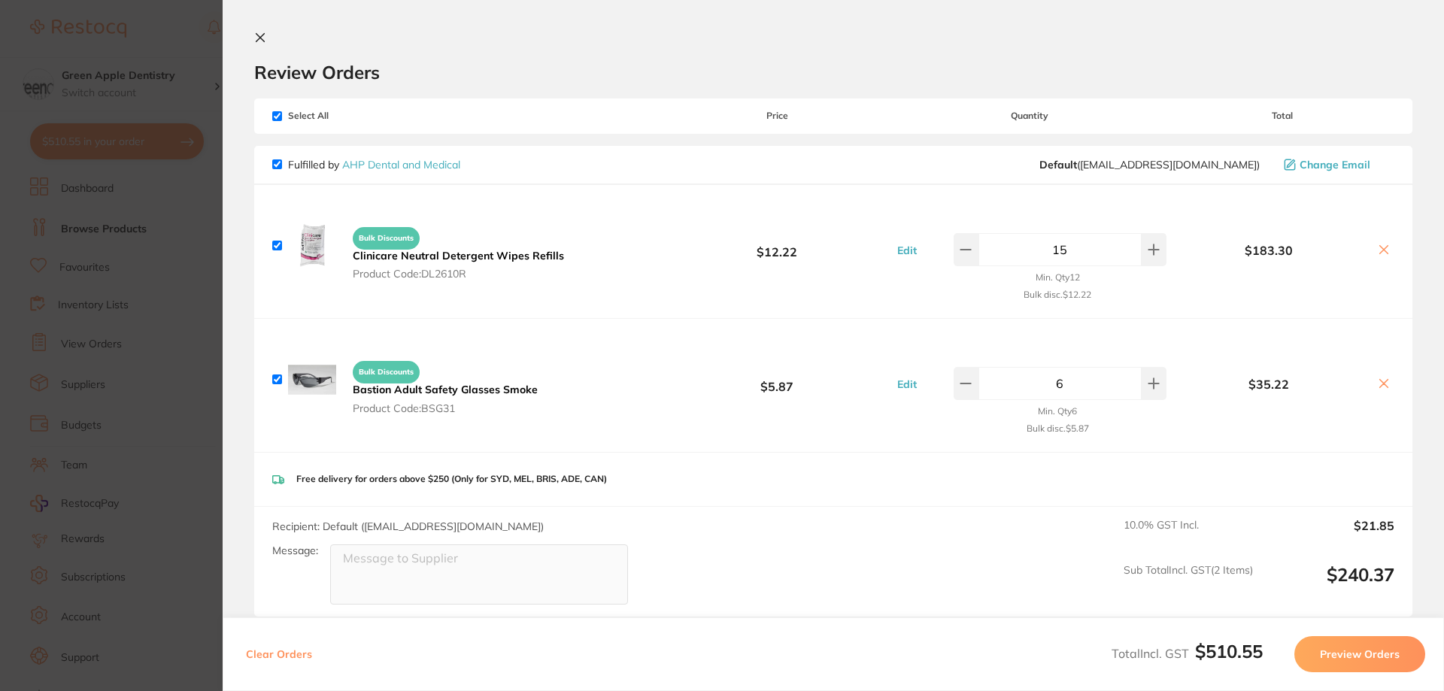
click at [260, 34] on icon at bounding box center [260, 38] width 12 height 12
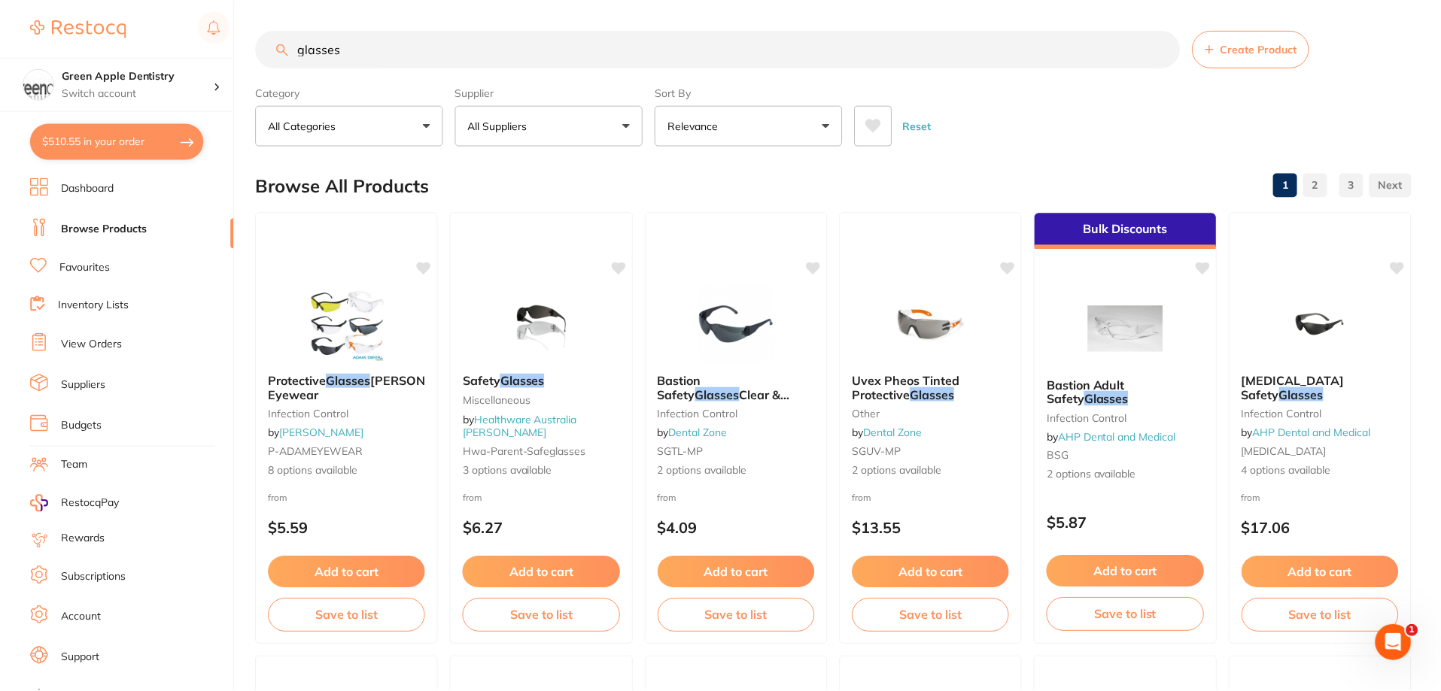
scroll to position [1, 0]
